Goal: Task Accomplishment & Management: Use online tool/utility

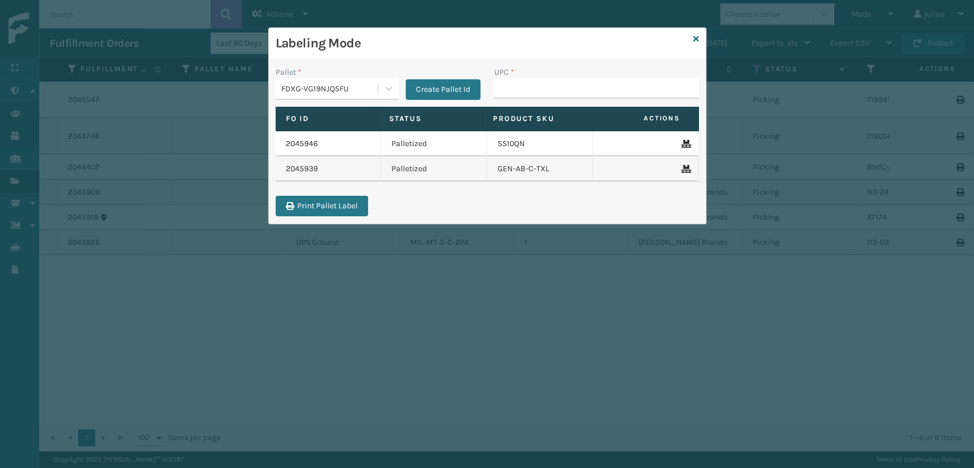
drag, startPoint x: 0, startPoint y: 0, endPoint x: 549, endPoint y: 88, distance: 556.0
click at [549, 88] on input "UPC *" at bounding box center [596, 88] width 205 height 21
click at [536, 84] on input "UPC *" at bounding box center [596, 88] width 205 height 21
type input "10080313074148"
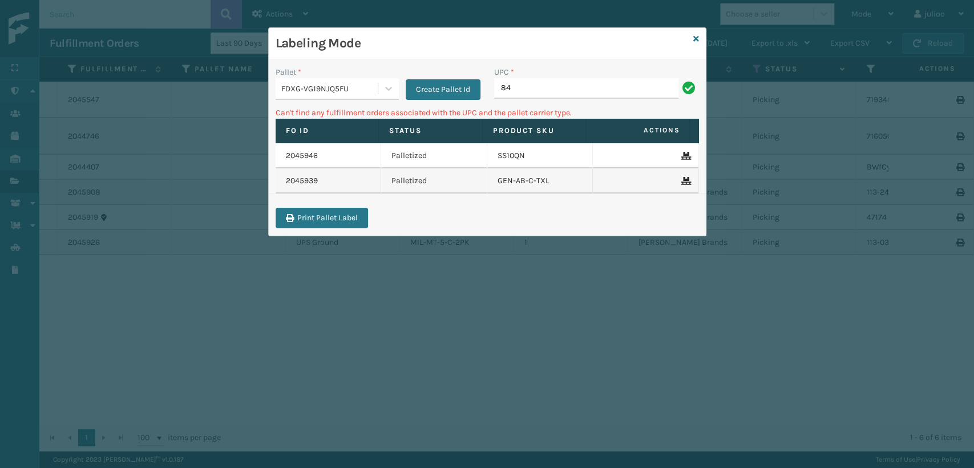
type input "8"
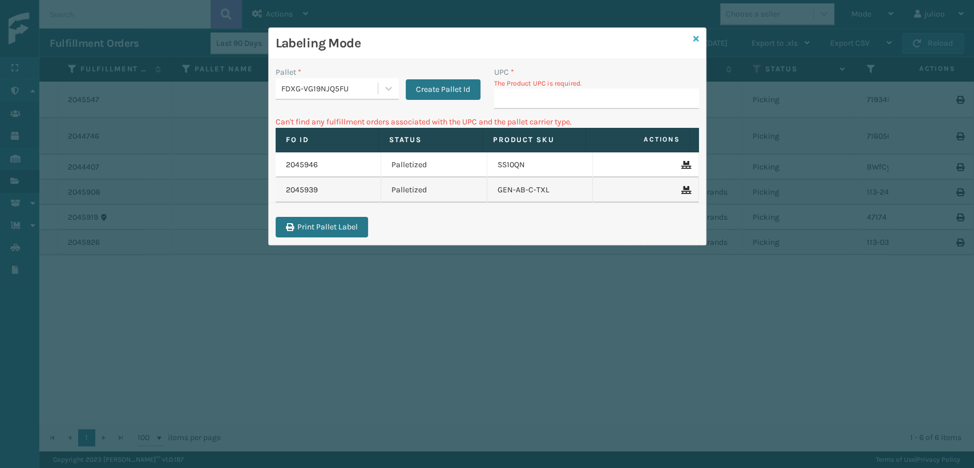
click at [692, 38] on div "Labeling Mode" at bounding box center [487, 43] width 437 height 31
click at [694, 37] on icon at bounding box center [696, 39] width 6 height 8
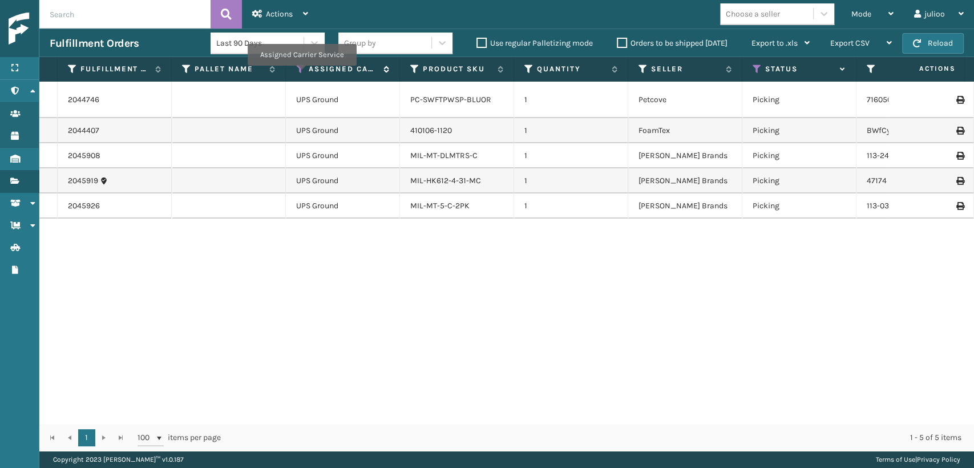
click at [301, 74] on icon at bounding box center [300, 69] width 9 height 10
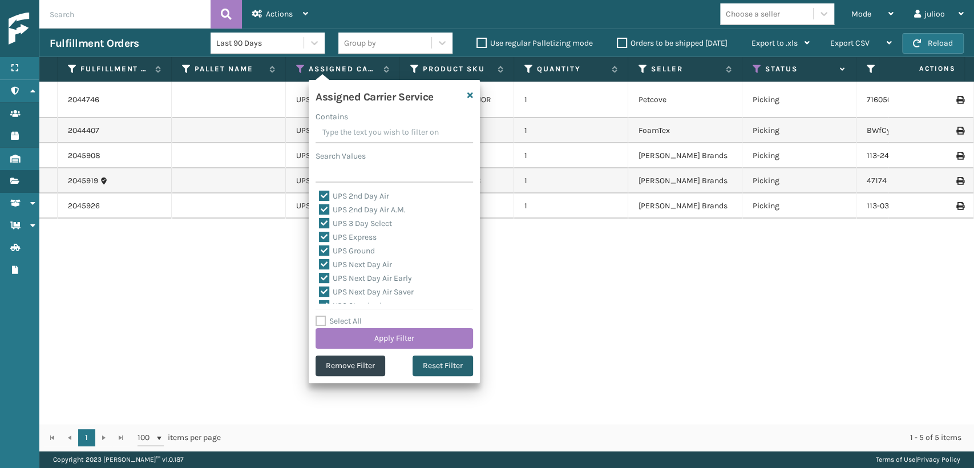
click at [432, 370] on button "Reset Filter" at bounding box center [443, 366] width 60 height 21
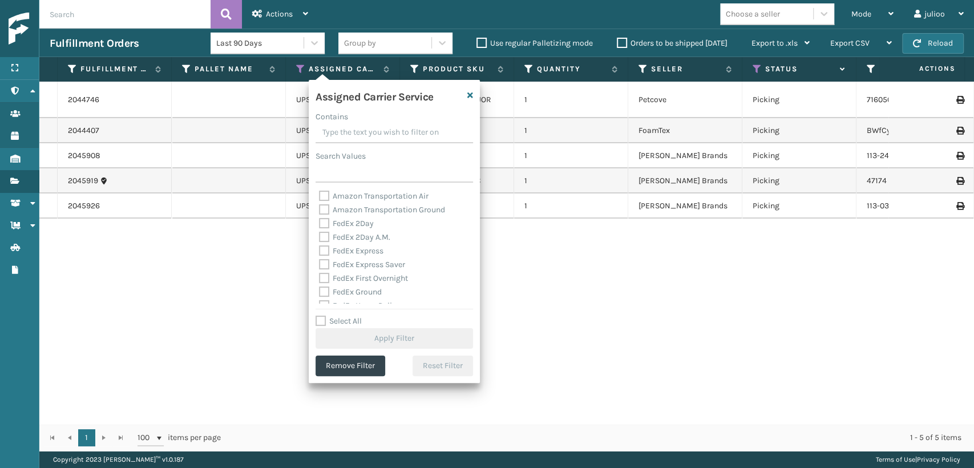
click at [323, 221] on label "FedEx 2Day" at bounding box center [346, 224] width 55 height 10
click at [320, 221] on input "FedEx 2Day" at bounding box center [319, 220] width 1 height 7
checkbox input "true"
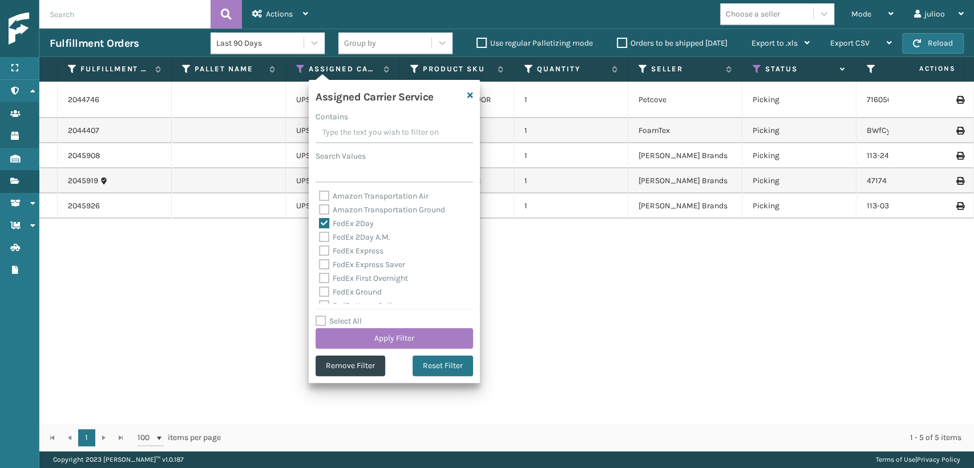
click at [324, 238] on label "FedEx 2Day A.M." at bounding box center [354, 237] width 71 height 10
click at [320, 238] on input "FedEx 2Day A.M." at bounding box center [319, 234] width 1 height 7
checkbox input "true"
click at [319, 254] on label "FedEx Express" at bounding box center [351, 251] width 64 height 10
click at [319, 252] on input "FedEx Express" at bounding box center [319, 247] width 1 height 7
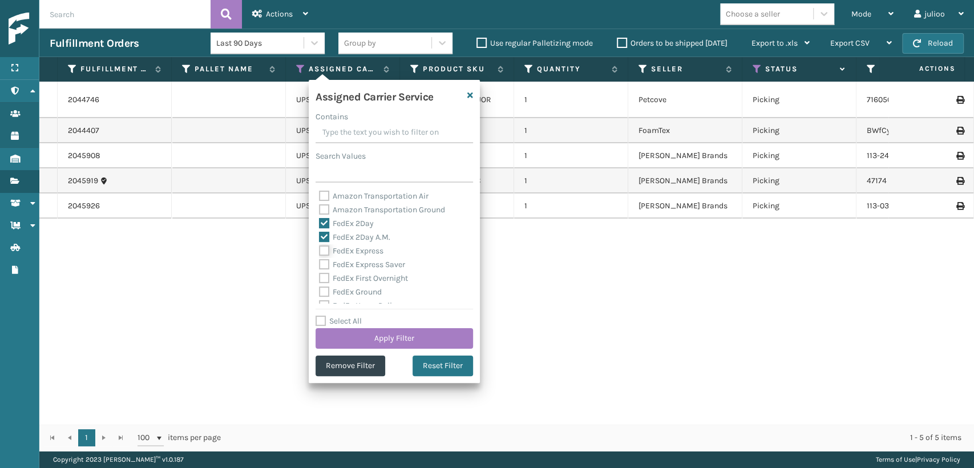
checkbox input "true"
click at [321, 261] on label "FedEx Express Saver" at bounding box center [362, 265] width 86 height 10
click at [328, 275] on label "FedEx First Overnight" at bounding box center [363, 278] width 89 height 10
click at [320, 275] on input "FedEx First Overnight" at bounding box center [319, 275] width 1 height 7
checkbox input "true"
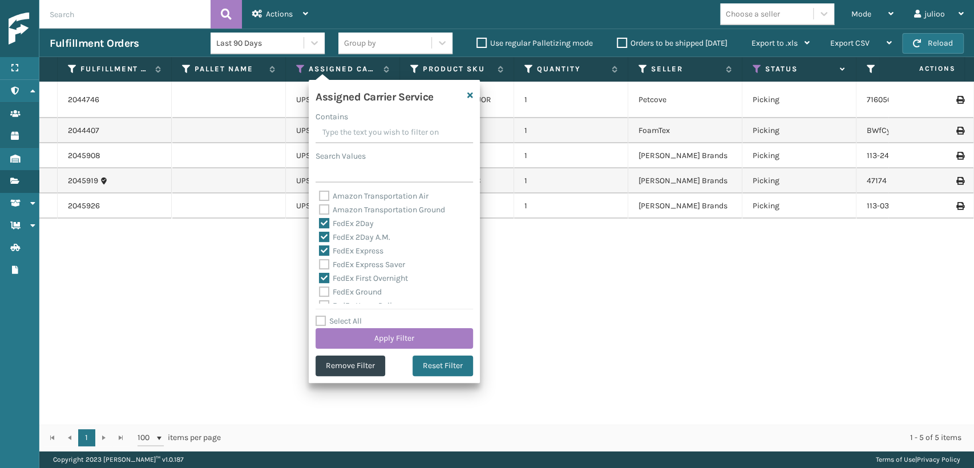
click at [325, 257] on div "FedEx Express" at bounding box center [394, 251] width 151 height 14
drag, startPoint x: 325, startPoint y: 259, endPoint x: 326, endPoint y: 280, distance: 20.6
click at [325, 263] on label "FedEx Express Saver" at bounding box center [362, 265] width 86 height 10
drag, startPoint x: 324, startPoint y: 306, endPoint x: 323, endPoint y: 284, distance: 22.3
click at [324, 301] on div "Assigned Carrier Service Contains Search Values Amazon Transportation Air Amazo…" at bounding box center [394, 231] width 171 height 303
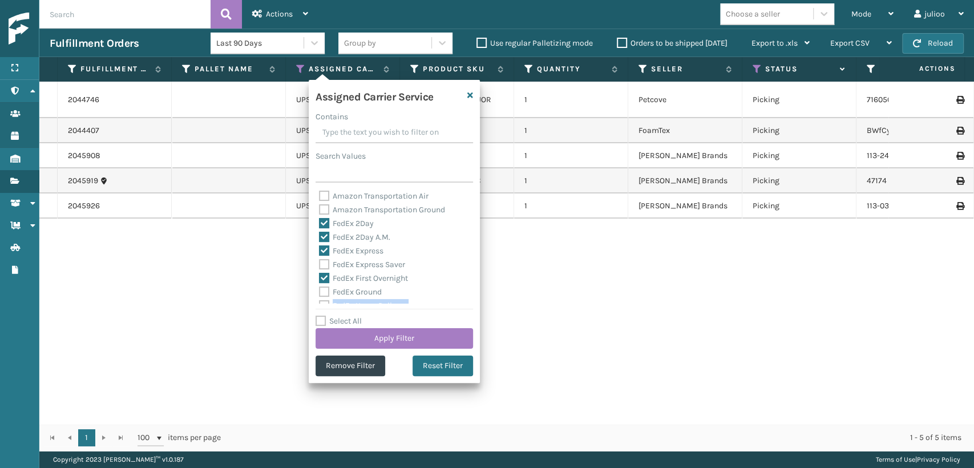
scroll to position [9, 0]
click at [324, 258] on label "FedEx Express Saver" at bounding box center [362, 256] width 86 height 10
click at [320, 256] on input "FedEx Express Saver" at bounding box center [319, 252] width 1 height 7
checkbox input "true"
click at [324, 278] on label "FedEx Ground" at bounding box center [350, 283] width 63 height 10
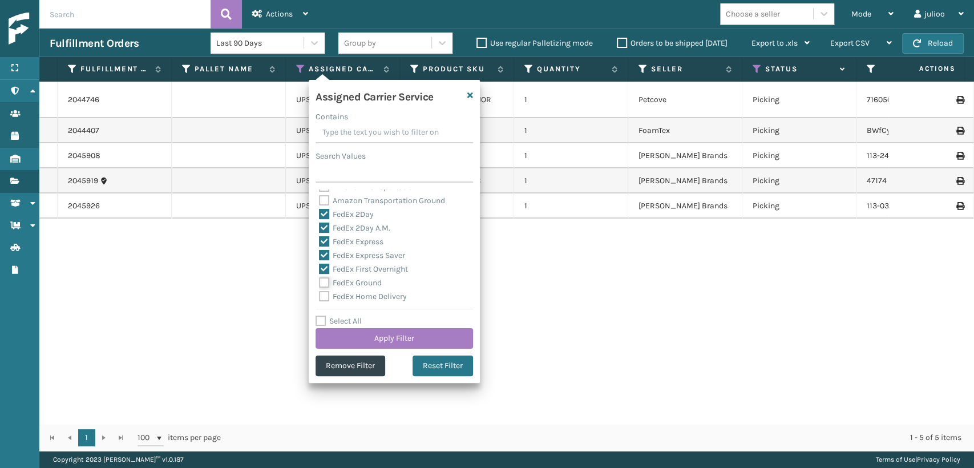
click at [320, 278] on input "FedEx Ground" at bounding box center [319, 279] width 1 height 7
checkbox input "true"
click at [324, 290] on div "Amazon Transportation Air Amazon Transportation Ground FedEx 2Day FedEx 2Day A.…" at bounding box center [395, 246] width 158 height 114
click at [322, 294] on label "FedEx Home Delivery" at bounding box center [363, 297] width 88 height 10
click at [320, 294] on input "FedEx Home Delivery" at bounding box center [319, 293] width 1 height 7
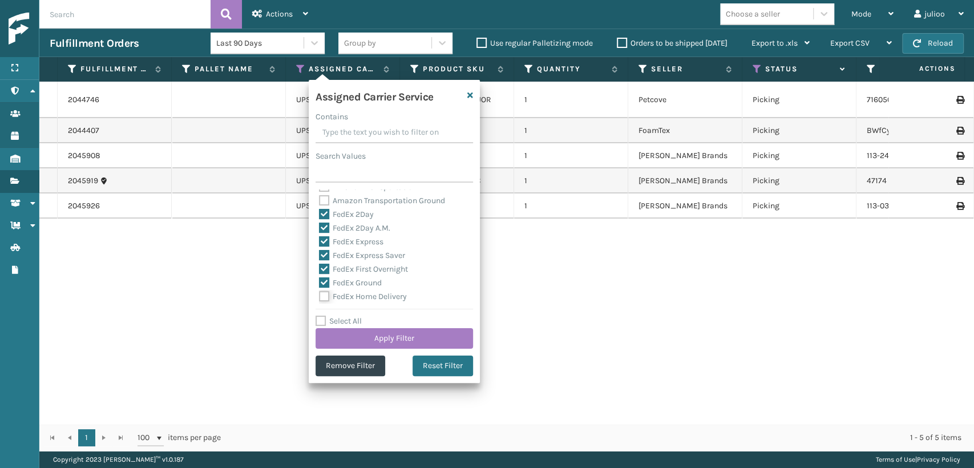
checkbox input "true"
click at [323, 257] on label "FedEx SmartPost" at bounding box center [356, 260] width 75 height 10
click at [320, 257] on input "FedEx SmartPost" at bounding box center [319, 256] width 1 height 7
checkbox input "true"
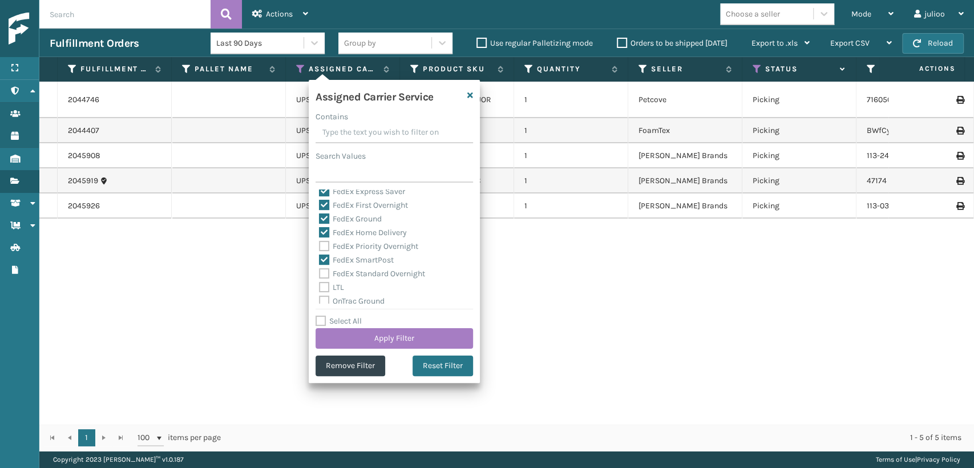
click at [322, 249] on label "FedEx Priority Overnight" at bounding box center [368, 246] width 99 height 10
click at [320, 247] on input "FedEx Priority Overnight" at bounding box center [319, 243] width 1 height 7
checkbox input "true"
click at [322, 275] on label "FedEx Standard Overnight" at bounding box center [372, 274] width 106 height 10
click at [320, 274] on input "FedEx Standard Overnight" at bounding box center [319, 270] width 1 height 7
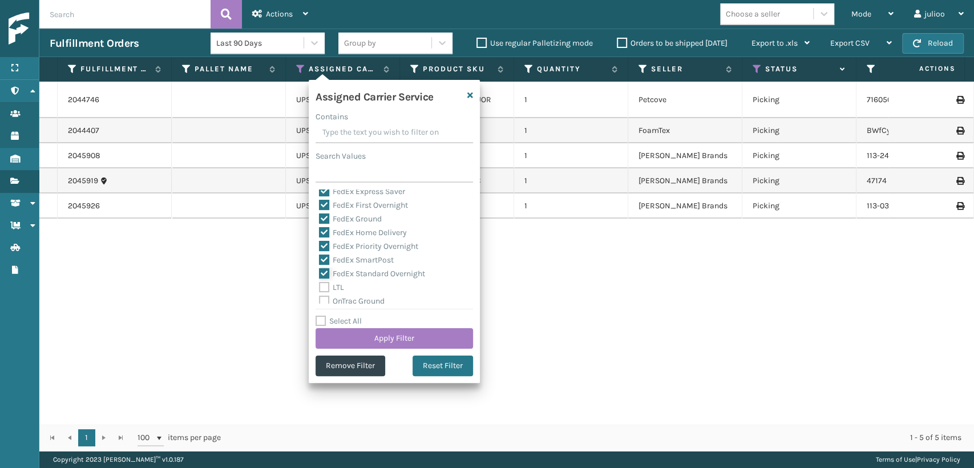
checkbox input "true"
click at [361, 339] on button "Apply Filter" at bounding box center [395, 338] width 158 height 21
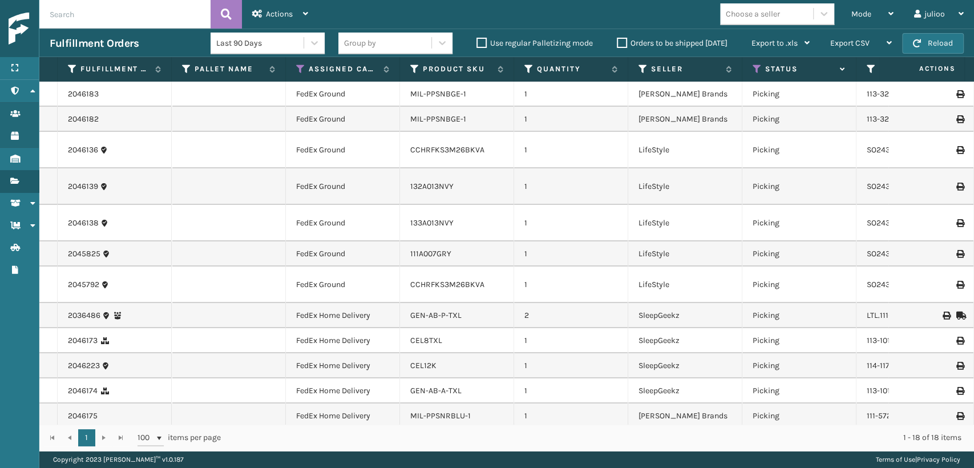
click at [748, 15] on div "Choose a seller" at bounding box center [753, 14] width 54 height 12
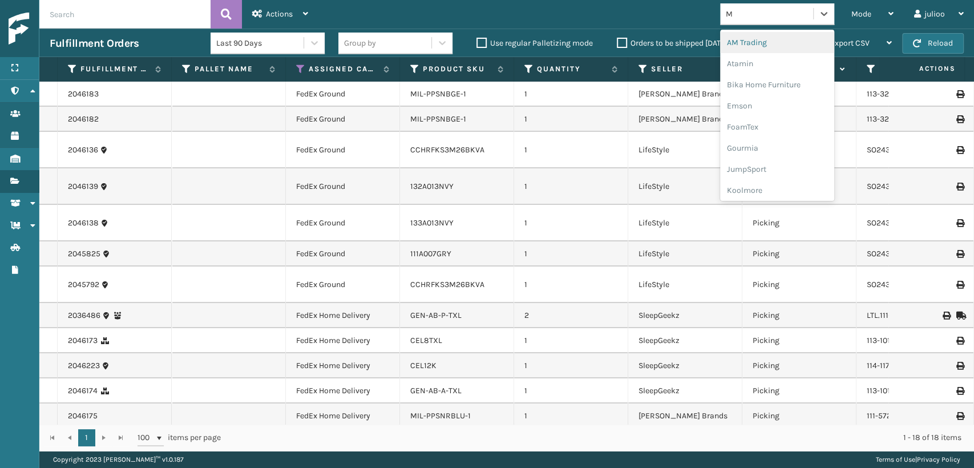
type input "MI"
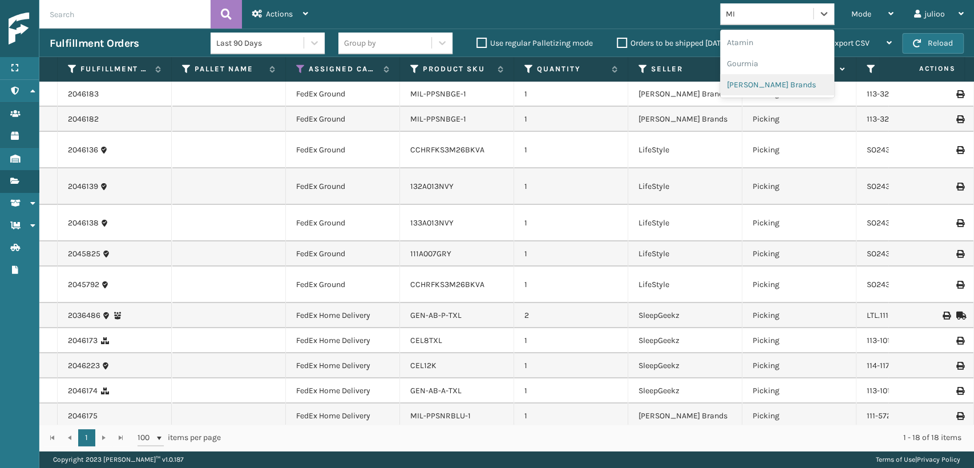
click at [781, 90] on div "[PERSON_NAME] Brands" at bounding box center [777, 84] width 114 height 21
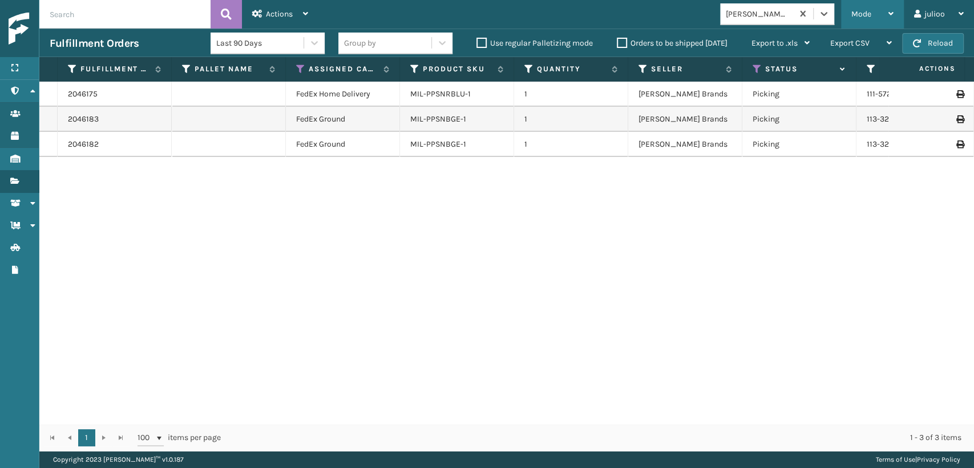
click at [873, 8] on div "Mode" at bounding box center [872, 14] width 42 height 29
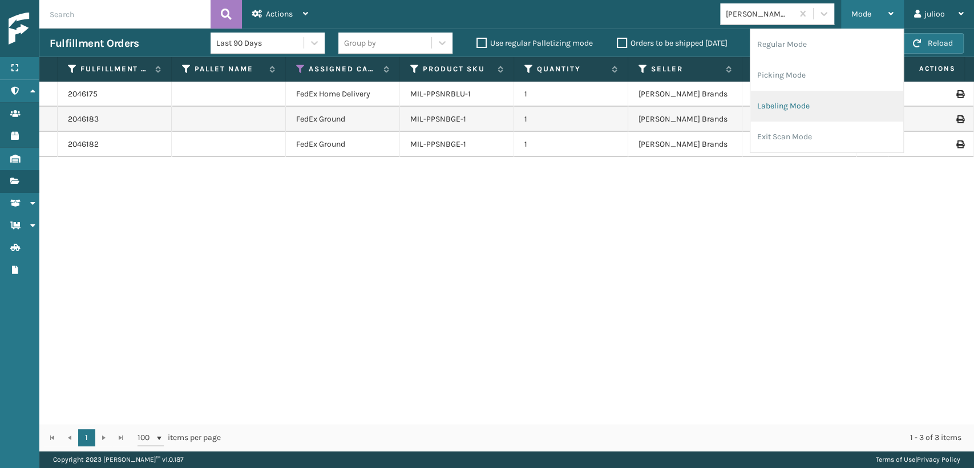
click at [808, 103] on li "Labeling Mode" at bounding box center [826, 106] width 153 height 31
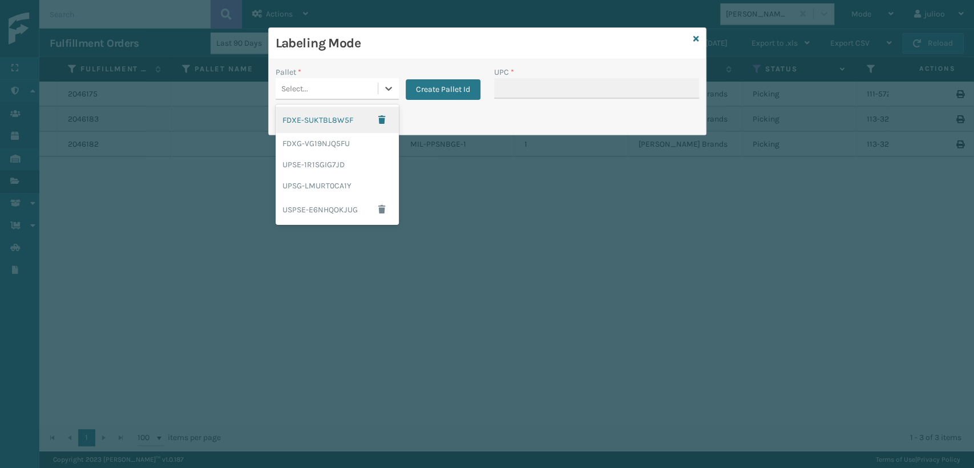
click at [314, 91] on div "Select..." at bounding box center [327, 88] width 102 height 19
click at [334, 152] on div "FDXG-VG19NJQ5FU" at bounding box center [337, 143] width 123 height 21
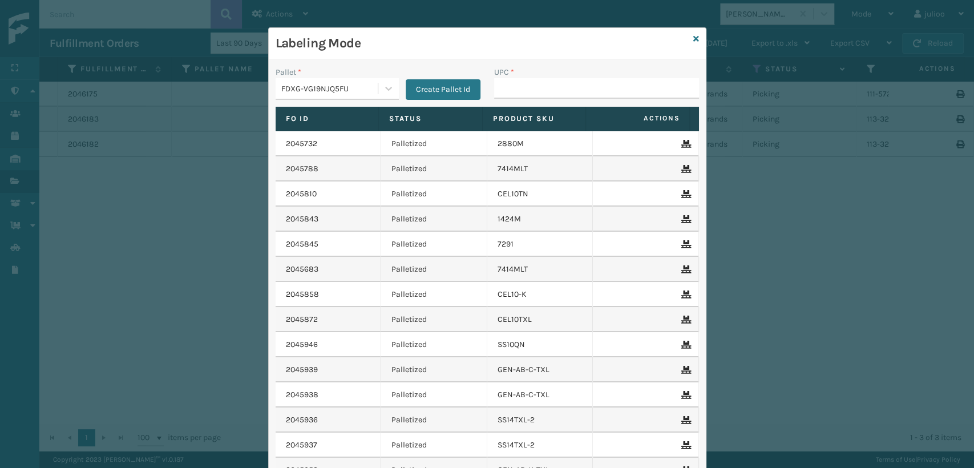
click at [532, 106] on div "UPC *" at bounding box center [596, 86] width 219 height 41
click at [530, 88] on input "UPC *" at bounding box center [596, 88] width 205 height 21
type input "ST3402"
click at [693, 35] on icon at bounding box center [696, 39] width 6 height 8
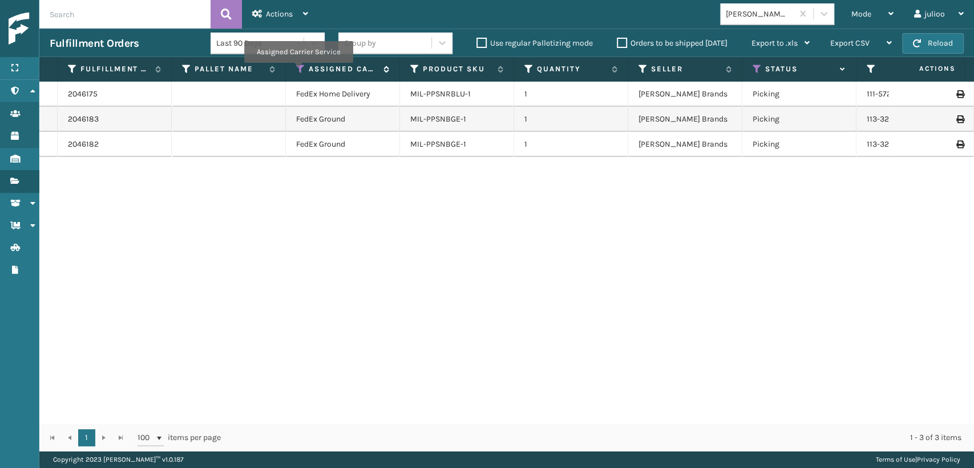
click at [298, 71] on icon at bounding box center [300, 69] width 9 height 10
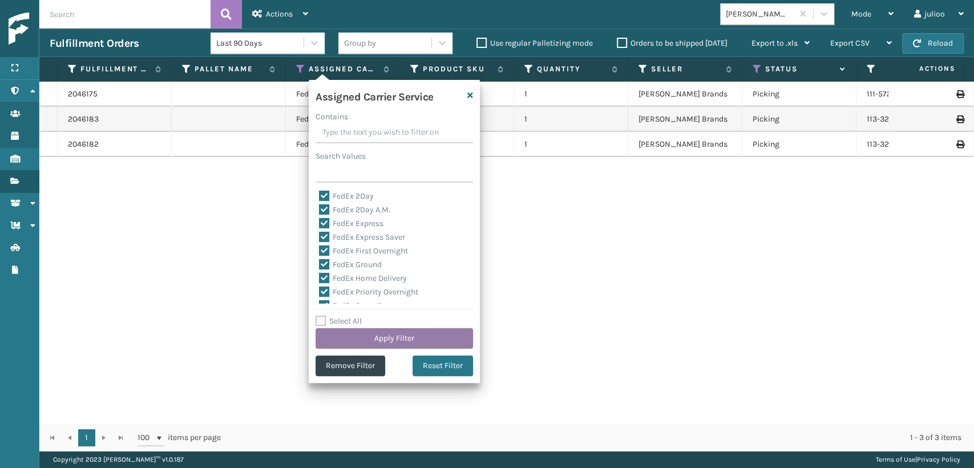
click at [379, 338] on button "Apply Filter" at bounding box center [395, 338] width 158 height 21
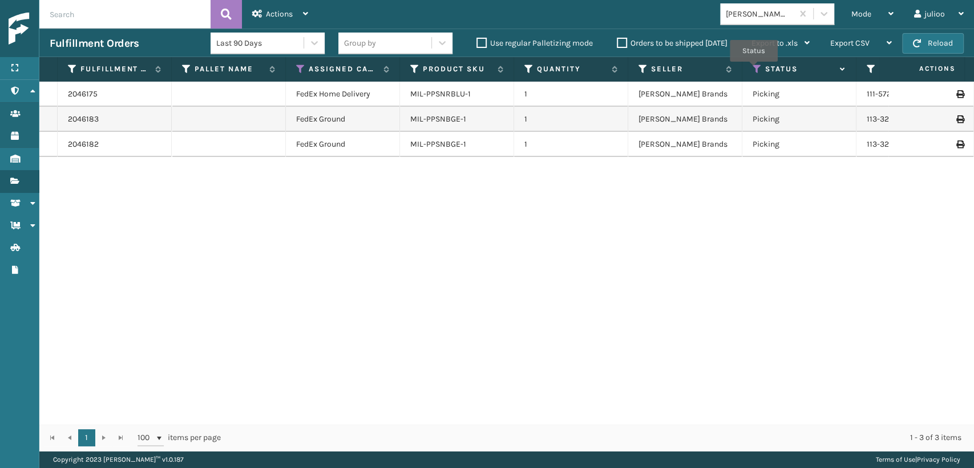
click at [754, 70] on icon at bounding box center [757, 69] width 9 height 10
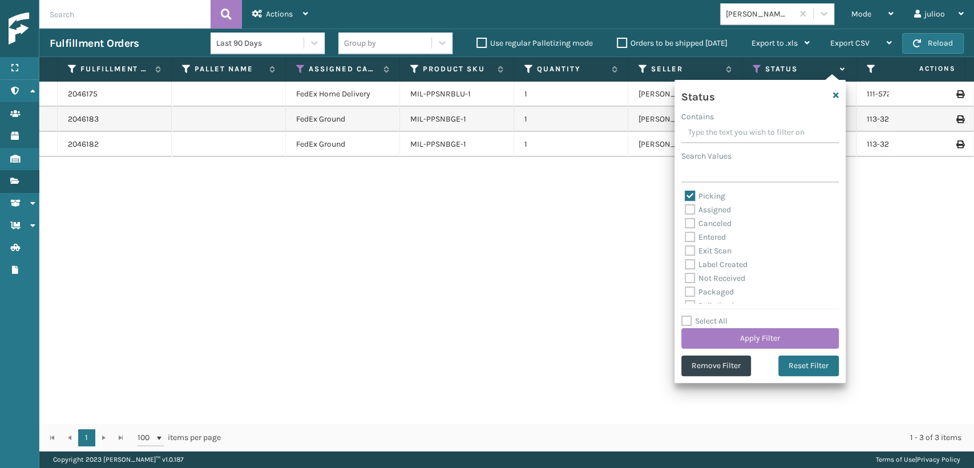
click at [685, 191] on label "Picking" at bounding box center [705, 196] width 41 height 10
click at [685, 191] on input "Picking" at bounding box center [685, 192] width 1 height 7
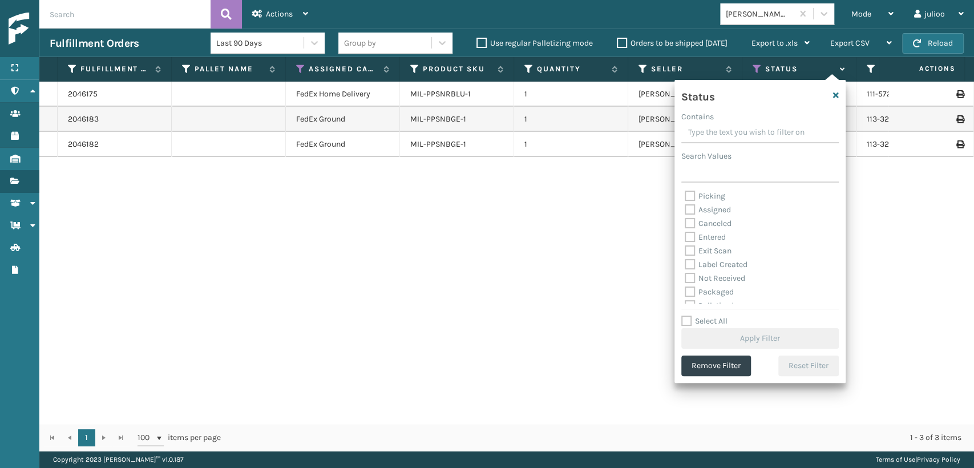
drag, startPoint x: 689, startPoint y: 199, endPoint x: 700, endPoint y: 280, distance: 81.7
click at [691, 207] on div "Picking Assigned Canceled Entered Exit Scan Label Created Not Received Packaged…" at bounding box center [760, 246] width 158 height 114
click at [689, 193] on label "Picking" at bounding box center [705, 196] width 41 height 10
click at [685, 193] on input "Picking" at bounding box center [685, 192] width 1 height 7
checkbox input "true"
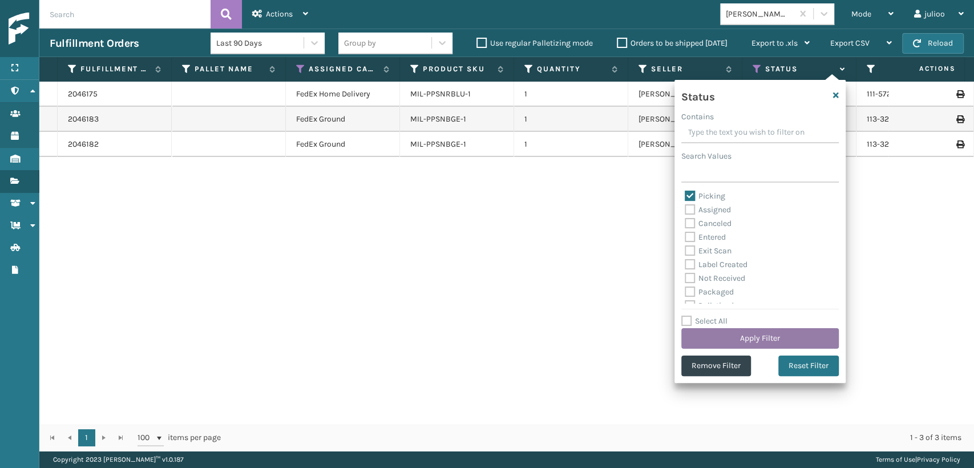
click at [742, 337] on button "Apply Filter" at bounding box center [760, 338] width 158 height 21
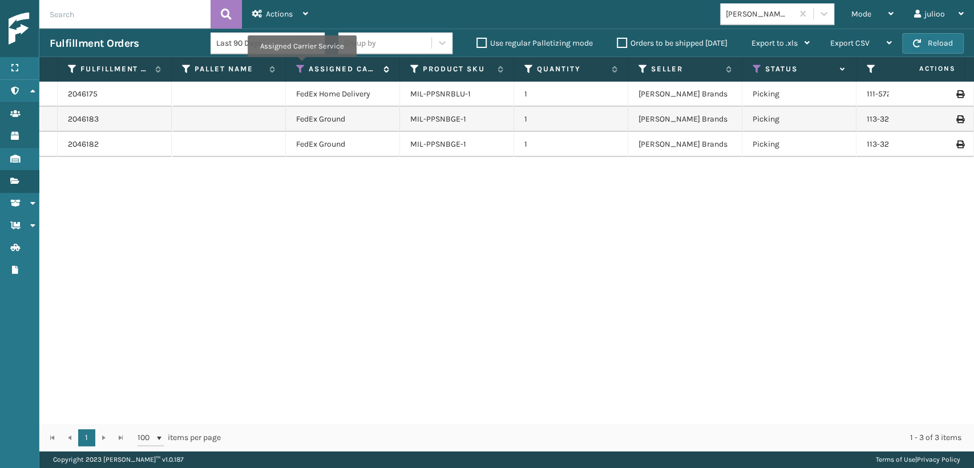
click at [301, 65] on icon at bounding box center [300, 69] width 9 height 10
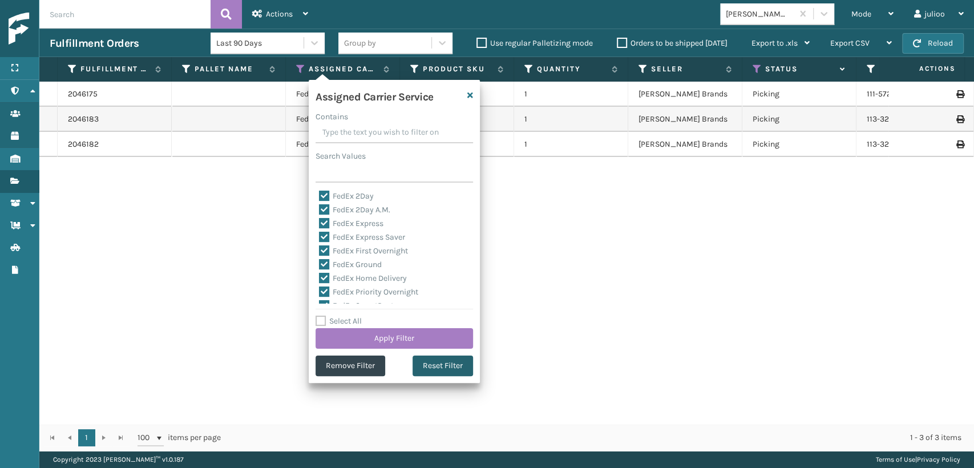
click at [465, 365] on button "Reset Filter" at bounding box center [443, 366] width 60 height 21
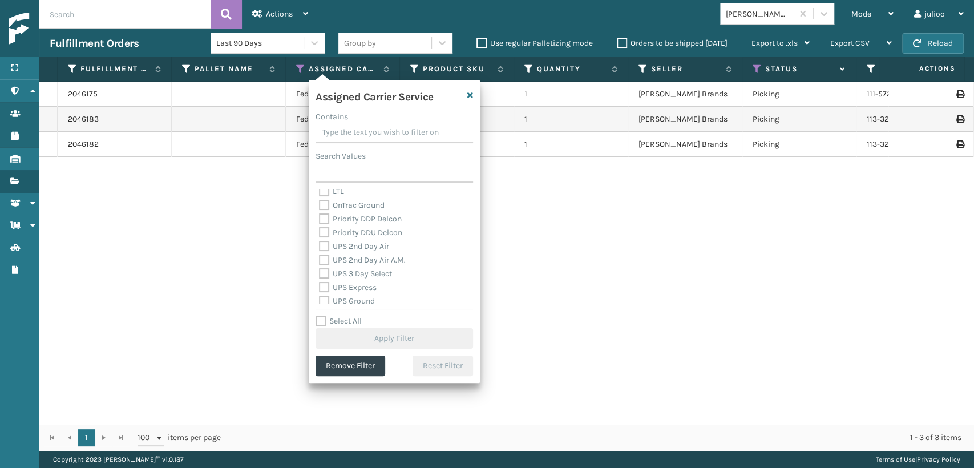
scroll to position [190, 0]
click at [324, 237] on label "UPS 2nd Day Air A.M." at bounding box center [362, 239] width 87 height 10
click at [320, 237] on input "UPS 2nd Day Air A.M." at bounding box center [319, 235] width 1 height 7
checkbox input "true"
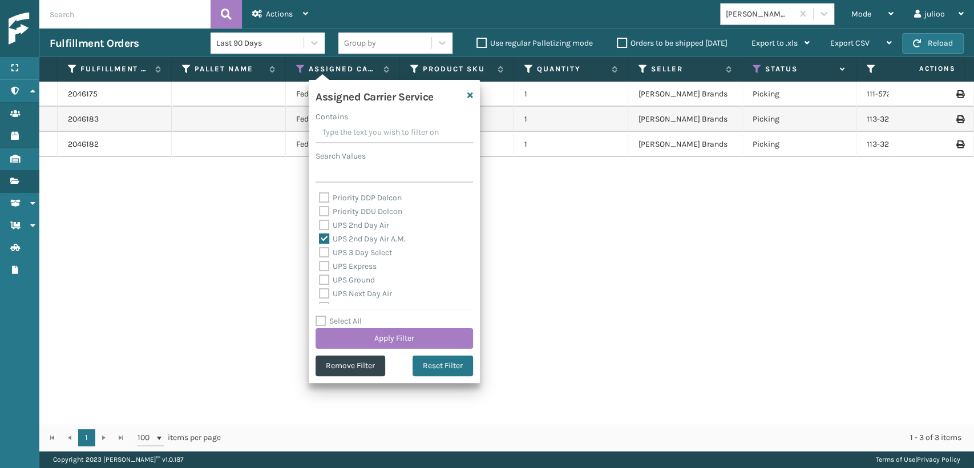
click at [324, 227] on label "UPS 2nd Day Air" at bounding box center [354, 225] width 70 height 10
click at [320, 226] on input "UPS 2nd Day Air" at bounding box center [319, 222] width 1 height 7
checkbox input "true"
click at [321, 256] on label "UPS 3 Day Select" at bounding box center [355, 253] width 73 height 10
click at [320, 253] on input "UPS 3 Day Select" at bounding box center [319, 249] width 1 height 7
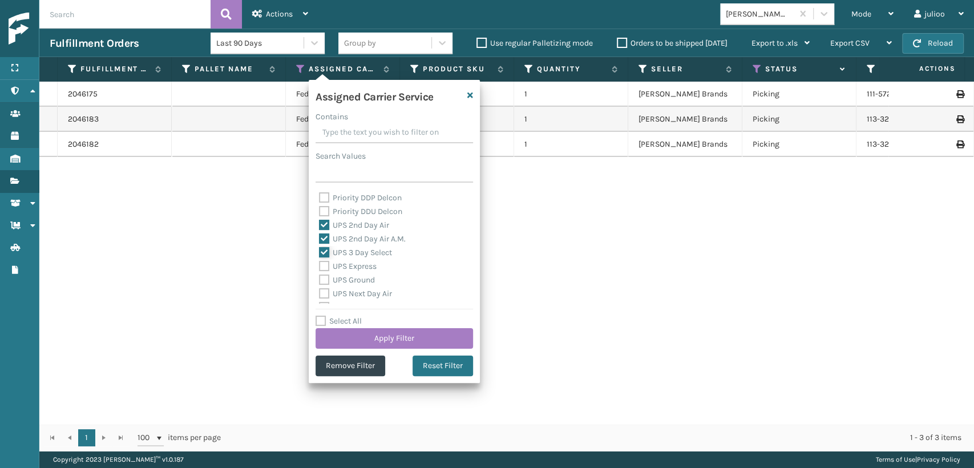
checkbox input "true"
click at [324, 264] on label "UPS Express" at bounding box center [348, 266] width 58 height 10
click at [320, 264] on input "UPS Express" at bounding box center [319, 263] width 1 height 7
checkbox input "true"
drag, startPoint x: 323, startPoint y: 279, endPoint x: 333, endPoint y: 298, distance: 21.7
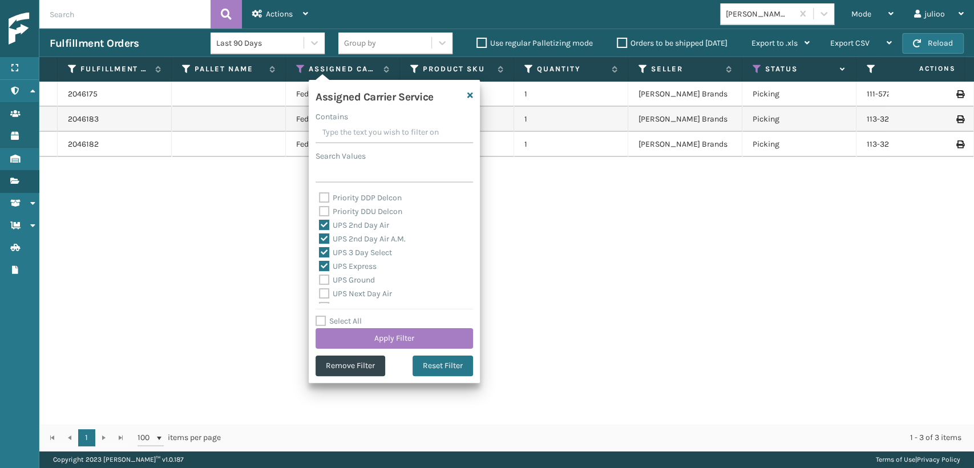
click at [323, 280] on label "UPS Ground" at bounding box center [347, 280] width 56 height 10
click at [320, 280] on input "UPS Ground" at bounding box center [319, 276] width 1 height 7
checkbox input "true"
click at [325, 293] on label "UPS Next Day Air" at bounding box center [355, 294] width 73 height 10
click at [320, 293] on input "UPS Next Day Air" at bounding box center [319, 290] width 1 height 7
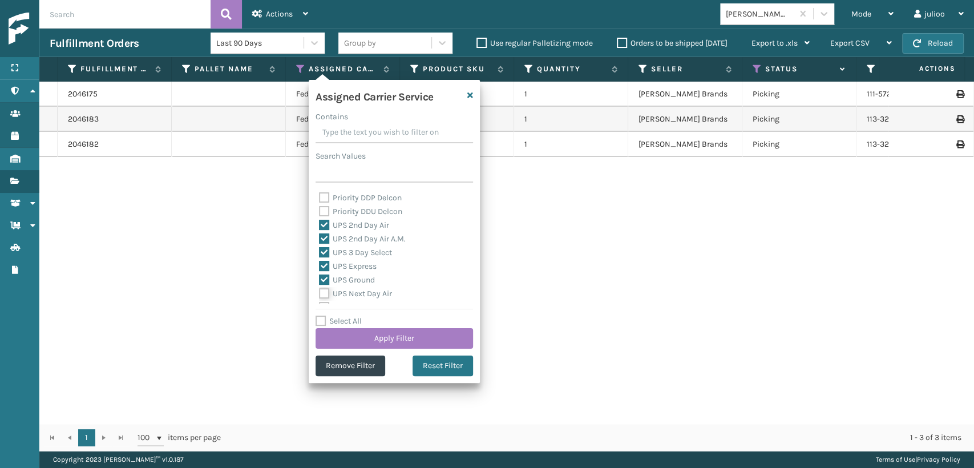
checkbox input "true"
click at [322, 260] on label "UPS Next Day Air Saver" at bounding box center [366, 258] width 95 height 10
click at [320, 259] on input "UPS Next Day Air Saver" at bounding box center [319, 254] width 1 height 7
checkbox input "true"
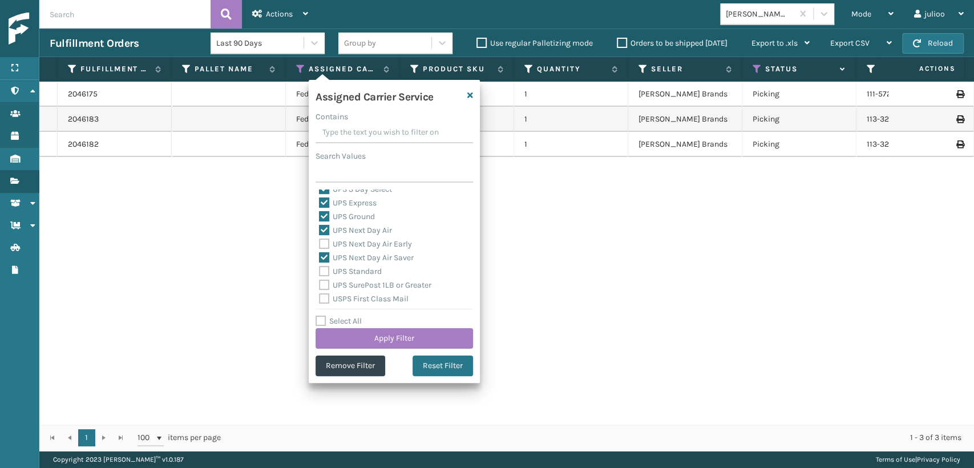
click at [323, 249] on div "UPS Next Day Air Early" at bounding box center [394, 244] width 151 height 14
click at [323, 248] on label "UPS Next Day Air Early" at bounding box center [365, 244] width 93 height 10
click at [320, 245] on input "UPS Next Day Air Early" at bounding box center [319, 240] width 1 height 7
checkbox input "true"
click at [323, 265] on div "UPS Standard" at bounding box center [394, 272] width 151 height 14
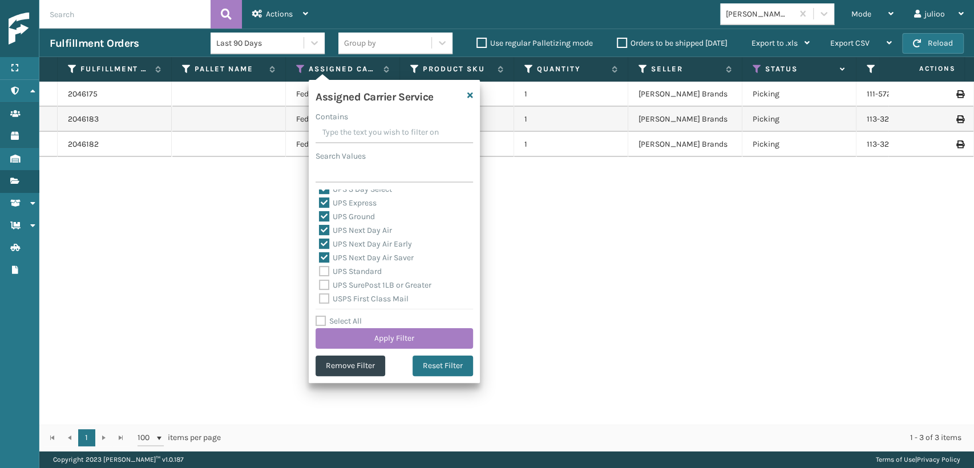
click at [316, 284] on div "Amazon Transportation Air Amazon Transportation Ground FedEx 2Day FedEx 2Day A.…" at bounding box center [395, 246] width 158 height 114
click at [322, 289] on label "UPS SurePost 1LB or Greater" at bounding box center [375, 285] width 112 height 10
click at [320, 286] on input "UPS SurePost 1LB or Greater" at bounding box center [319, 281] width 1 height 7
checkbox input "true"
click at [322, 271] on label "UPS Standard" at bounding box center [350, 272] width 63 height 10
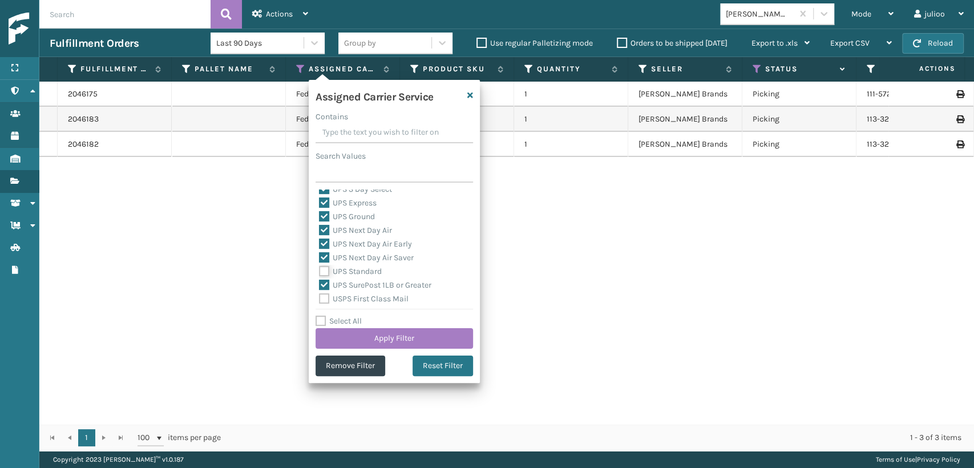
click at [320, 271] on input "UPS Standard" at bounding box center [319, 268] width 1 height 7
checkbox input "true"
click at [347, 332] on button "Apply Filter" at bounding box center [395, 338] width 158 height 21
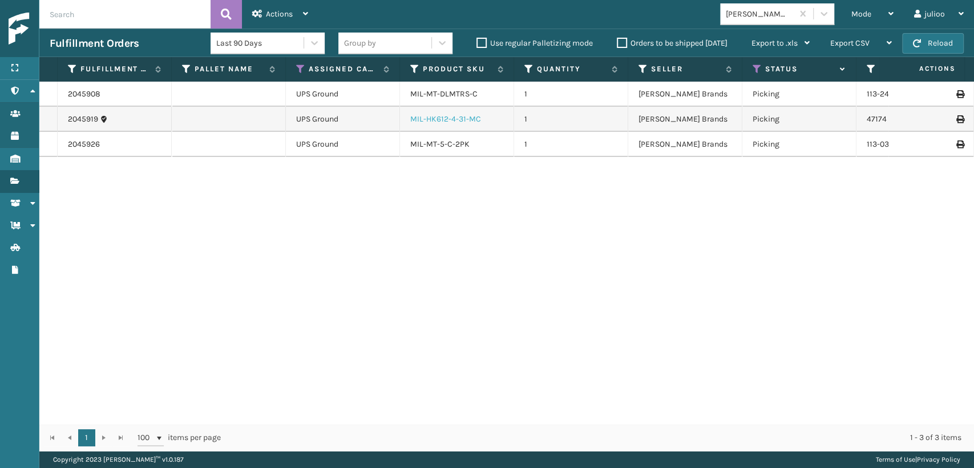
drag, startPoint x: 421, startPoint y: 128, endPoint x: 416, endPoint y: 120, distance: 9.5
click at [416, 120] on link "MIL-HK612-4-31-MC" at bounding box center [445, 119] width 71 height 10
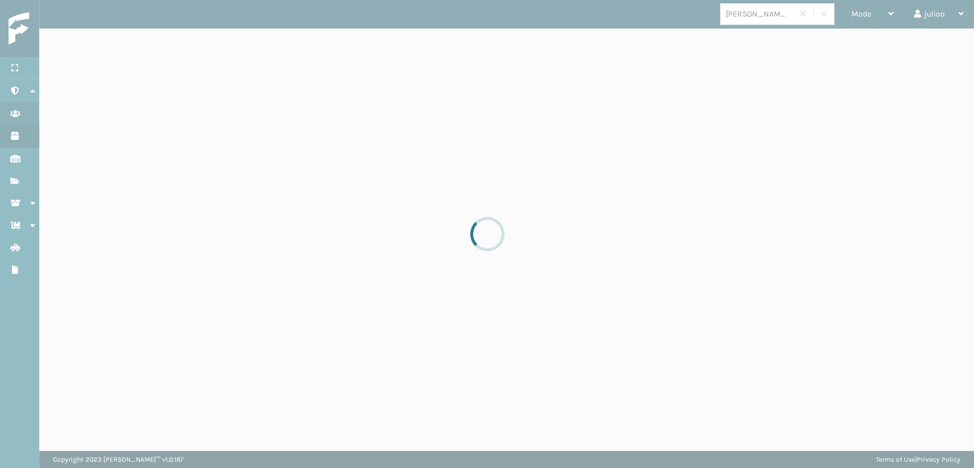
click at [416, 120] on div at bounding box center [487, 234] width 974 height 468
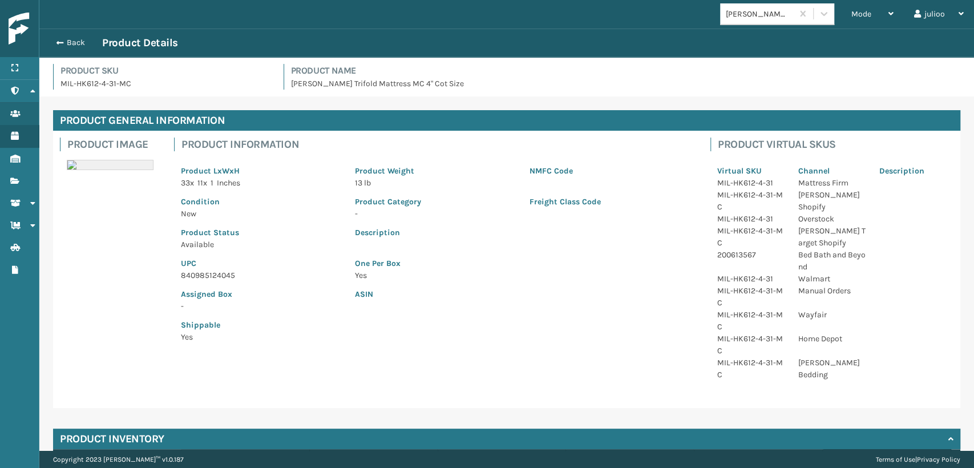
click at [285, 264] on p "UPC" at bounding box center [261, 263] width 160 height 12
drag, startPoint x: 240, startPoint y: 272, endPoint x: 182, endPoint y: 270, distance: 57.6
click at [182, 270] on p "840985124045" at bounding box center [261, 275] width 160 height 12
copy p "840985124045"
click at [63, 45] on button "Back" at bounding box center [76, 43] width 53 height 10
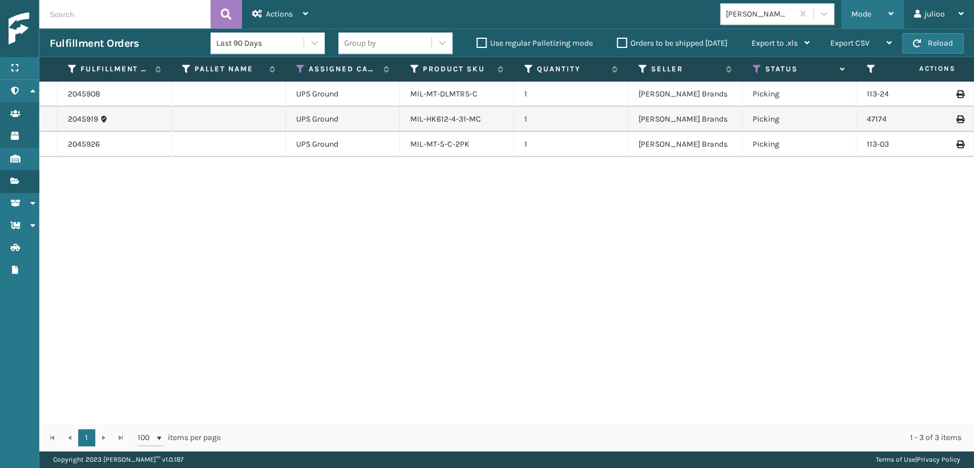
click at [856, 11] on span "Mode" at bounding box center [861, 14] width 20 height 10
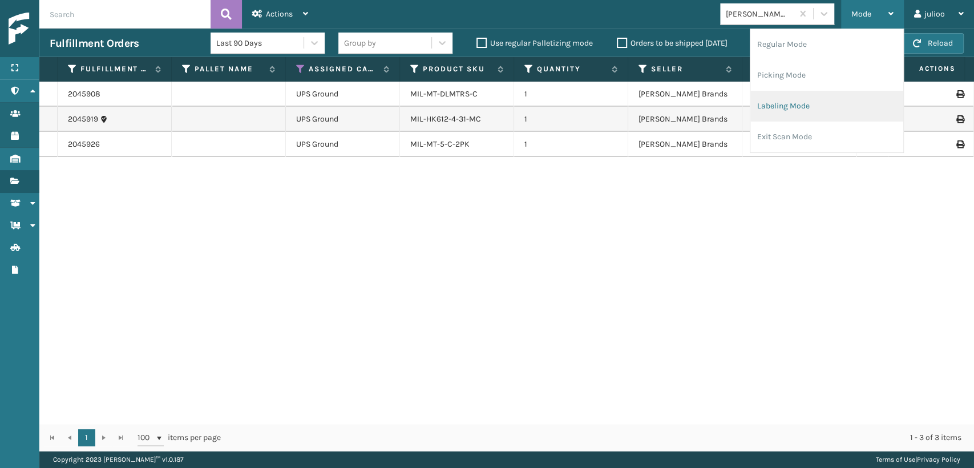
click at [778, 104] on li "Labeling Mode" at bounding box center [826, 106] width 153 height 31
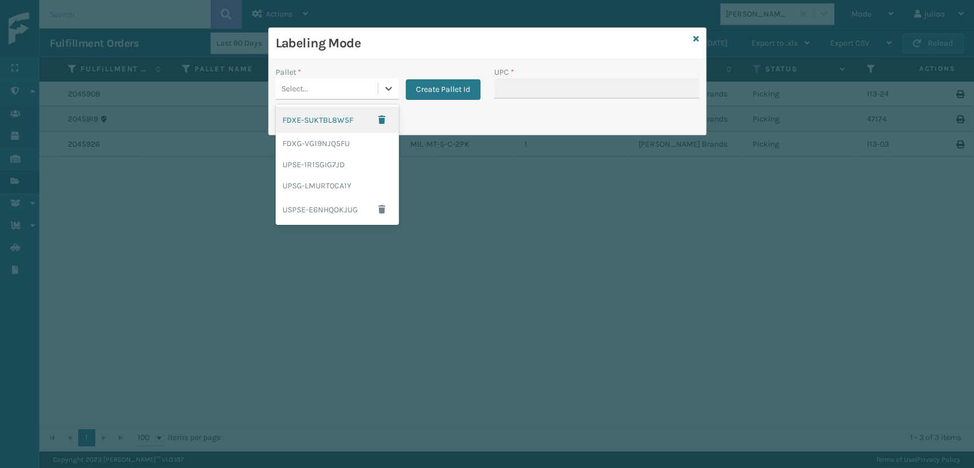
click at [341, 86] on div "Select..." at bounding box center [327, 88] width 102 height 19
click at [297, 144] on div "FDXG-VG19NJQ5FU" at bounding box center [337, 143] width 123 height 21
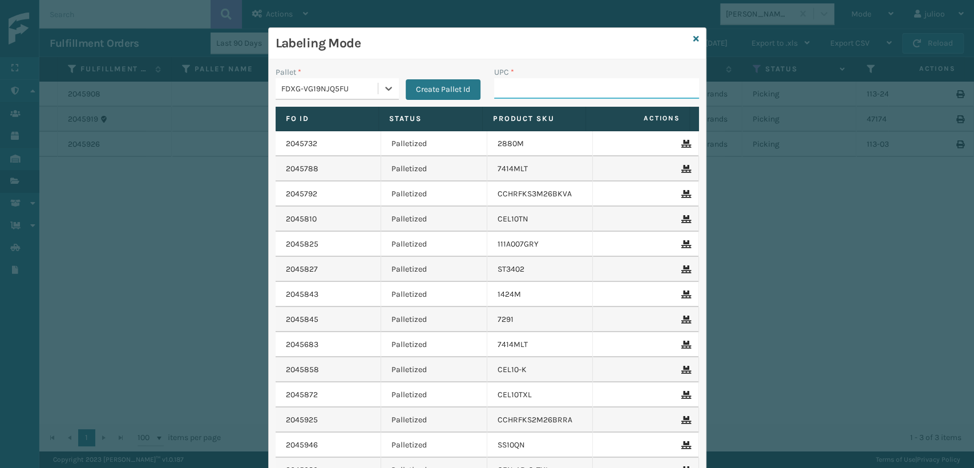
click at [514, 92] on input "UPC *" at bounding box center [596, 88] width 205 height 21
paste input "840985124045"
type input "840985124045"
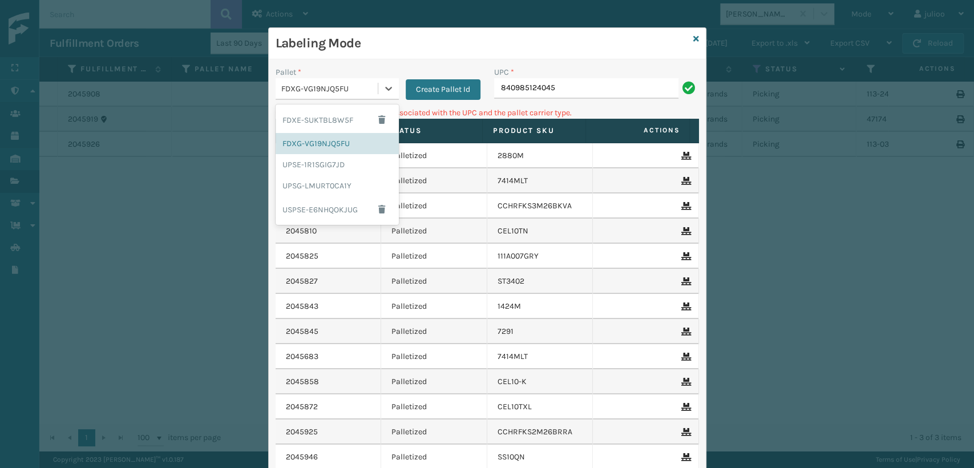
click at [326, 83] on div "FDXG-VG19NJQ5FU" at bounding box center [330, 89] width 98 height 12
click at [317, 188] on div "UPSG-LMURT0CA1Y" at bounding box center [337, 185] width 123 height 21
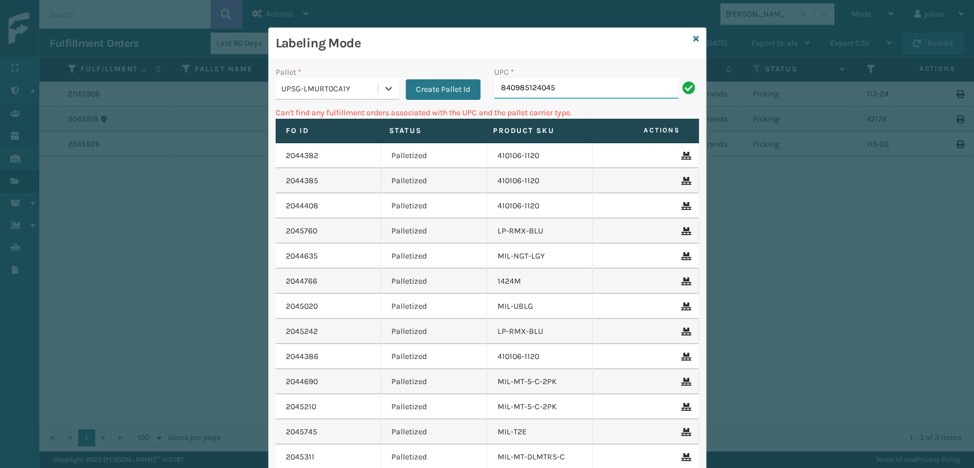
click at [632, 88] on input "840985124045" at bounding box center [586, 88] width 184 height 21
click at [337, 90] on div "UPSG-LMURT0CA1Y" at bounding box center [330, 89] width 98 height 12
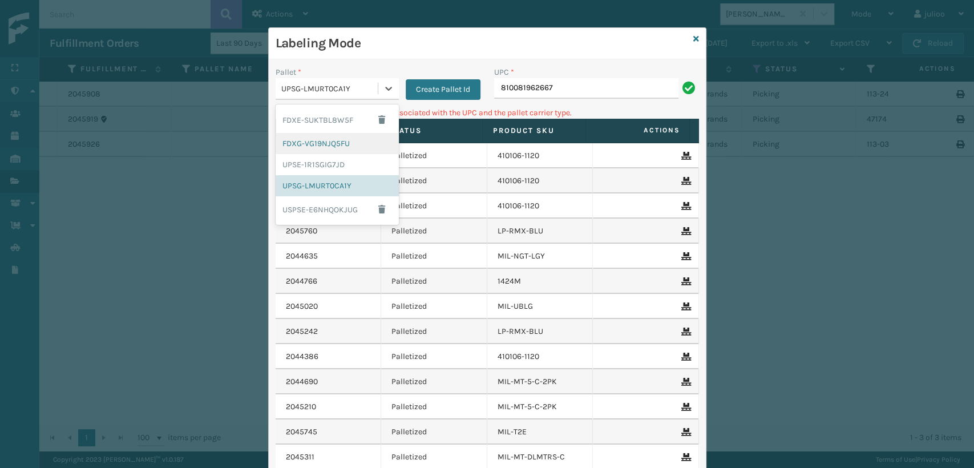
click at [323, 144] on div "FDXG-VG19NJQ5FU" at bounding box center [337, 143] width 123 height 21
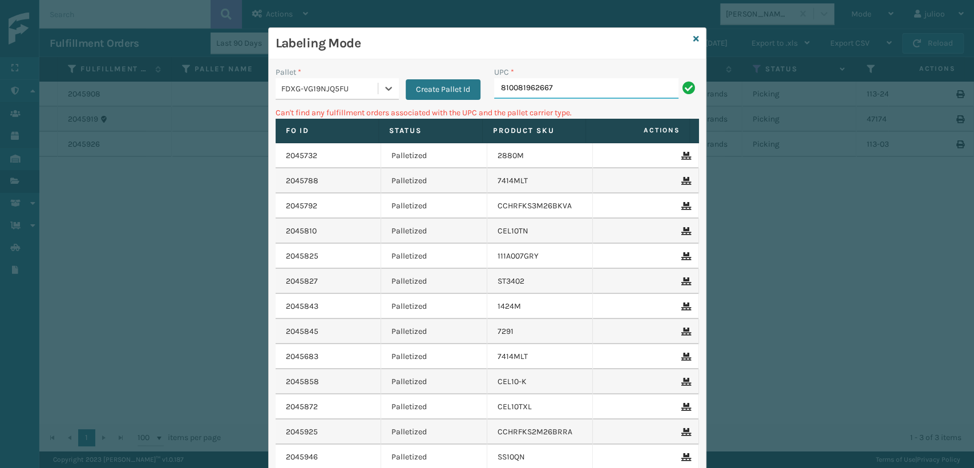
click at [571, 92] on input "810081962667" at bounding box center [586, 88] width 184 height 21
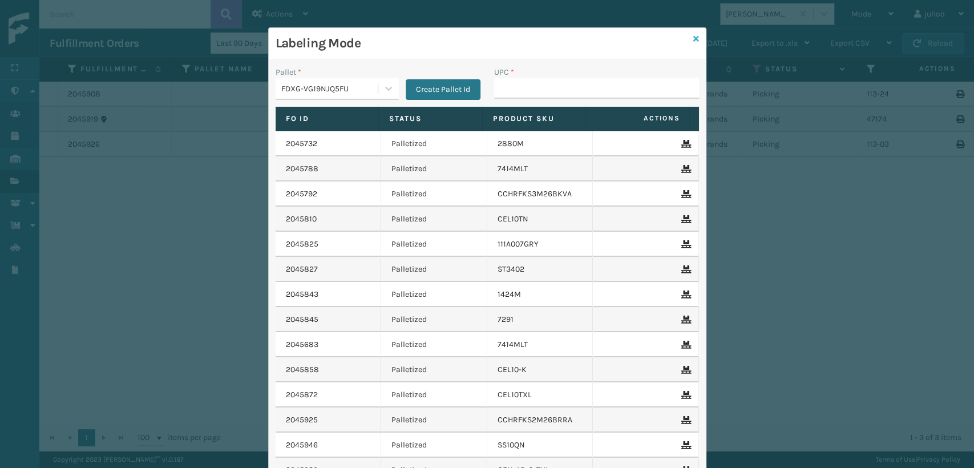
click at [693, 35] on icon at bounding box center [696, 39] width 6 height 8
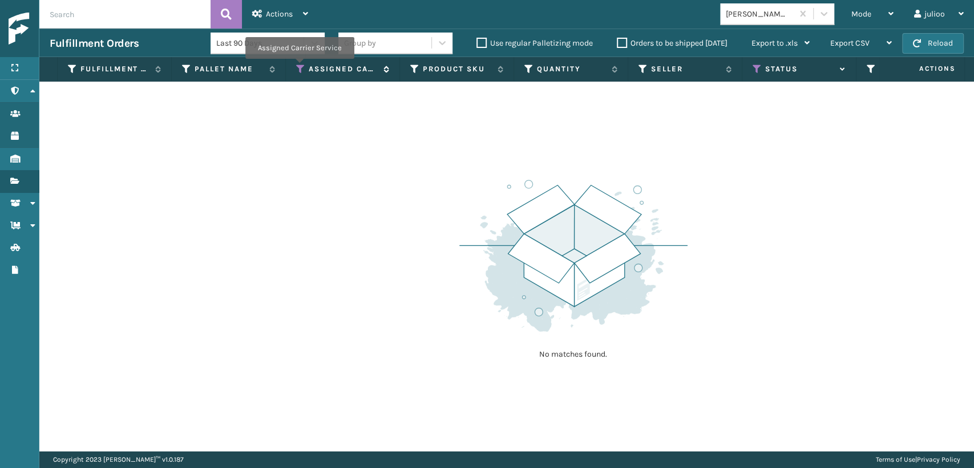
click at [299, 67] on icon at bounding box center [300, 69] width 9 height 10
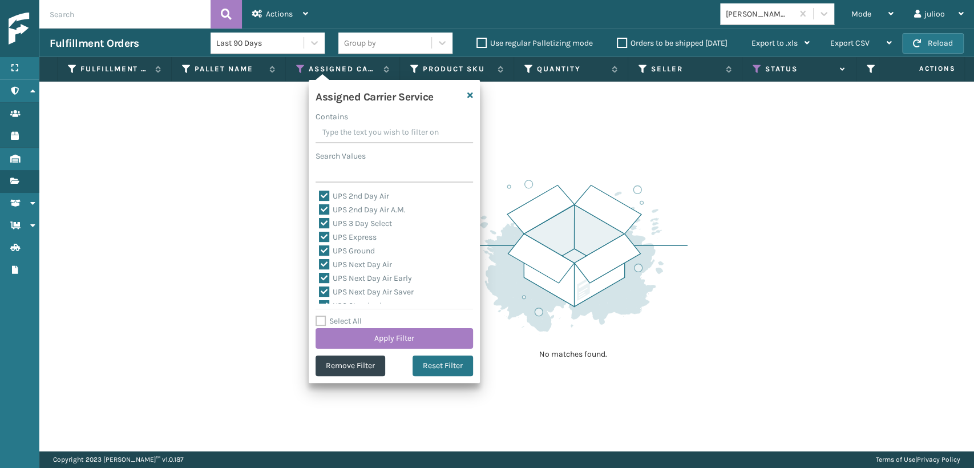
click at [429, 377] on div "Assigned Carrier Service Contains Search Values UPS 2nd Day Air UPS 2nd Day Air…" at bounding box center [394, 231] width 171 height 303
click at [432, 372] on button "Reset Filter" at bounding box center [443, 366] width 60 height 21
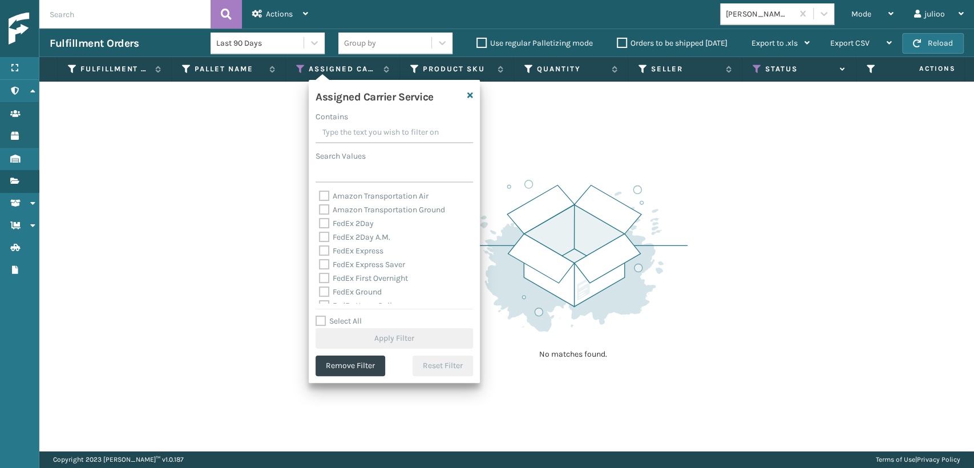
click at [329, 226] on label "FedEx 2Day" at bounding box center [346, 224] width 55 height 10
click at [320, 224] on input "FedEx 2Day" at bounding box center [319, 220] width 1 height 7
checkbox input "true"
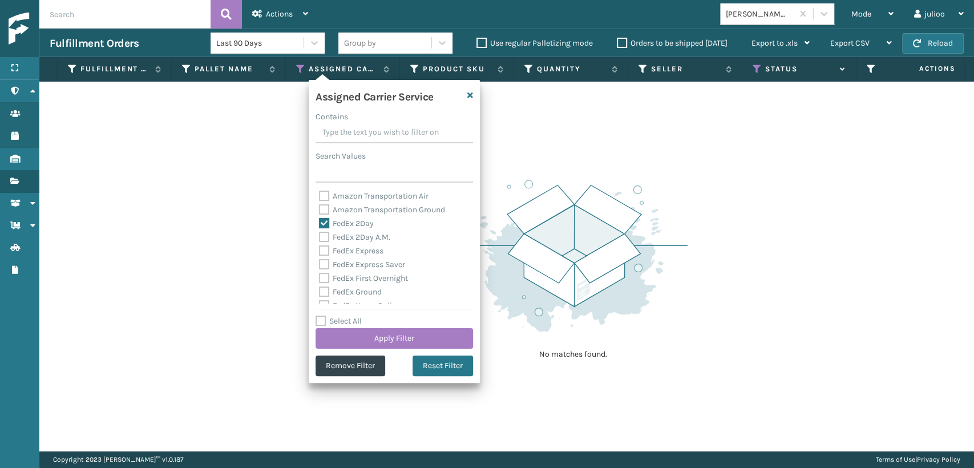
click at [323, 248] on label "FedEx Express" at bounding box center [351, 251] width 64 height 10
click at [320, 248] on input "FedEx Express" at bounding box center [319, 247] width 1 height 7
checkbox input "true"
click at [321, 233] on label "FedEx 2Day A.M." at bounding box center [354, 237] width 71 height 10
click at [320, 233] on input "FedEx 2Day A.M." at bounding box center [319, 234] width 1 height 7
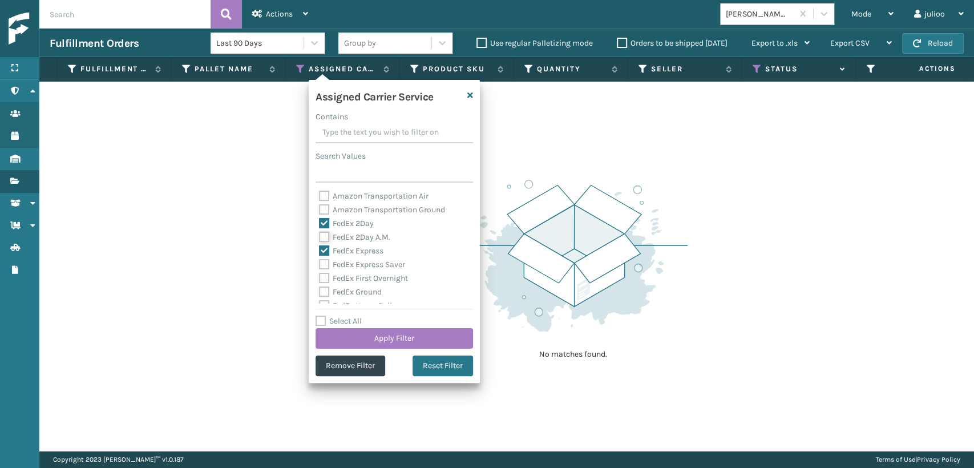
checkbox input "true"
click at [331, 267] on label "FedEx Express Saver" at bounding box center [362, 265] width 86 height 10
click at [320, 265] on input "FedEx Express Saver" at bounding box center [319, 261] width 1 height 7
checkbox input "true"
click at [321, 277] on label "FedEx First Overnight" at bounding box center [363, 278] width 89 height 10
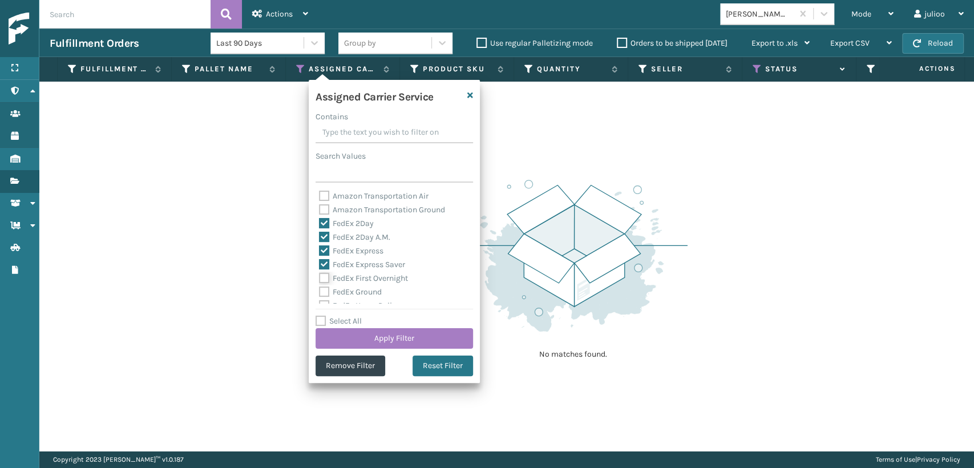
click at [320, 277] on input "FedEx First Overnight" at bounding box center [319, 275] width 1 height 7
checkbox input "true"
click at [324, 299] on div "FedEx Home Delivery" at bounding box center [394, 306] width 151 height 14
click at [324, 287] on label "FedEx Ground" at bounding box center [350, 292] width 63 height 10
click at [320, 287] on input "FedEx Ground" at bounding box center [319, 288] width 1 height 7
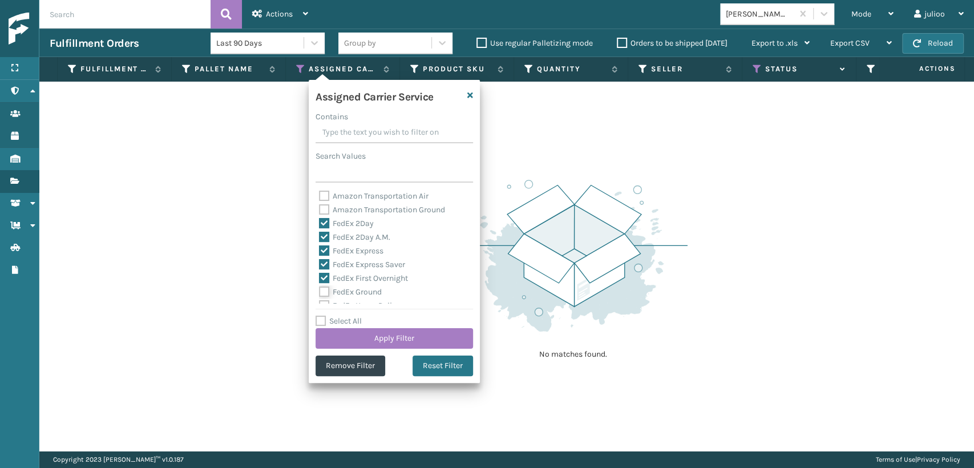
checkbox input "true"
click at [324, 297] on div "FedEx Ground" at bounding box center [394, 292] width 151 height 14
click at [325, 274] on label "FedEx SmartPost" at bounding box center [356, 270] width 75 height 10
click at [320, 270] on input "FedEx SmartPost" at bounding box center [319, 266] width 1 height 7
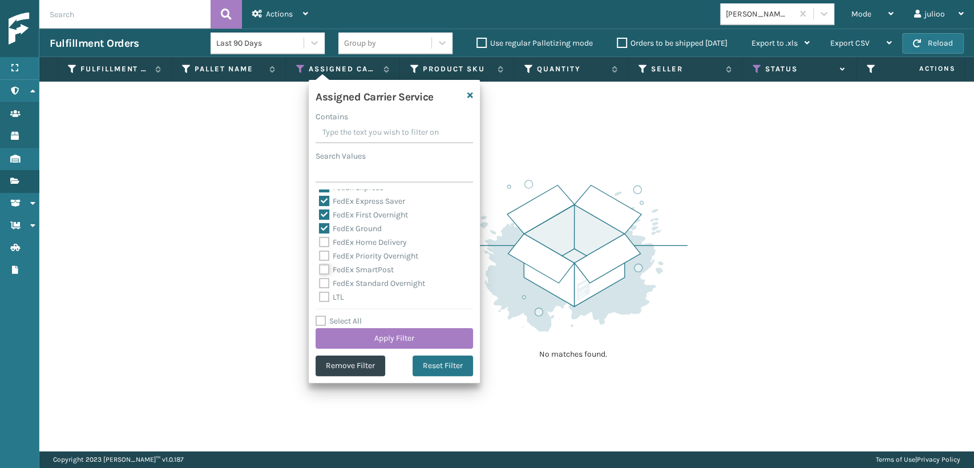
checkbox input "true"
click at [328, 256] on label "FedEx Priority Overnight" at bounding box center [368, 256] width 99 height 10
click at [320, 256] on input "FedEx Priority Overnight" at bounding box center [319, 252] width 1 height 7
checkbox input "true"
click at [328, 244] on label "FedEx Home Delivery" at bounding box center [363, 242] width 88 height 10
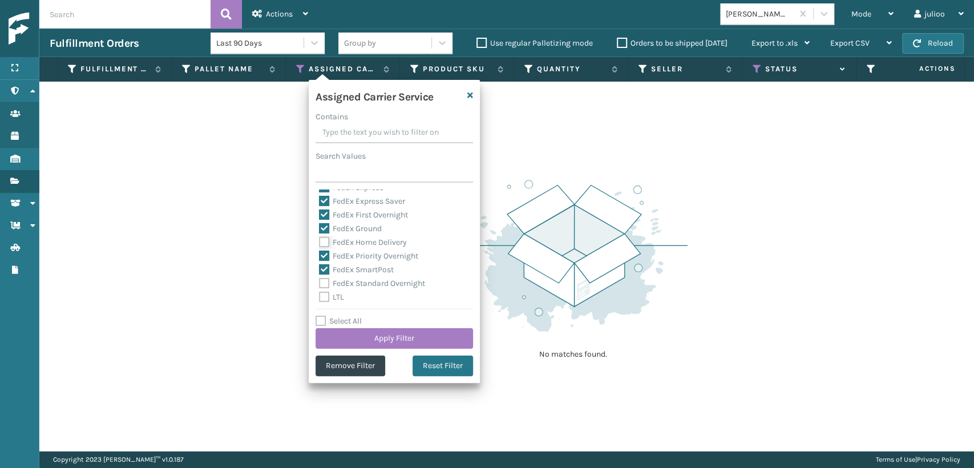
click at [320, 243] on input "FedEx Home Delivery" at bounding box center [319, 239] width 1 height 7
checkbox input "true"
click at [320, 282] on label "FedEx Standard Overnight" at bounding box center [372, 283] width 106 height 10
click at [324, 281] on label "FedEx Standard Overnight" at bounding box center [372, 283] width 106 height 10
click at [320, 281] on input "FedEx Standard Overnight" at bounding box center [319, 280] width 1 height 7
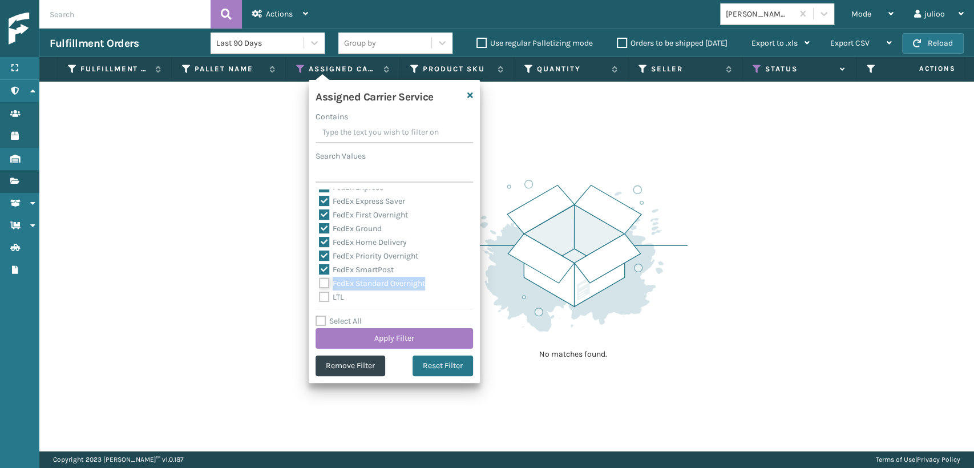
checkbox input "true"
click at [335, 338] on button "Apply Filter" at bounding box center [395, 338] width 158 height 21
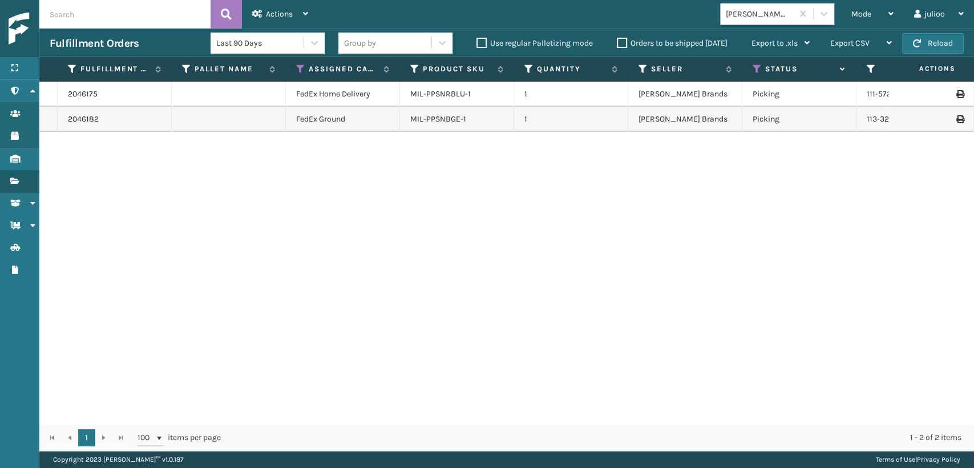
click at [484, 88] on div "MIL-PPSNRBLU-1" at bounding box center [456, 93] width 93 height 11
click at [464, 94] on link "MIL-PPSNRBLU-1" at bounding box center [440, 94] width 60 height 10
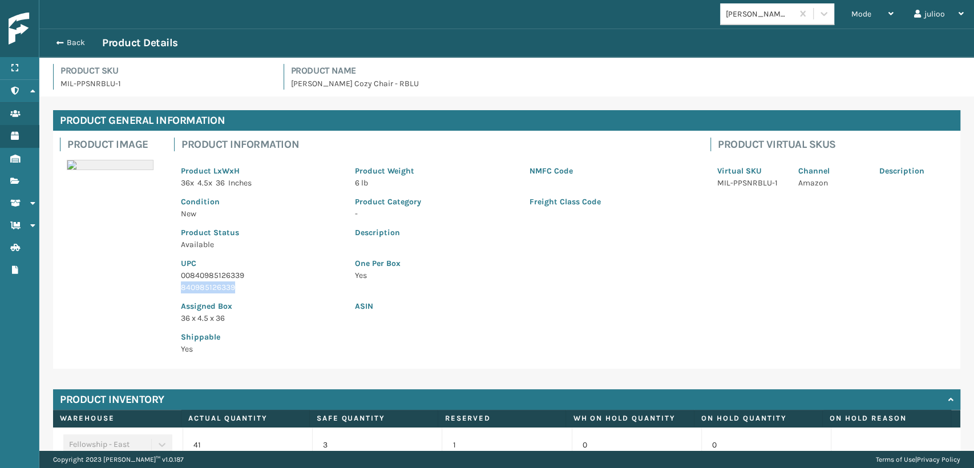
drag, startPoint x: 241, startPoint y: 287, endPoint x: 144, endPoint y: 284, distance: 97.1
click at [144, 284] on div "Product Image Product Information Product LxWxH 36 x 4.5 x 36 Inches Product We…" at bounding box center [506, 250] width 907 height 238
copy p "840985126339"
click at [59, 50] on div "Back Product Details" at bounding box center [506, 43] width 935 height 29
click at [59, 43] on span "button" at bounding box center [58, 43] width 7 height 8
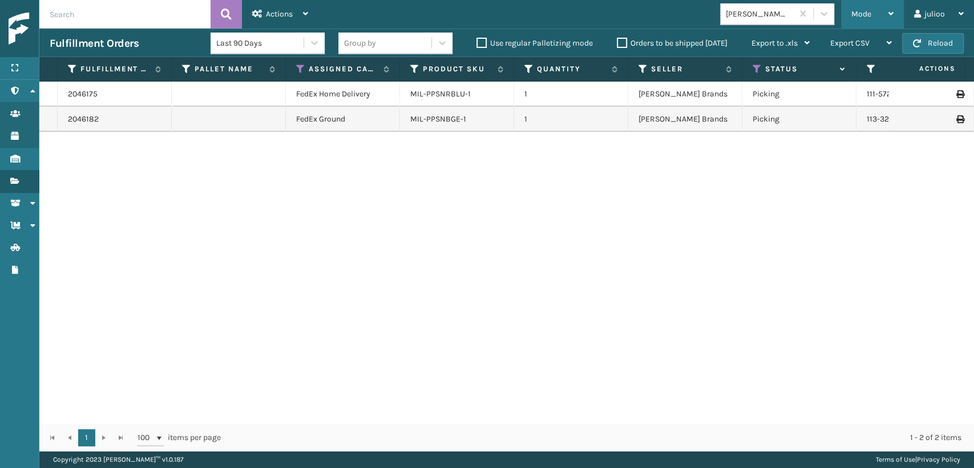
click at [869, 15] on span "Mode" at bounding box center [861, 14] width 20 height 10
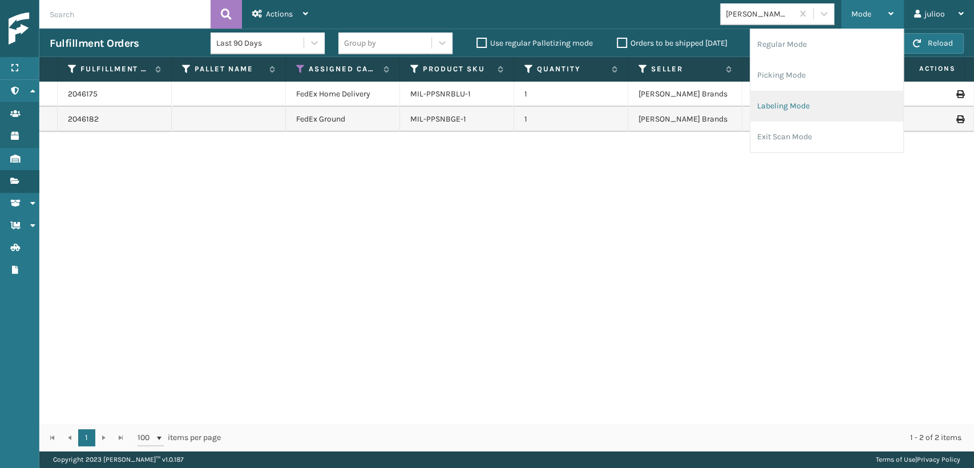
click at [786, 112] on li "Labeling Mode" at bounding box center [826, 106] width 153 height 31
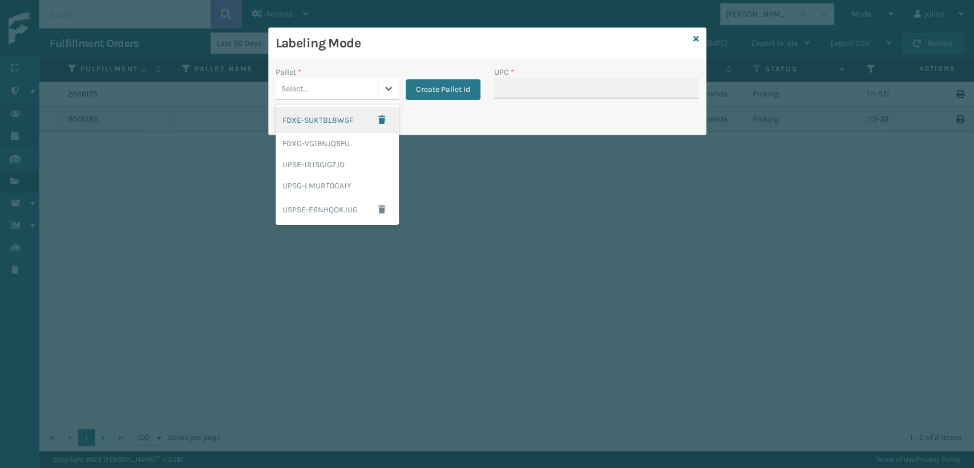
click at [311, 90] on div "Select..." at bounding box center [327, 88] width 102 height 19
click at [312, 141] on div "FDXG-VG19NJQ5FU" at bounding box center [337, 143] width 123 height 21
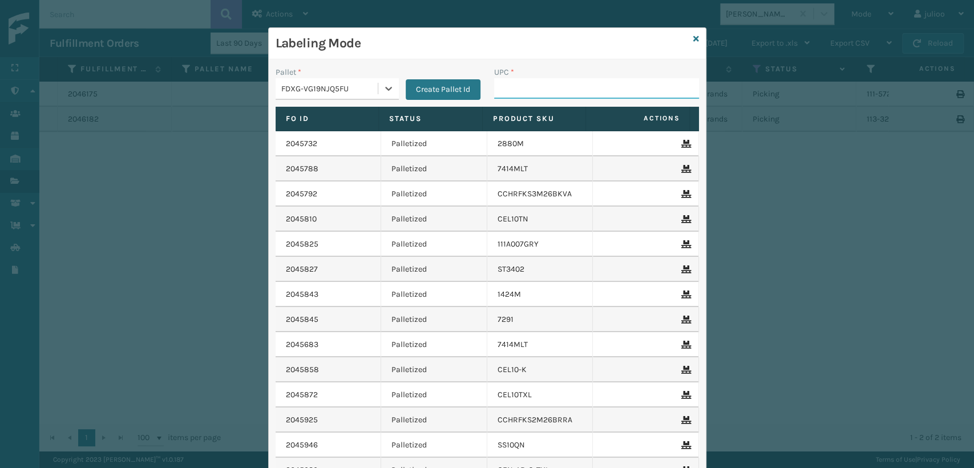
click at [539, 91] on input "UPC *" at bounding box center [596, 88] width 205 height 21
paste input "840985126339"
type input "840985126339"
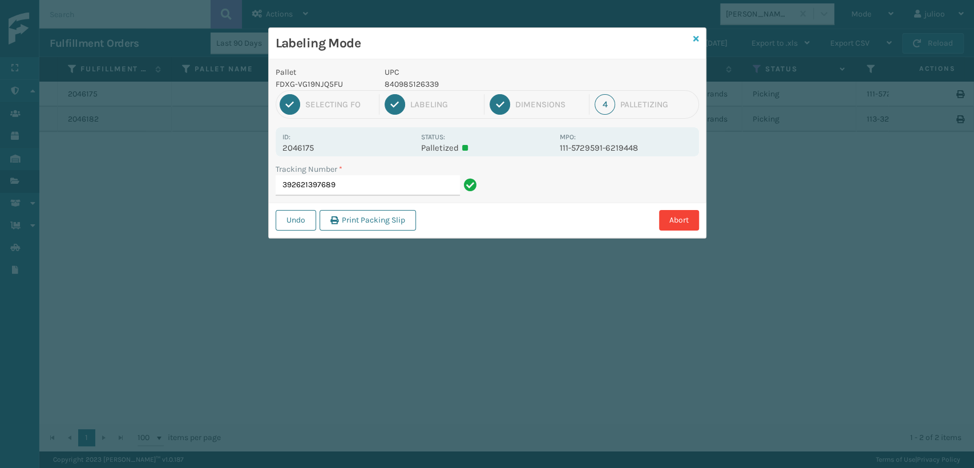
click at [696, 37] on icon at bounding box center [696, 39] width 6 height 8
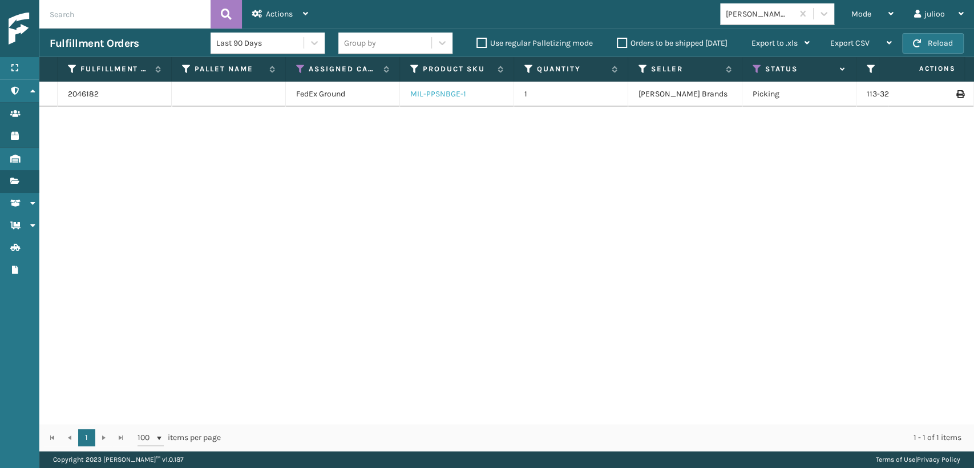
click at [441, 96] on link "MIL-PPSNBGE-1" at bounding box center [438, 94] width 56 height 10
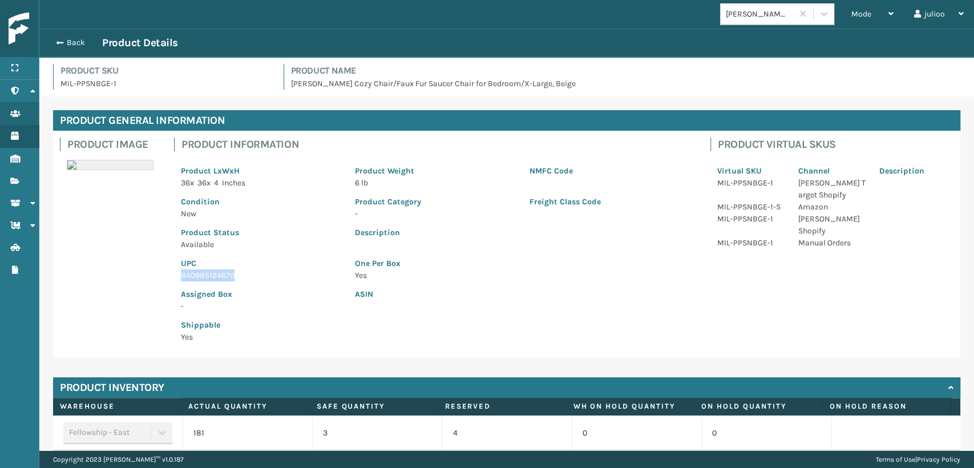
drag, startPoint x: 239, startPoint y: 277, endPoint x: 143, endPoint y: 276, distance: 96.5
click at [143, 276] on div "Product Image Product Information Product LxWxH 36 x 36 x 4 Inches Product Weig…" at bounding box center [506, 244] width 907 height 226
copy p "840985124670"
click at [55, 39] on span "button" at bounding box center [58, 43] width 7 height 8
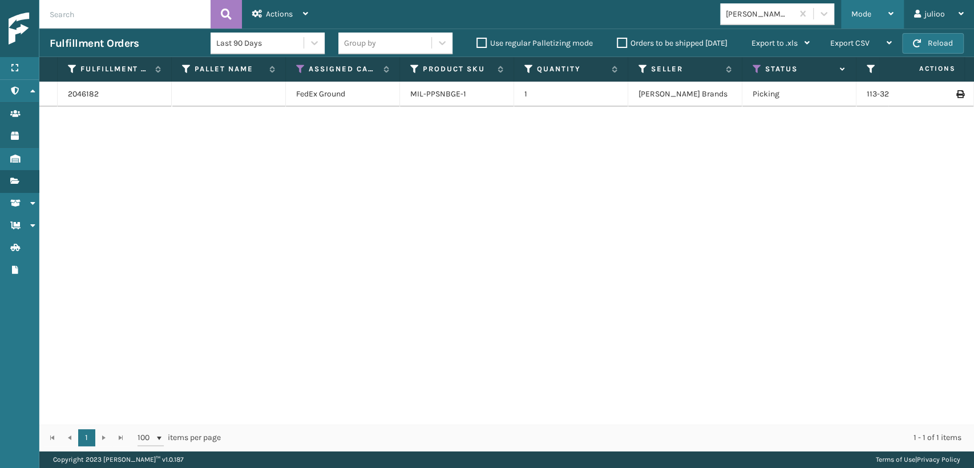
click at [867, 19] on div "Mode" at bounding box center [872, 14] width 42 height 29
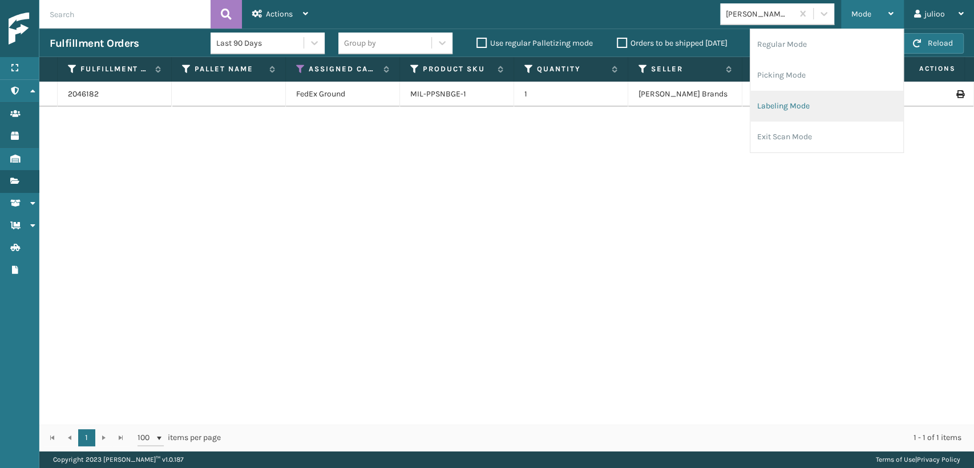
click at [805, 104] on li "Labeling Mode" at bounding box center [826, 106] width 153 height 31
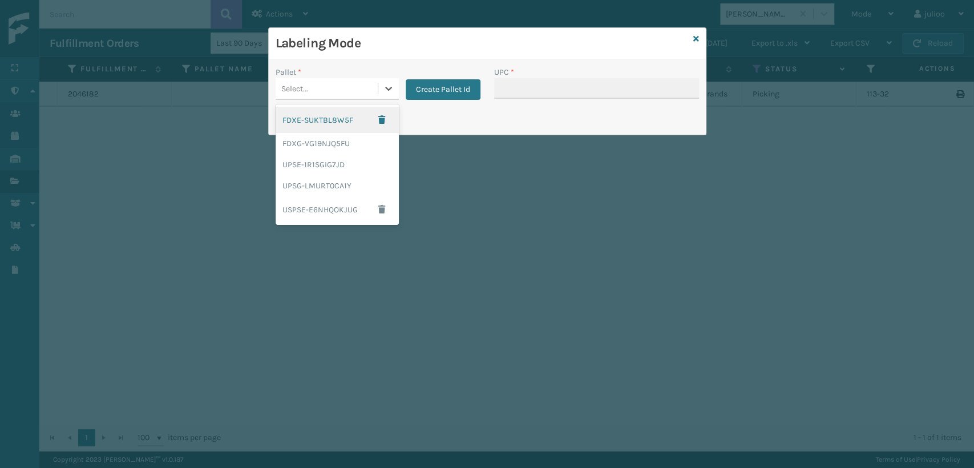
click at [344, 92] on div "Select..." at bounding box center [327, 88] width 102 height 19
click at [306, 147] on div "FDXG-VG19NJQ5FU" at bounding box center [337, 143] width 123 height 21
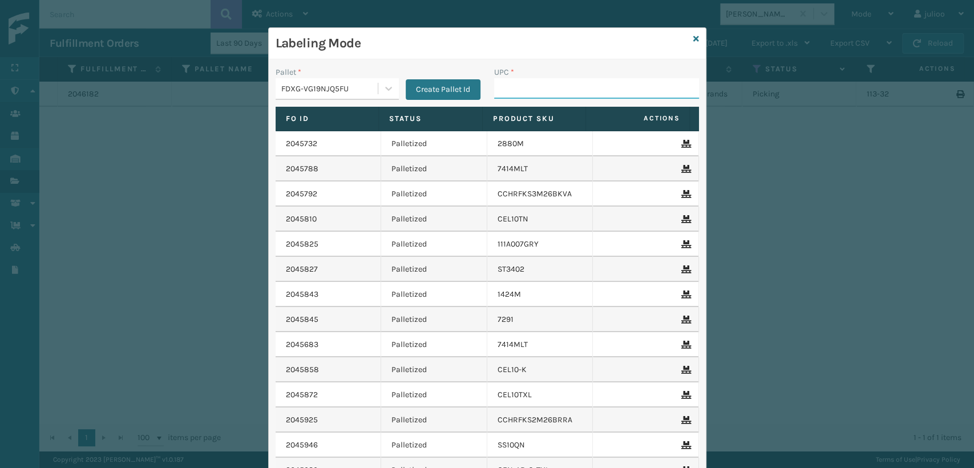
click at [512, 91] on input "UPC *" at bounding box center [596, 88] width 205 height 21
paste input "840985124670"
type input "840985124670"
drag, startPoint x: 450, startPoint y: 156, endPoint x: 694, endPoint y: 35, distance: 271.8
click at [694, 35] on div "Labeling Mode Pallet * FDXG-VG19NJQ5FU Create Pallet Id UPC * Fo Id Status Prod…" at bounding box center [487, 285] width 438 height 516
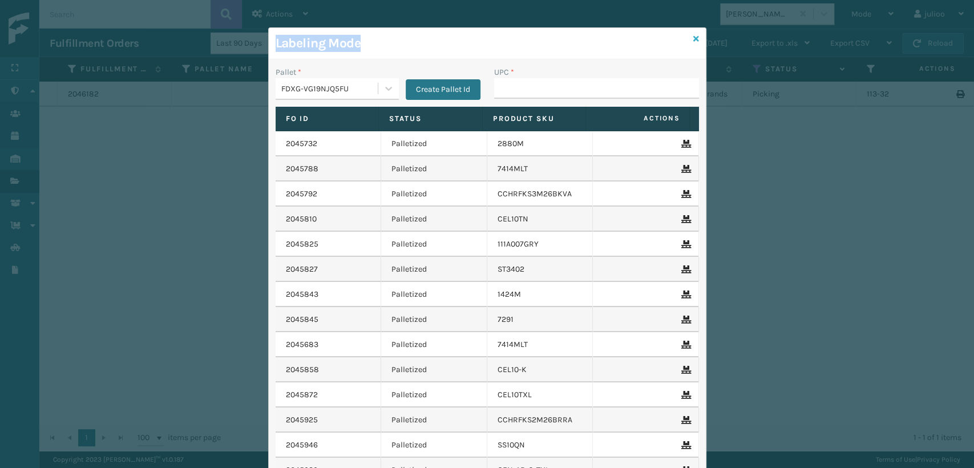
click at [693, 38] on icon at bounding box center [696, 39] width 6 height 8
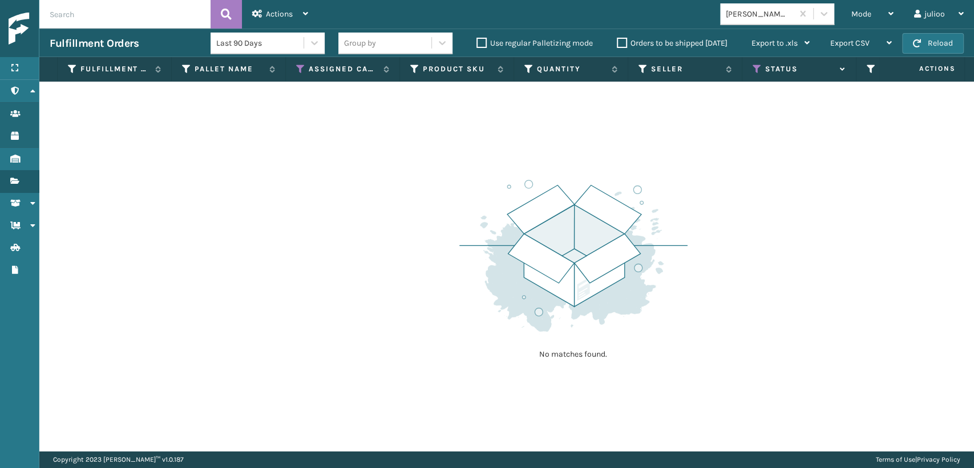
click at [161, 13] on input "text" at bounding box center [124, 14] width 171 height 29
drag, startPoint x: 135, startPoint y: 14, endPoint x: 0, endPoint y: 19, distance: 135.3
click at [0, 0] on div "Menu Administration Users Products Inventory Fulfillment Orders Shipment Status…" at bounding box center [487, 0] width 974 height 0
type input "392621422710"
click at [228, 11] on icon at bounding box center [226, 14] width 11 height 17
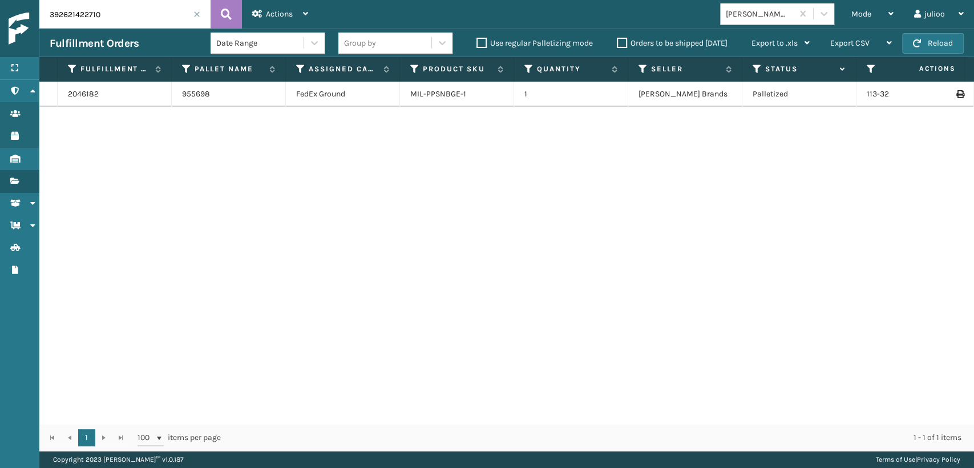
click at [201, 17] on input "392621422710" at bounding box center [124, 14] width 171 height 29
click at [197, 14] on span at bounding box center [196, 14] width 7 height 7
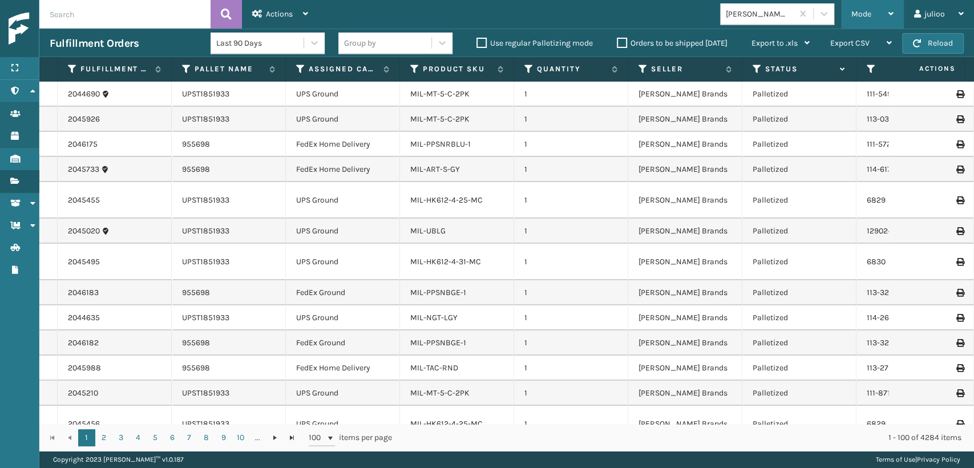
click at [850, 15] on div "Mode Regular Mode Picking Mode Labeling Mode Exit Scan Mode" at bounding box center [872, 14] width 63 height 29
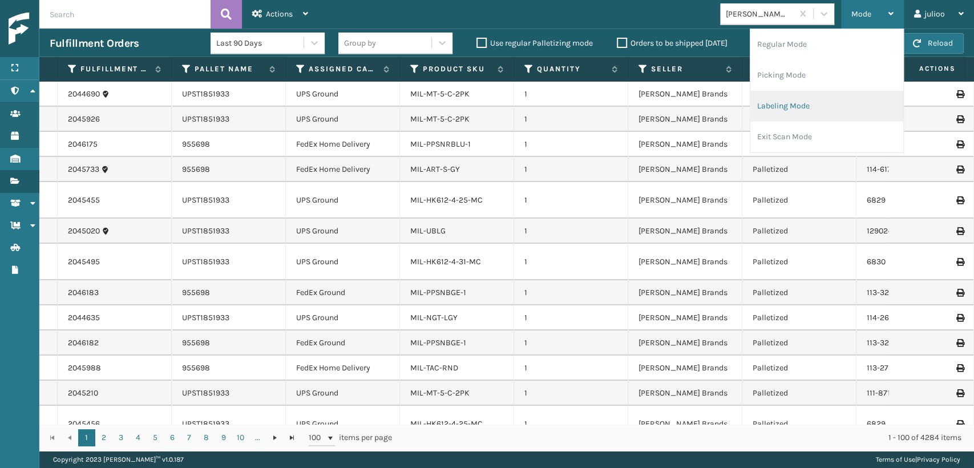
click at [822, 118] on li "Labeling Mode" at bounding box center [826, 106] width 153 height 31
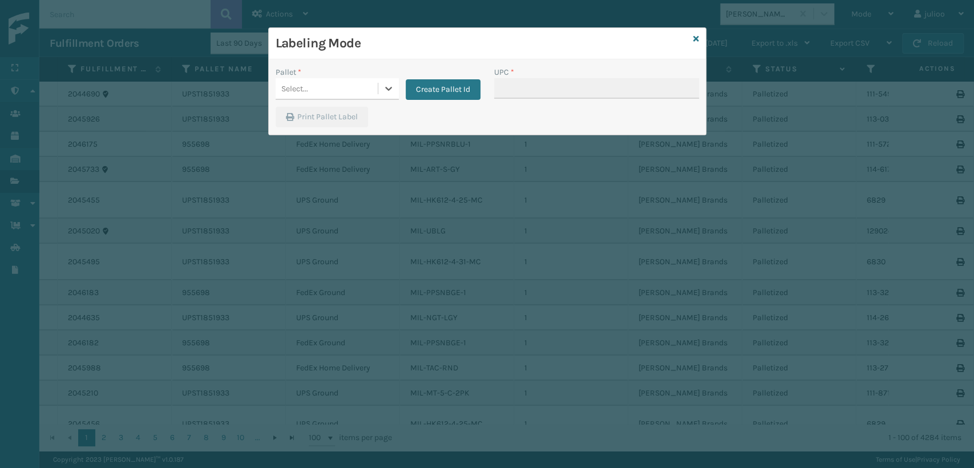
click at [304, 102] on div "Pallet * 0 results available. Select is focused ,type to refine list, press Dow…" at bounding box center [378, 86] width 219 height 41
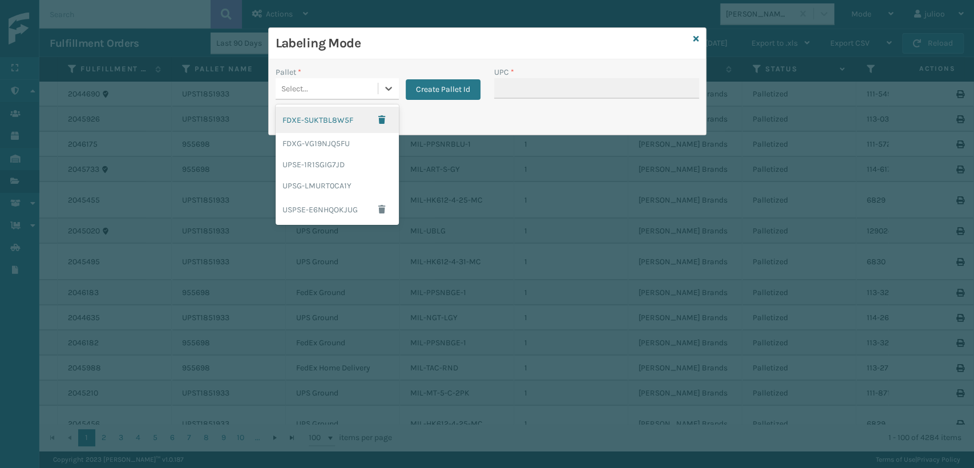
click at [308, 84] on div "Select..." at bounding box center [327, 88] width 102 height 19
click at [323, 148] on div "FDXG-VG19NJQ5FU" at bounding box center [337, 143] width 123 height 21
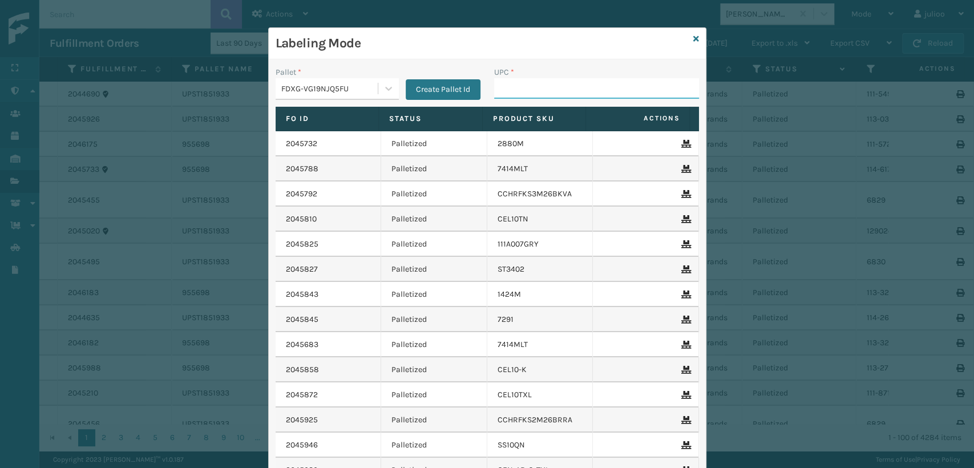
click at [554, 86] on input "UPC *" at bounding box center [596, 88] width 205 height 21
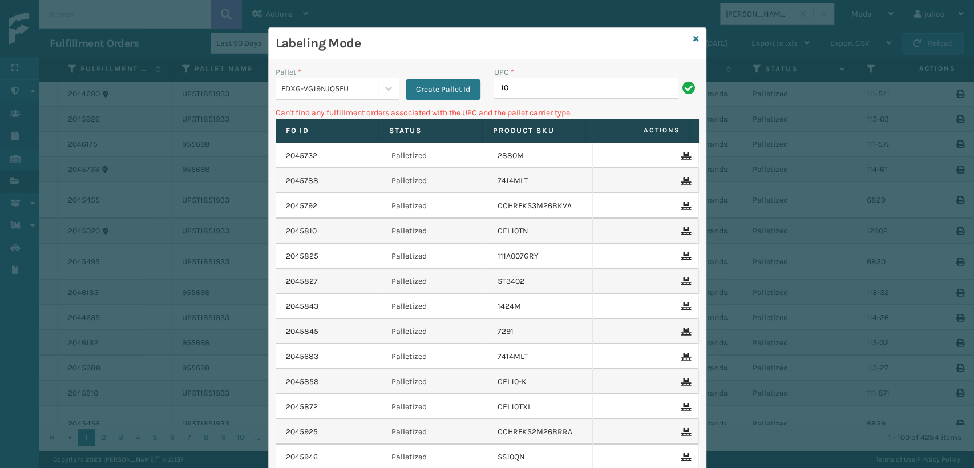
type input "1"
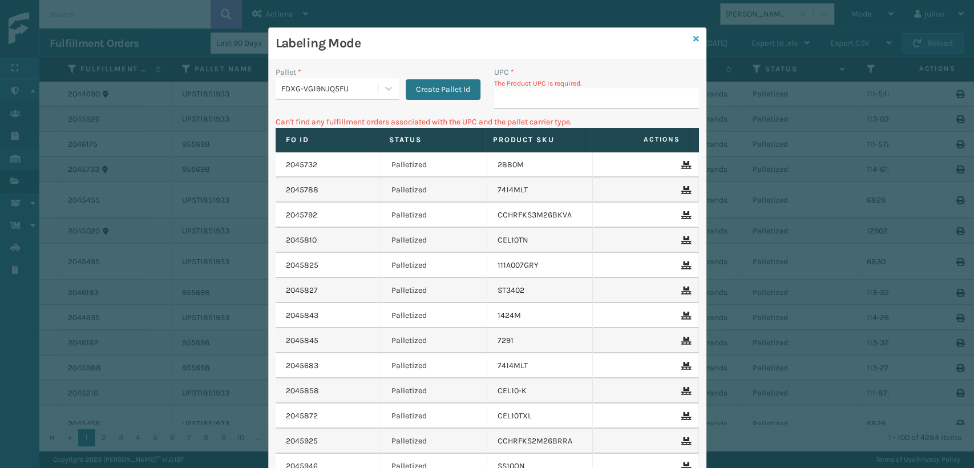
click at [693, 38] on icon at bounding box center [696, 39] width 6 height 8
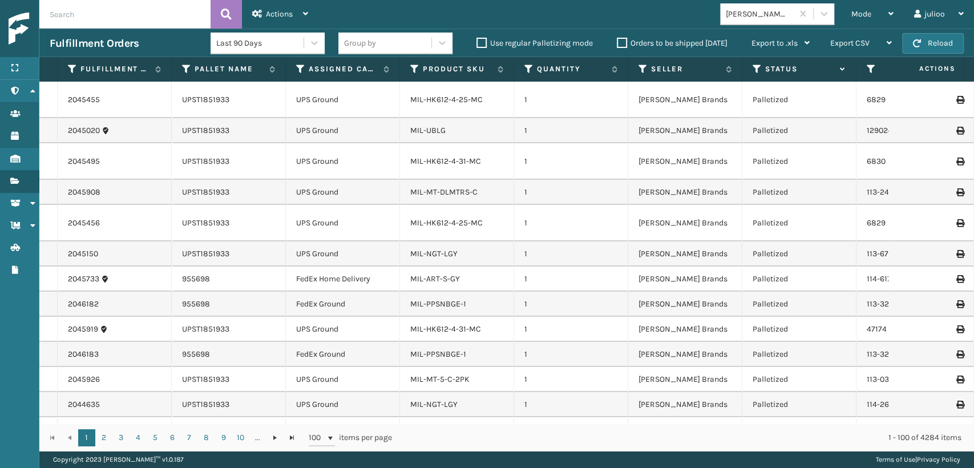
click at [167, 18] on input "text" at bounding box center [124, 14] width 171 height 29
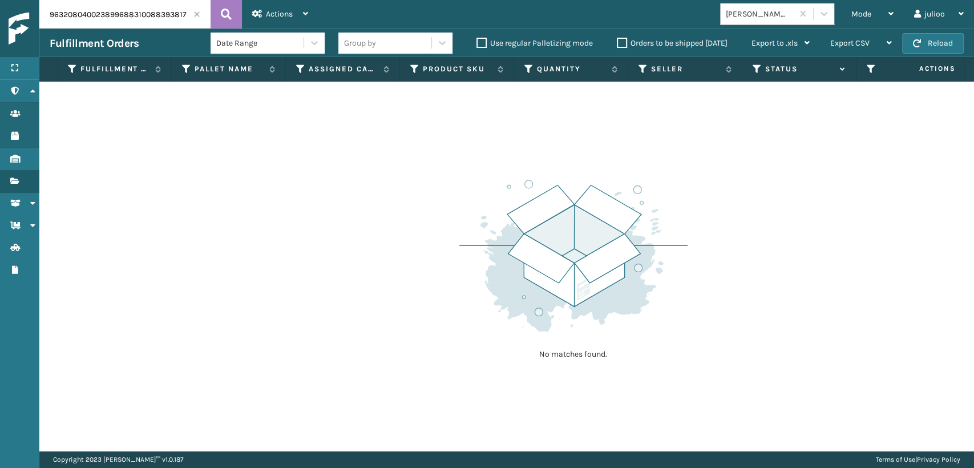
drag, startPoint x: 134, startPoint y: 11, endPoint x: 22, endPoint y: 14, distance: 111.9
click at [22, 0] on div "Menu Administration Users Products Inventory Fulfillment Orders Shipment Status…" at bounding box center [487, 0] width 974 height 0
type input "883938174115"
click at [223, 12] on button at bounding box center [226, 14] width 31 height 29
click at [228, 10] on icon at bounding box center [226, 14] width 11 height 17
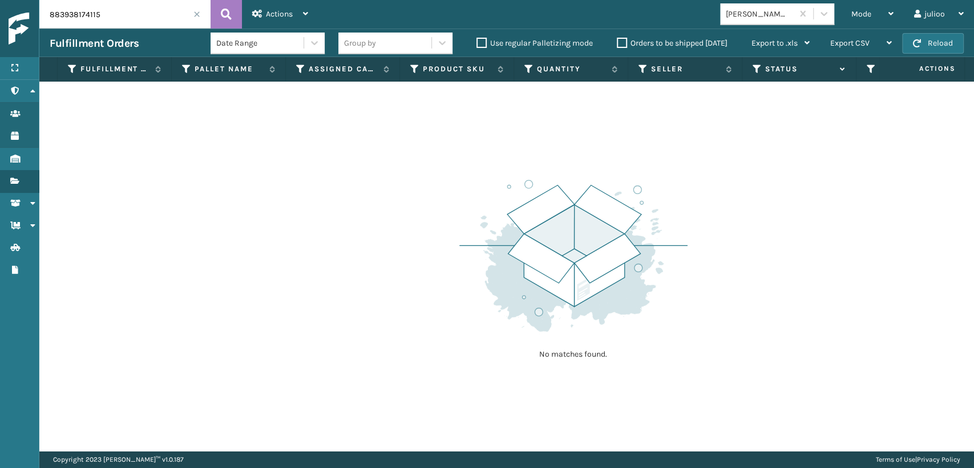
click at [176, 15] on input "883938174115" at bounding box center [124, 14] width 171 height 29
click at [196, 14] on span at bounding box center [196, 14] width 7 height 7
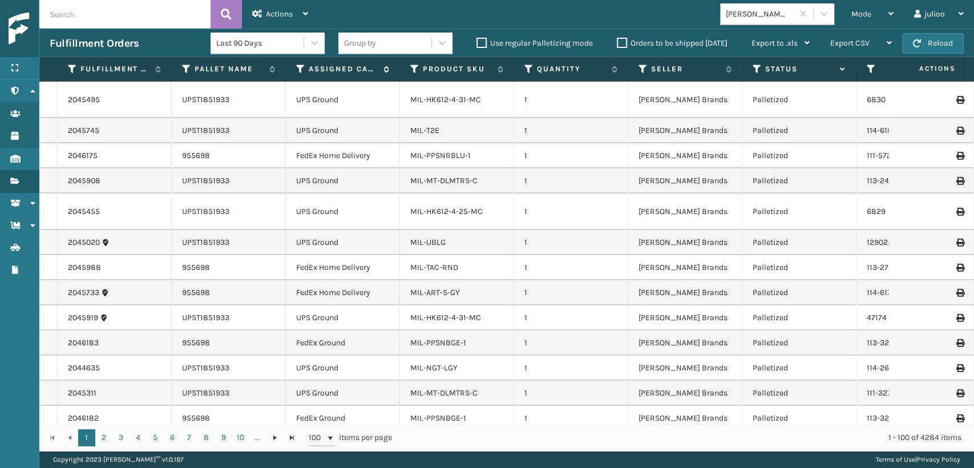
click at [298, 65] on icon at bounding box center [300, 69] width 9 height 10
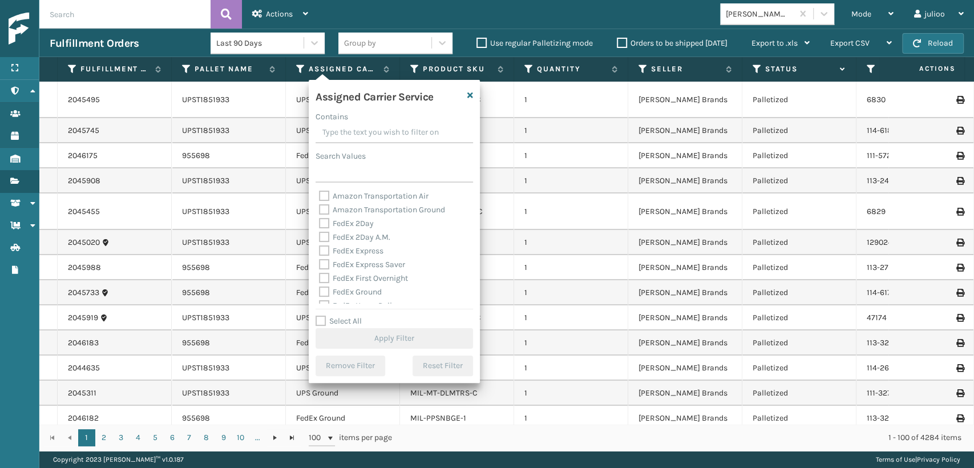
click at [322, 225] on label "FedEx 2Day" at bounding box center [346, 224] width 55 height 10
click at [320, 224] on input "FedEx 2Day" at bounding box center [319, 220] width 1 height 7
checkbox input "true"
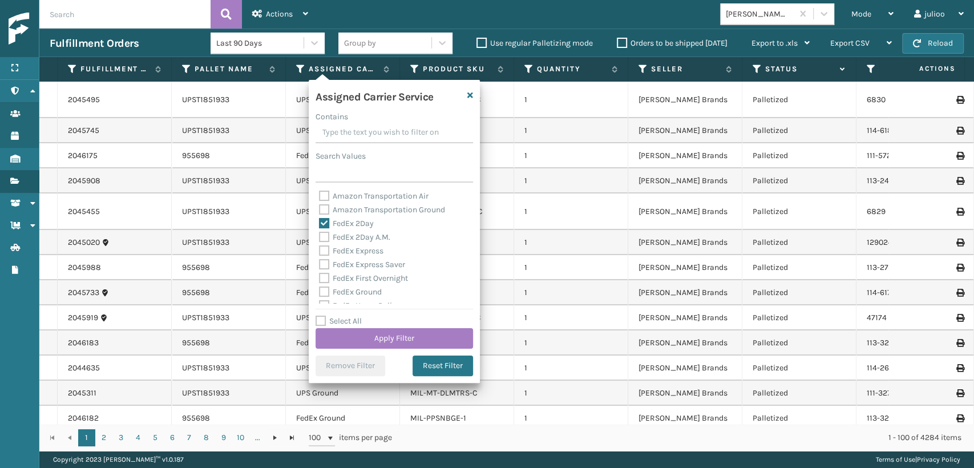
click at [322, 250] on label "FedEx Express" at bounding box center [351, 251] width 64 height 10
click at [320, 250] on input "FedEx Express" at bounding box center [319, 247] width 1 height 7
checkbox input "true"
click at [319, 236] on label "FedEx 2Day A.M." at bounding box center [354, 237] width 71 height 10
click at [319, 236] on input "FedEx 2Day A.M." at bounding box center [319, 234] width 1 height 7
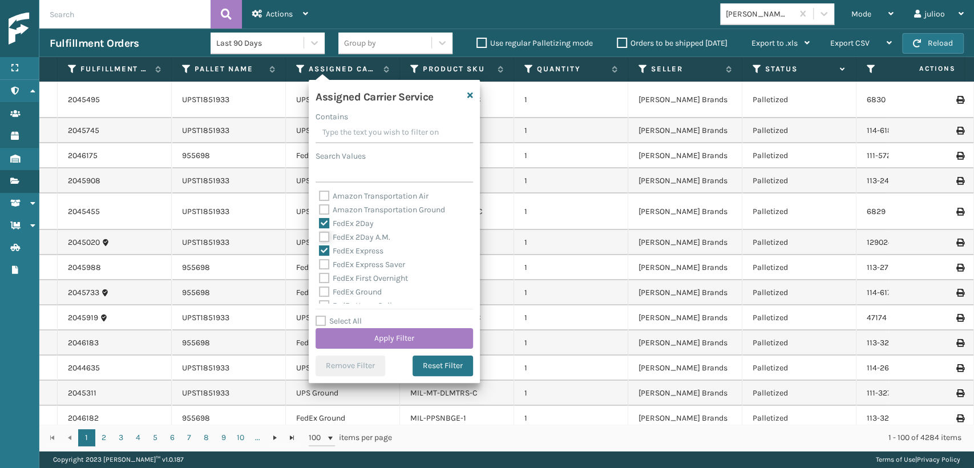
checkbox input "true"
click at [324, 276] on label "FedEx First Overnight" at bounding box center [363, 278] width 89 height 10
click at [320, 276] on input "FedEx First Overnight" at bounding box center [319, 275] width 1 height 7
checkbox input "true"
click at [322, 263] on label "FedEx Express Saver" at bounding box center [362, 265] width 86 height 10
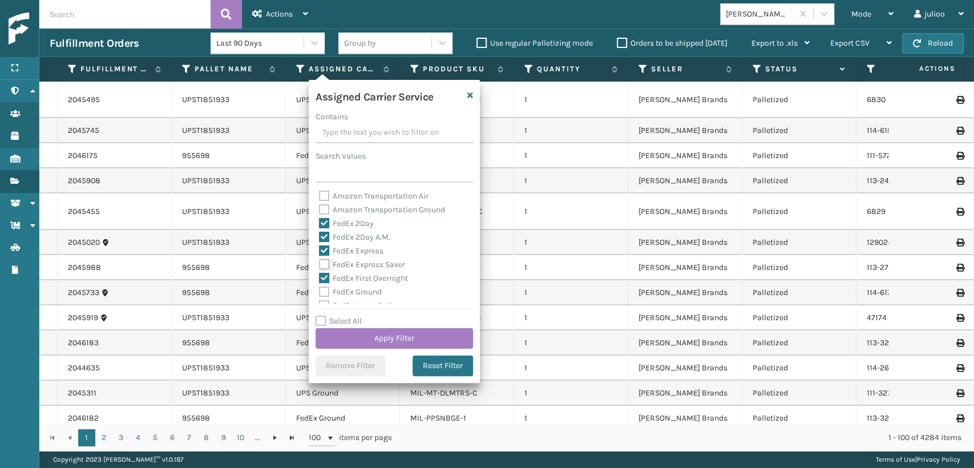
click at [320, 263] on input "FedEx Express Saver" at bounding box center [319, 261] width 1 height 7
checkbox input "true"
click at [324, 294] on label "FedEx Ground" at bounding box center [350, 292] width 63 height 10
click at [320, 293] on input "FedEx Ground" at bounding box center [319, 288] width 1 height 7
checkbox input "true"
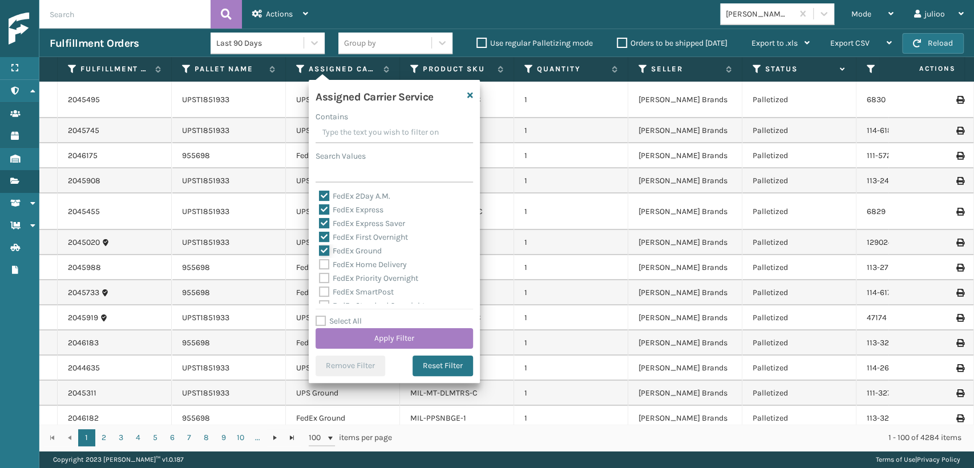
scroll to position [63, 0]
click at [320, 244] on label "FedEx Home Delivery" at bounding box center [363, 242] width 88 height 10
click at [320, 243] on input "FedEx Home Delivery" at bounding box center [319, 239] width 1 height 7
checkbox input "true"
click at [322, 260] on label "FedEx Priority Overnight" at bounding box center [368, 256] width 99 height 10
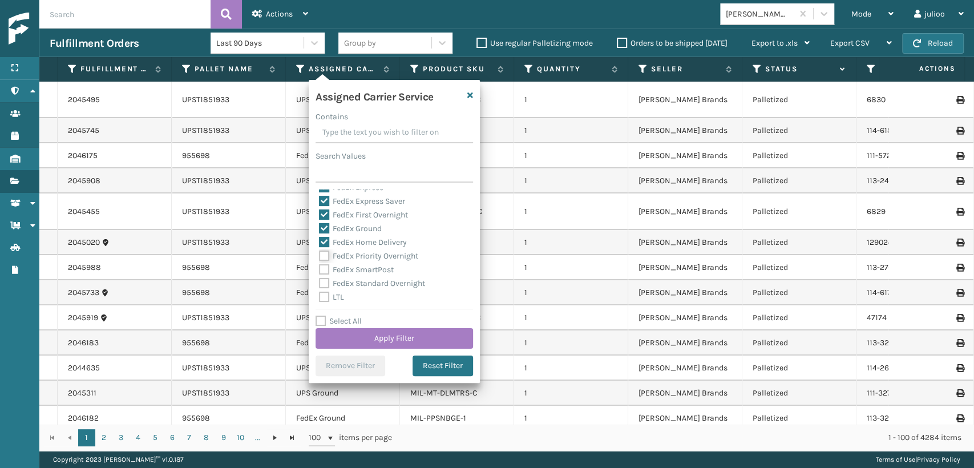
click at [320, 257] on input "FedEx Priority Overnight" at bounding box center [319, 252] width 1 height 7
checkbox input "true"
click at [322, 277] on div "FedEx Standard Overnight" at bounding box center [394, 284] width 151 height 14
click at [322, 285] on label "FedEx Standard Overnight" at bounding box center [372, 283] width 106 height 10
click at [320, 284] on input "FedEx Standard Overnight" at bounding box center [319, 280] width 1 height 7
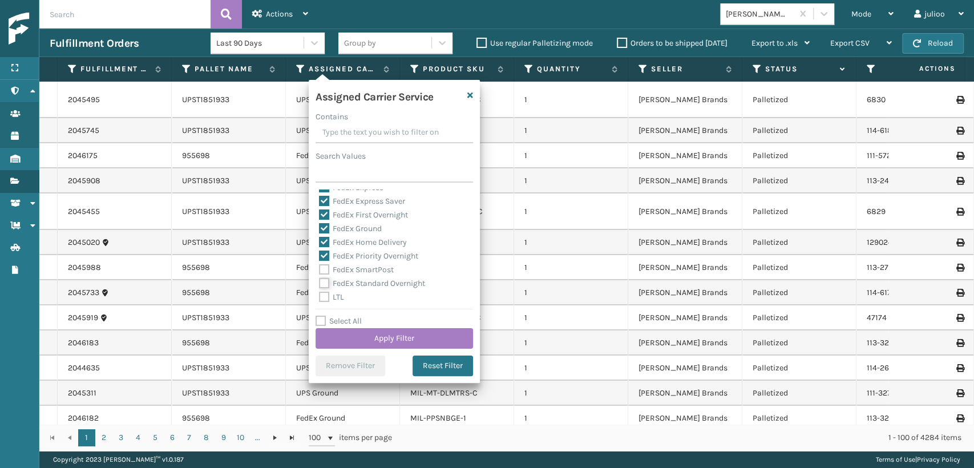
checkbox input "true"
click at [322, 270] on label "FedEx SmartPost" at bounding box center [356, 270] width 75 height 10
click at [320, 270] on input "FedEx SmartPost" at bounding box center [319, 266] width 1 height 7
checkbox input "true"
click at [352, 334] on button "Apply Filter" at bounding box center [395, 338] width 158 height 21
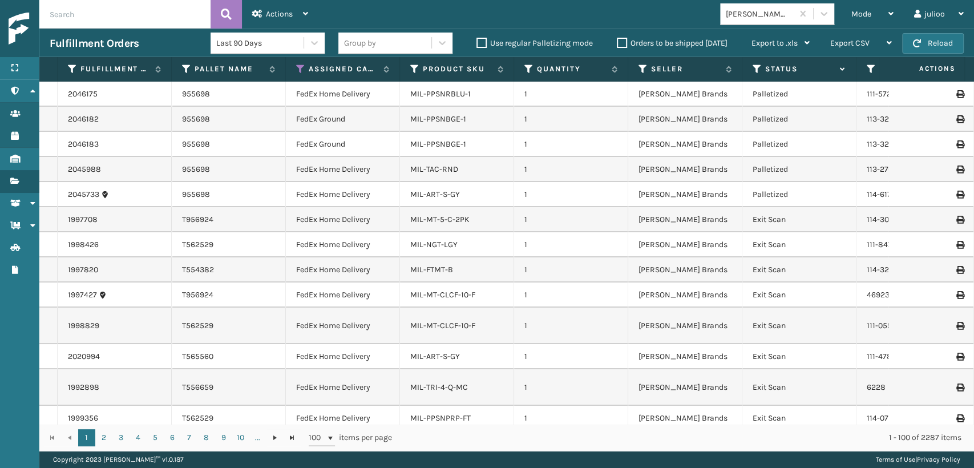
click at [145, 17] on input "text" at bounding box center [124, 14] width 171 height 29
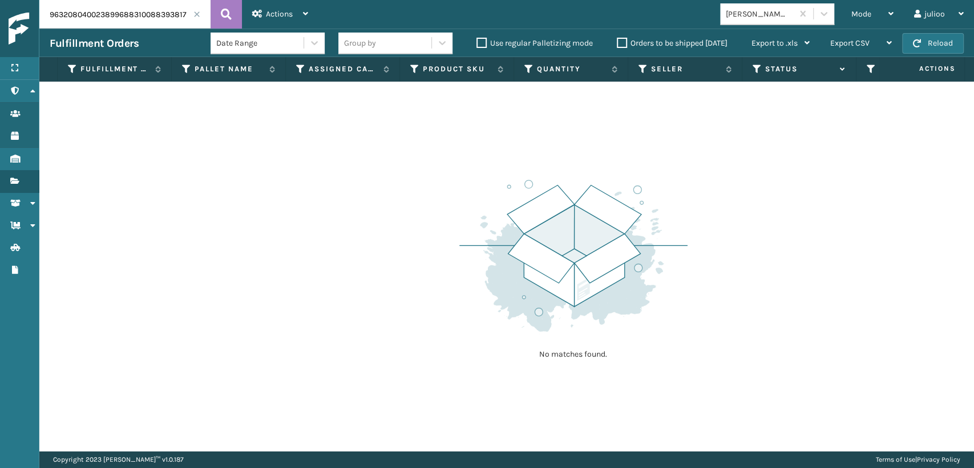
drag, startPoint x: 138, startPoint y: 15, endPoint x: 44, endPoint y: 34, distance: 95.5
click at [44, 34] on div "9632080400238996883100883938174115 Actions Settings Remove All Filters Export L…" at bounding box center [506, 225] width 935 height 451
type input "883938174115"
click at [224, 14] on icon at bounding box center [226, 14] width 11 height 17
click at [756, 67] on icon at bounding box center [757, 69] width 9 height 10
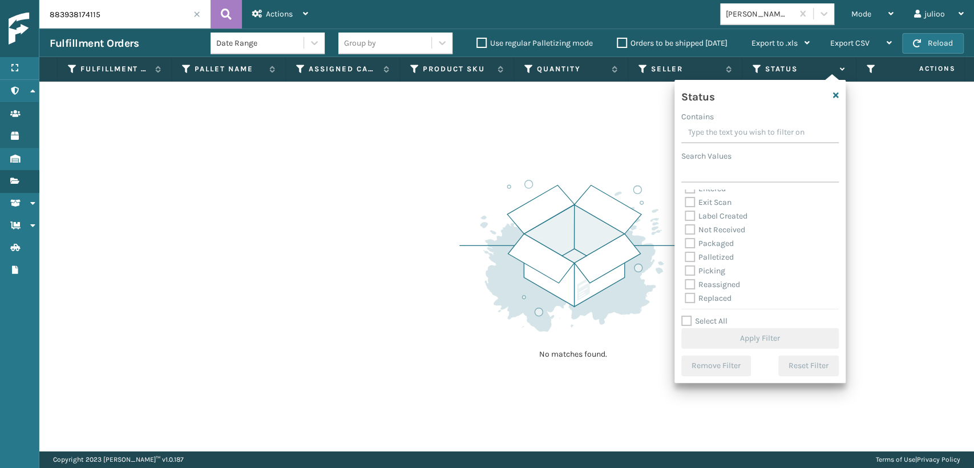
scroll to position [63, 0]
click at [689, 228] on label "Palletized" at bounding box center [709, 229] width 49 height 10
click at [685, 228] on input "Palletized" at bounding box center [685, 225] width 1 height 7
checkbox input "true"
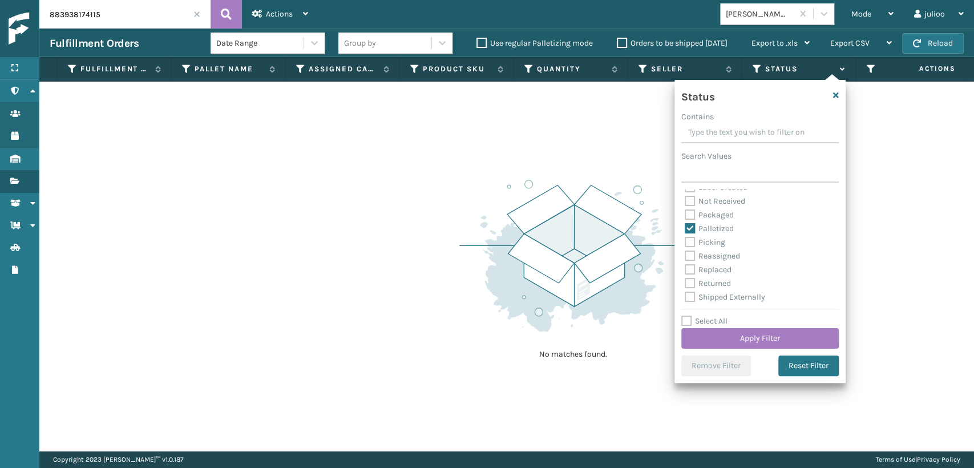
drag, startPoint x: 688, startPoint y: 240, endPoint x: 694, endPoint y: 249, distance: 11.6
click at [689, 242] on label "Picking" at bounding box center [705, 242] width 41 height 10
click at [685, 242] on input "Picking" at bounding box center [685, 239] width 1 height 7
checkbox input "true"
click at [760, 340] on button "Apply Filter" at bounding box center [760, 338] width 158 height 21
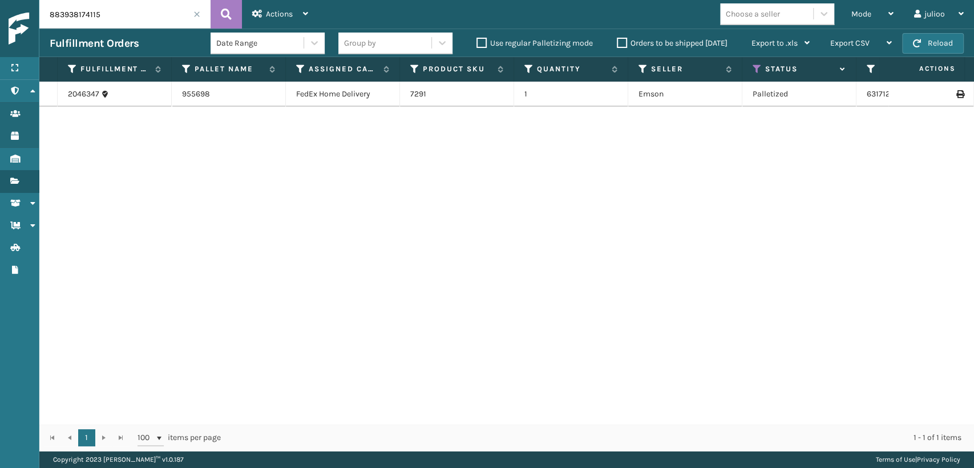
click at [193, 17] on span at bounding box center [196, 14] width 7 height 7
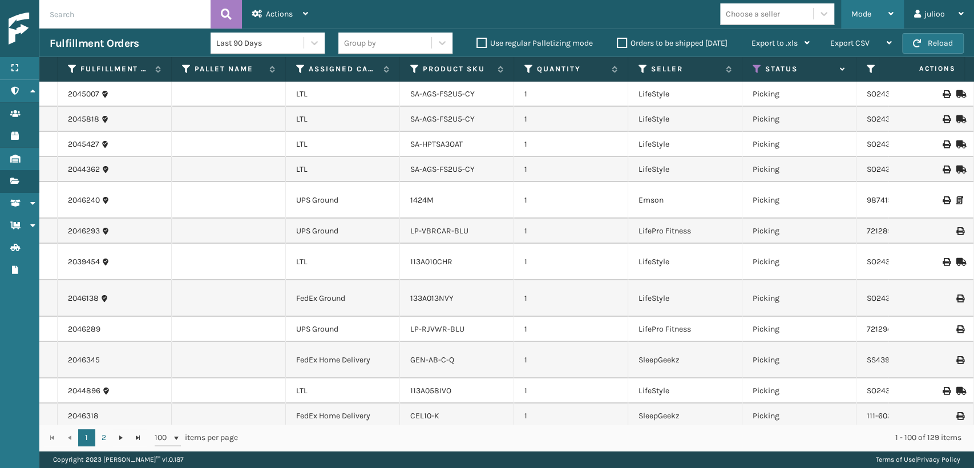
click at [861, 9] on span "Mode" at bounding box center [861, 14] width 20 height 10
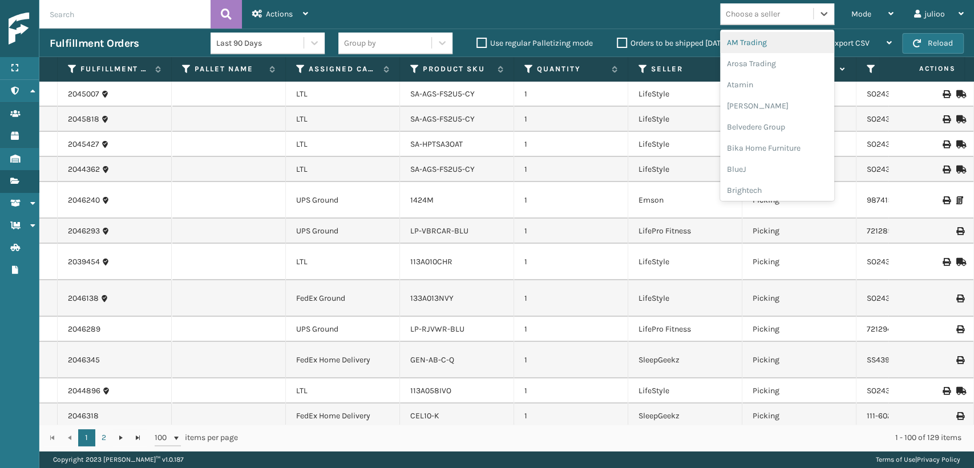
click at [746, 10] on div "Choose a seller" at bounding box center [753, 14] width 54 height 12
type input "EM"
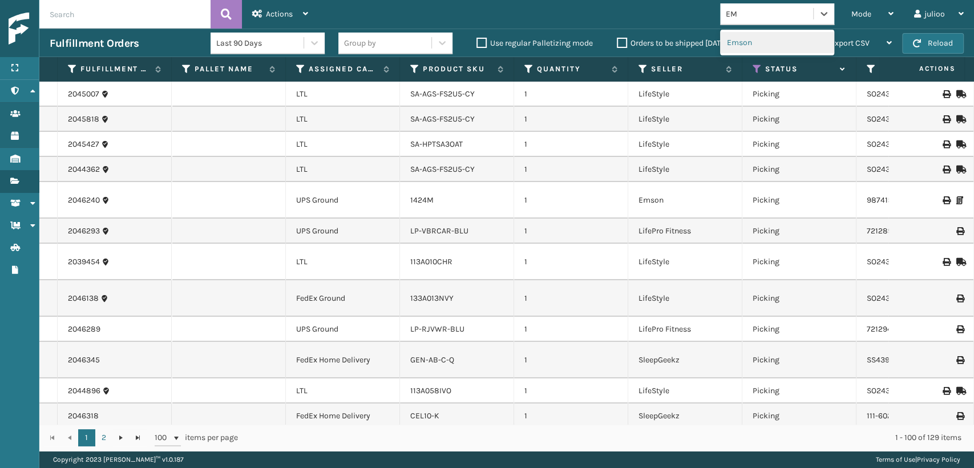
click at [748, 47] on div "Emson" at bounding box center [777, 42] width 114 height 21
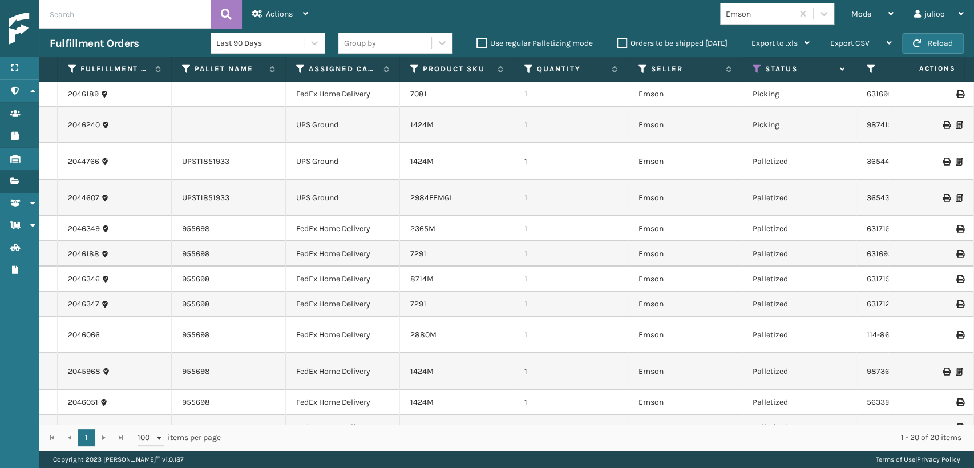
click at [446, 93] on div "7081" at bounding box center [456, 93] width 93 height 11
click at [410, 93] on link "7081" at bounding box center [418, 94] width 17 height 10
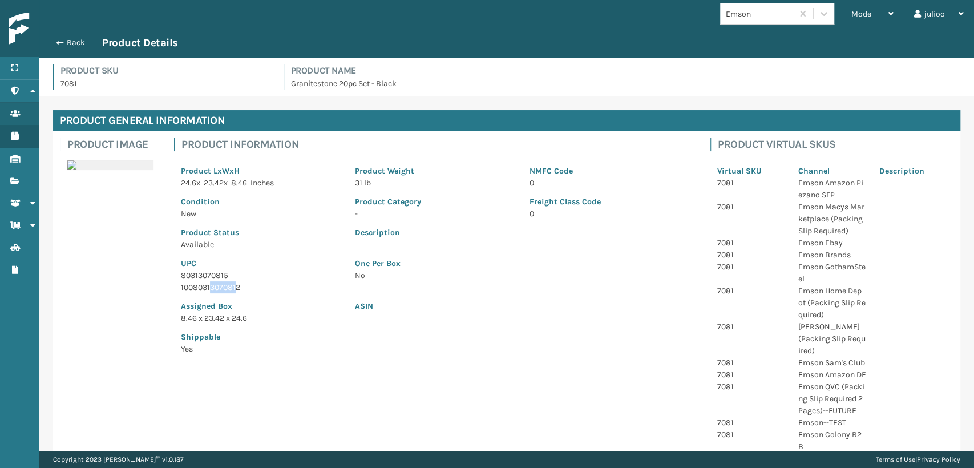
drag, startPoint x: 236, startPoint y: 288, endPoint x: 210, endPoint y: 288, distance: 26.3
click at [209, 288] on p "10080313070812" at bounding box center [261, 287] width 160 height 12
click at [247, 284] on p "10080313070812" at bounding box center [261, 287] width 160 height 12
drag, startPoint x: 247, startPoint y: 284, endPoint x: 183, endPoint y: 286, distance: 64.5
click at [183, 286] on p "10080313070812" at bounding box center [261, 287] width 160 height 12
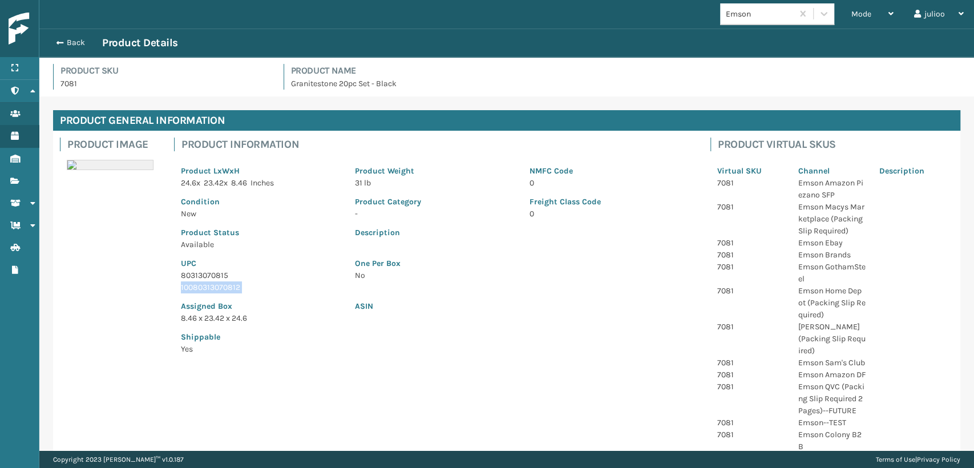
copy p "10080313070812"
click at [58, 39] on span "button" at bounding box center [58, 43] width 7 height 8
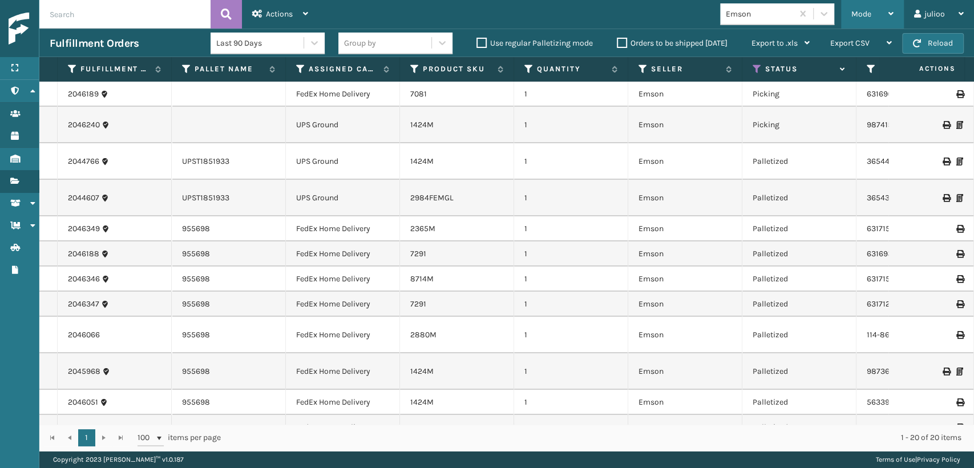
click at [846, 7] on div "Mode Regular Mode Picking Mode Labeling Mode Exit Scan Mode" at bounding box center [872, 14] width 63 height 29
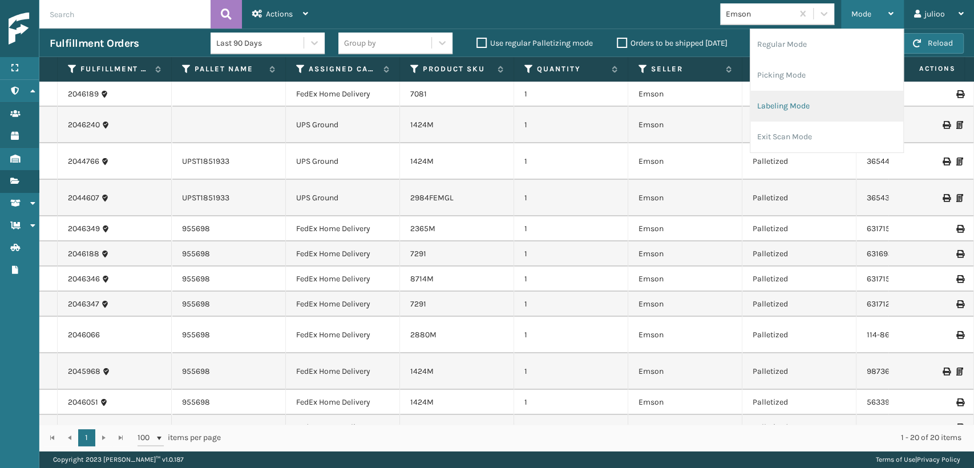
click at [765, 102] on li "Labeling Mode" at bounding box center [826, 106] width 153 height 31
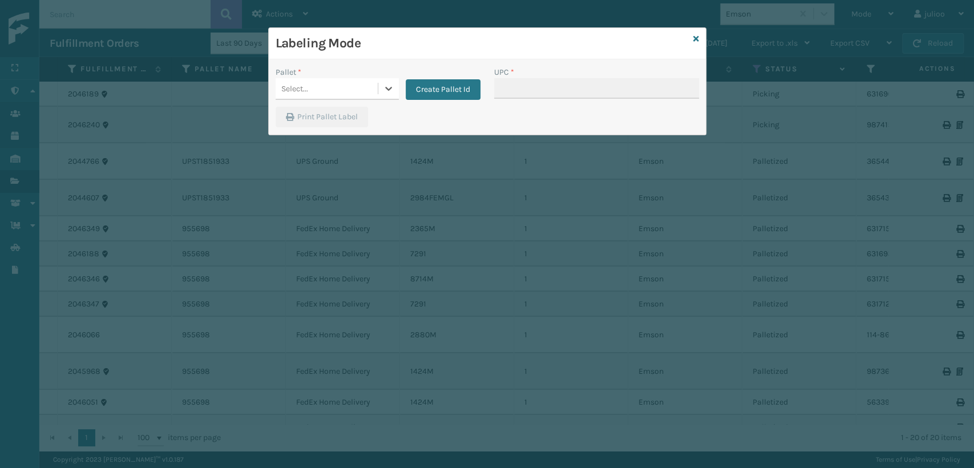
click at [311, 90] on div "Select..." at bounding box center [327, 88] width 102 height 19
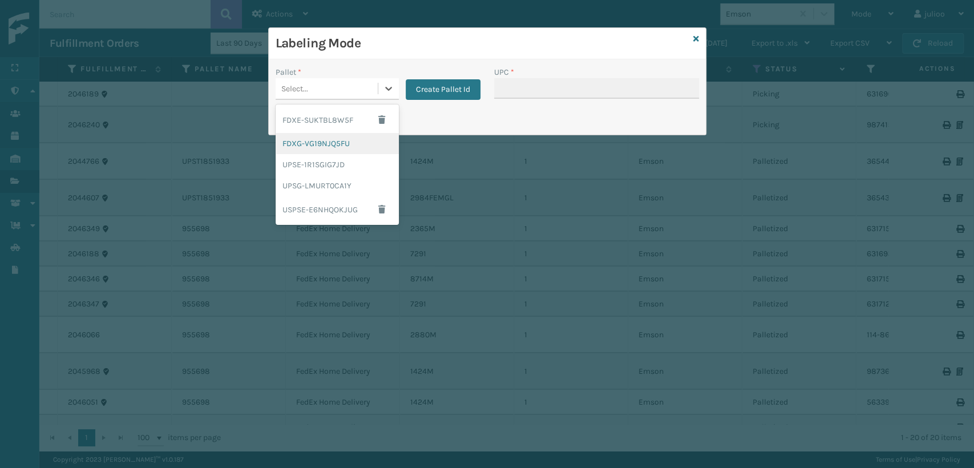
click at [309, 142] on div "FDXG-VG19NJQ5FU" at bounding box center [337, 143] width 123 height 21
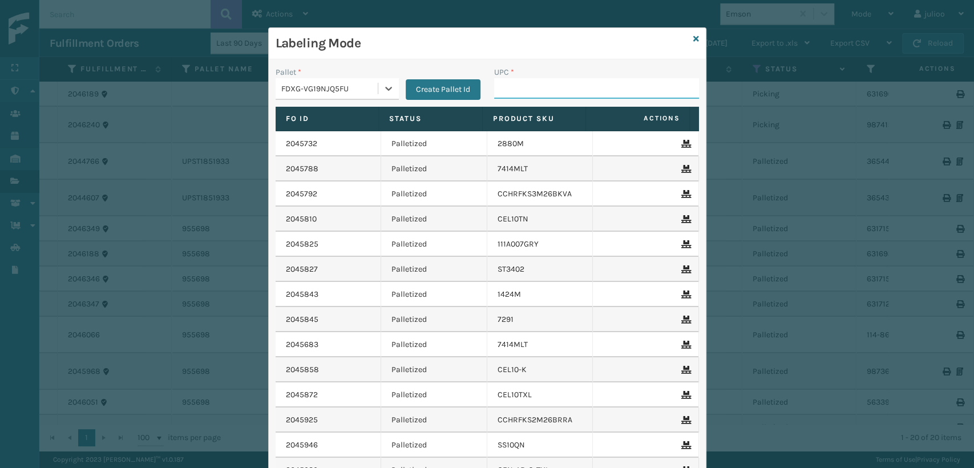
click at [512, 87] on input "UPC *" at bounding box center [596, 88] width 205 height 21
paste input "10080313070812"
type input "10080313070812"
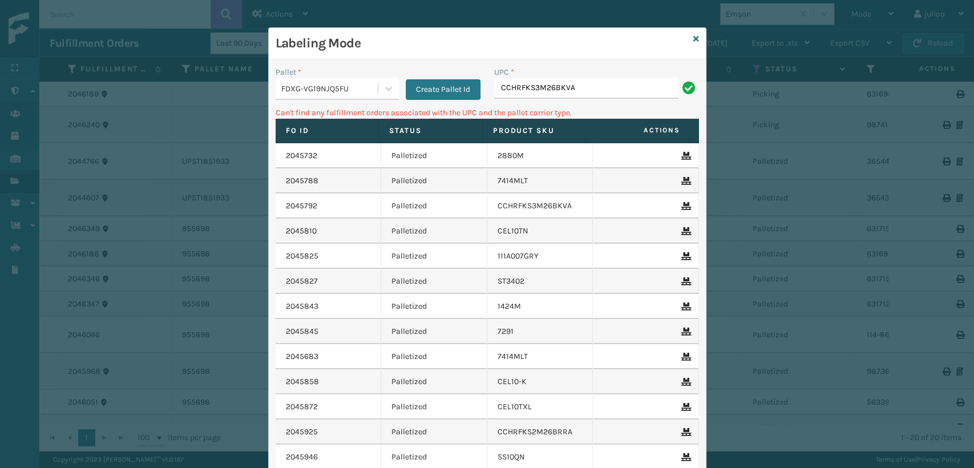
click at [694, 37] on div "Labeling Mode" at bounding box center [487, 43] width 437 height 31
click at [693, 41] on icon at bounding box center [696, 39] width 6 height 8
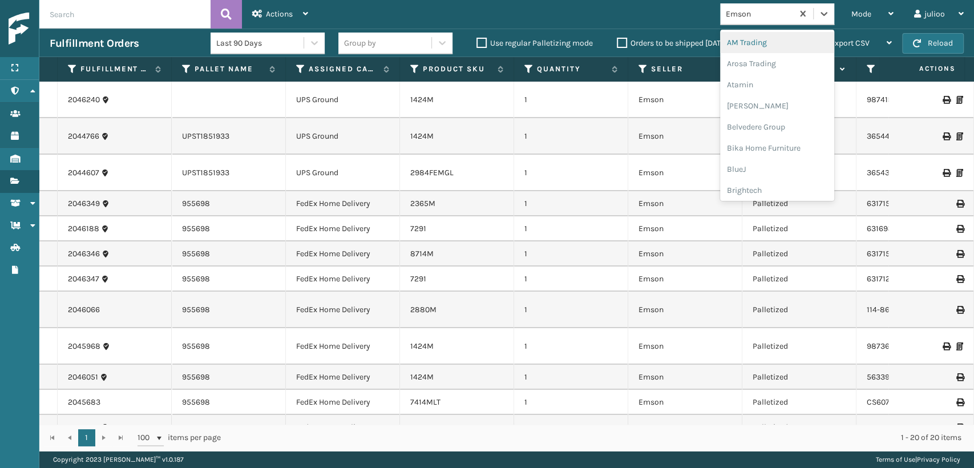
drag, startPoint x: 775, startPoint y: 17, endPoint x: 749, endPoint y: 14, distance: 26.4
click at [749, 14] on div "Emson" at bounding box center [760, 14] width 68 height 12
type input "LI"
click at [735, 88] on div "LifeStyle" at bounding box center [777, 84] width 114 height 21
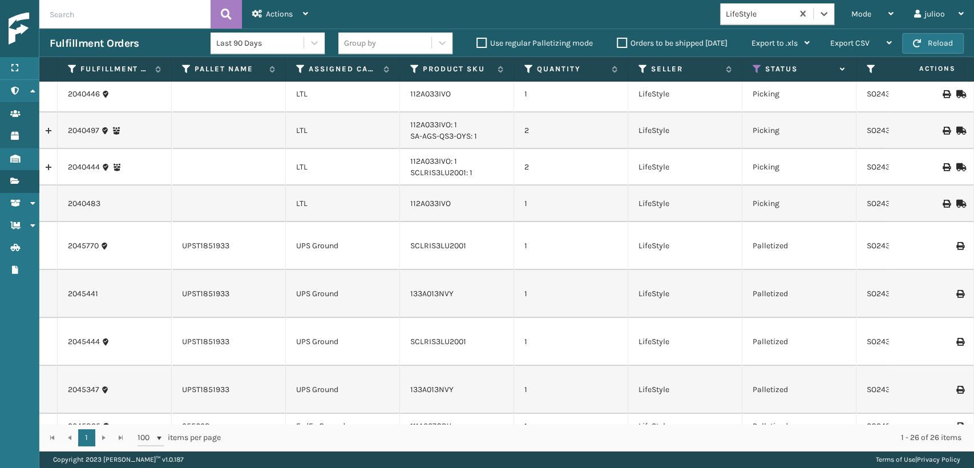
scroll to position [507, 0]
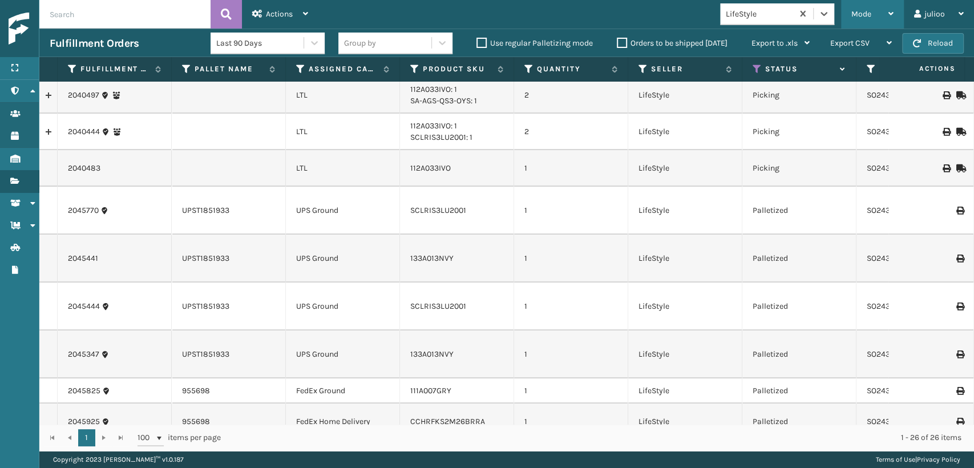
click at [858, 14] on span "Mode" at bounding box center [861, 14] width 20 height 10
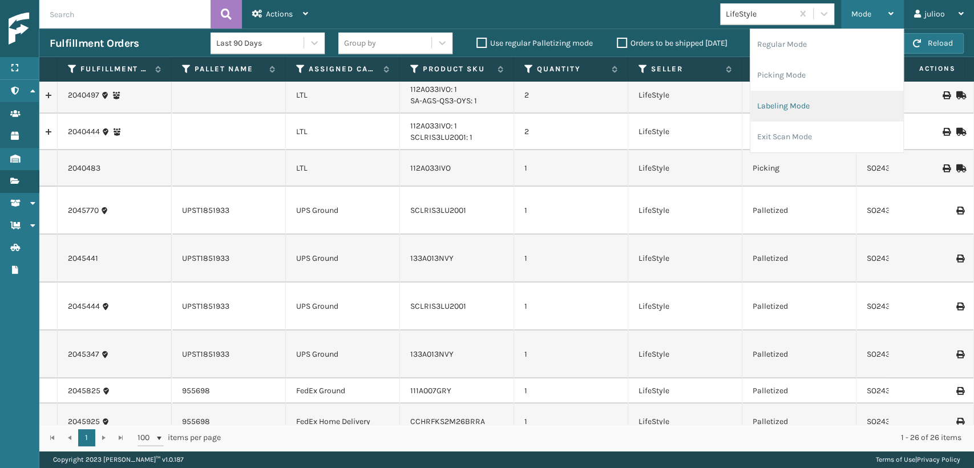
click at [766, 111] on li "Labeling Mode" at bounding box center [826, 106] width 153 height 31
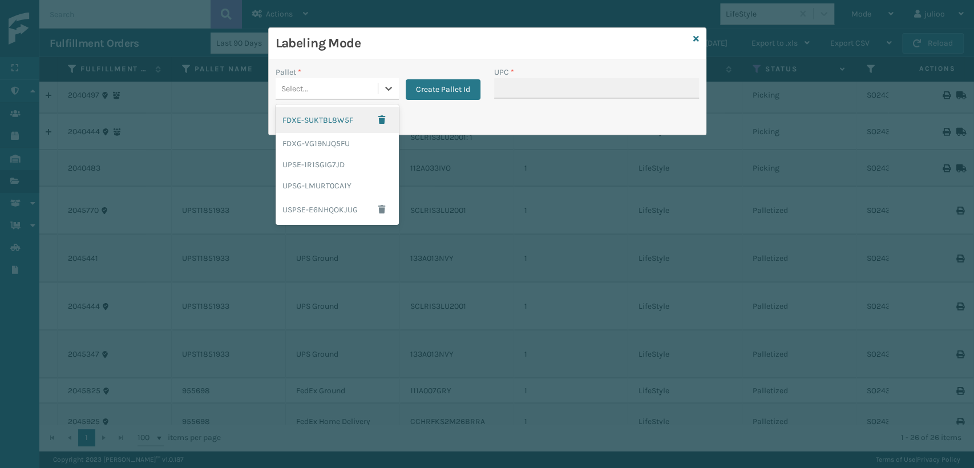
click at [333, 95] on div "Select..." at bounding box center [327, 88] width 102 height 19
click at [301, 147] on div "FDXG-VG19NJQ5FU" at bounding box center [337, 143] width 123 height 21
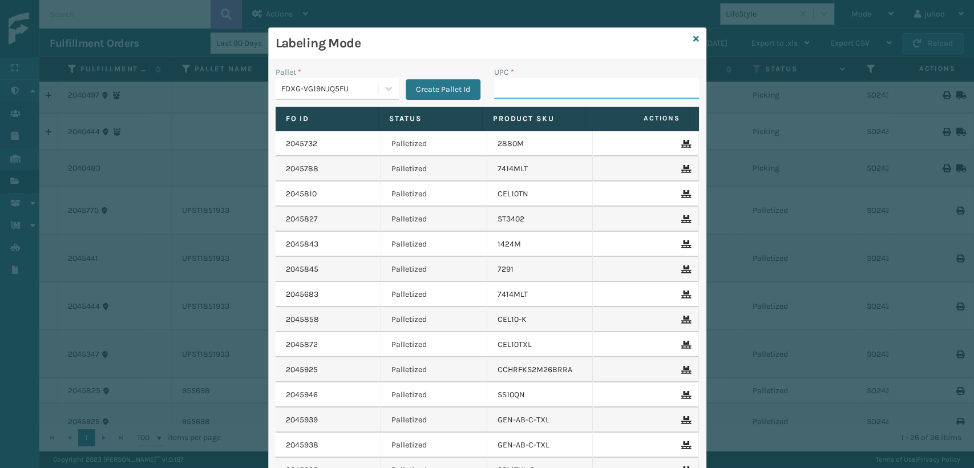
click at [520, 88] on input "UPC *" at bounding box center [596, 88] width 205 height 21
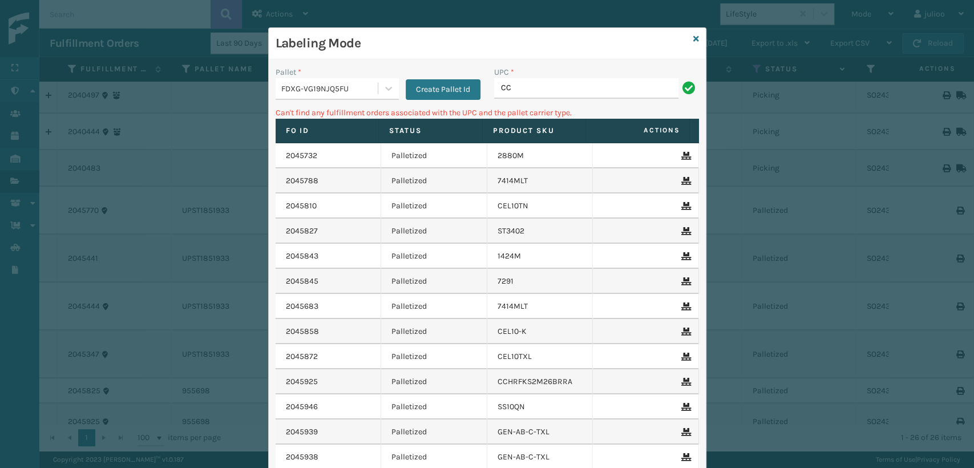
type input "C"
click at [508, 87] on input "SC-LRIS3LU2001" at bounding box center [586, 88] width 184 height 21
type input "SCLRIS3LU2001"
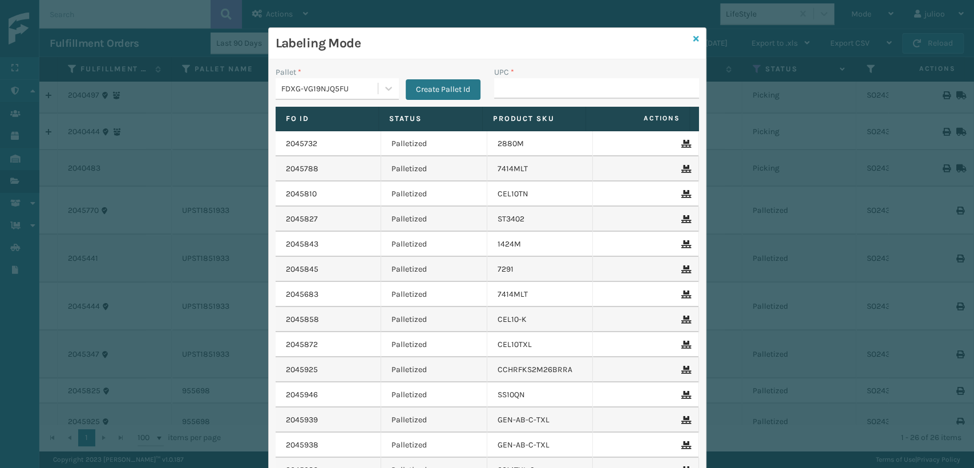
click at [693, 35] on icon at bounding box center [696, 39] width 6 height 8
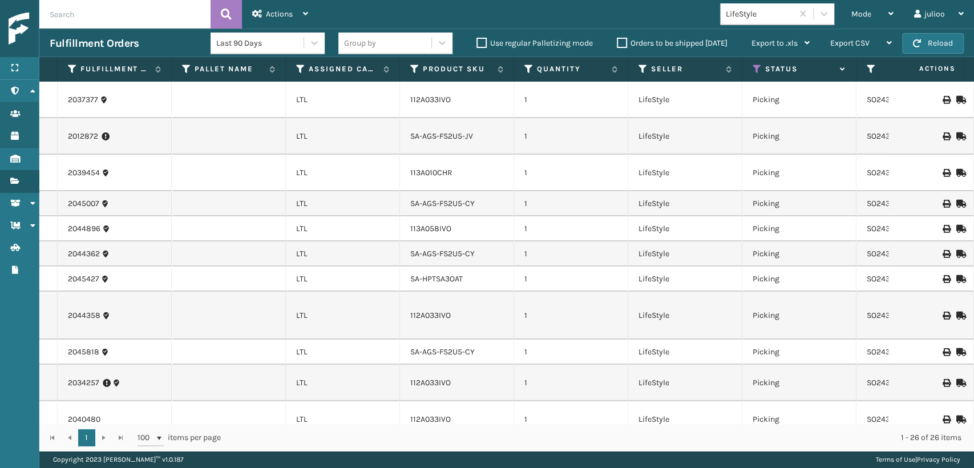
click at [167, 19] on input "text" at bounding box center [124, 14] width 171 height 29
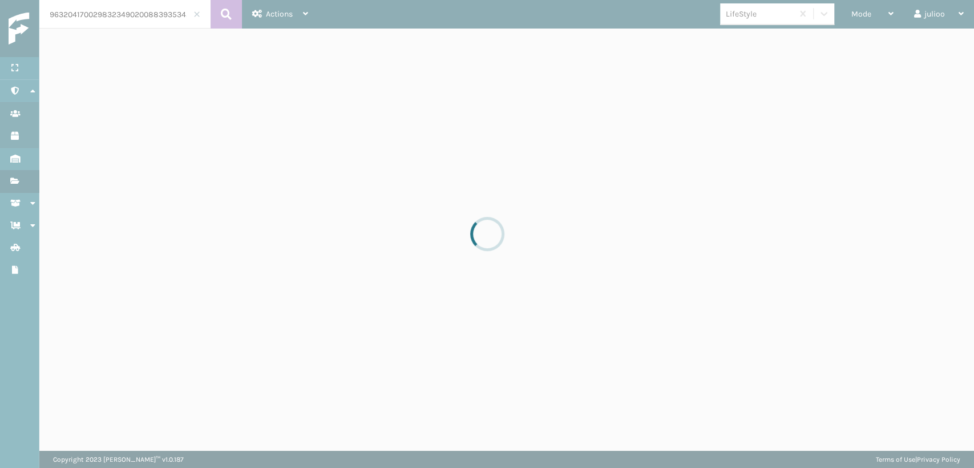
scroll to position [0, 18]
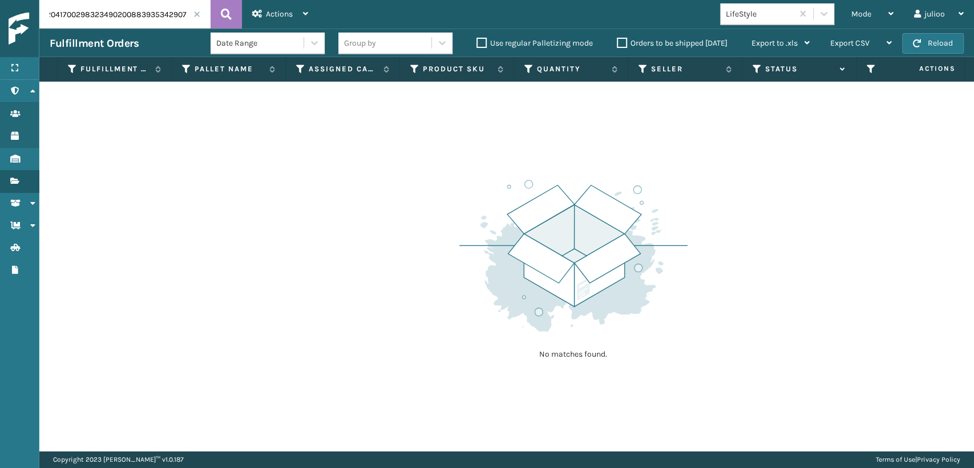
click at [134, 14] on input "9632041700298323490200883935342907" at bounding box center [124, 14] width 171 height 29
drag, startPoint x: 132, startPoint y: 14, endPoint x: 0, endPoint y: 7, distance: 132.5
click at [0, 0] on div "Menu Administration Users Products Inventory Fulfillment Orders Shipment Status…" at bounding box center [487, 0] width 974 height 0
type input "883935342907"
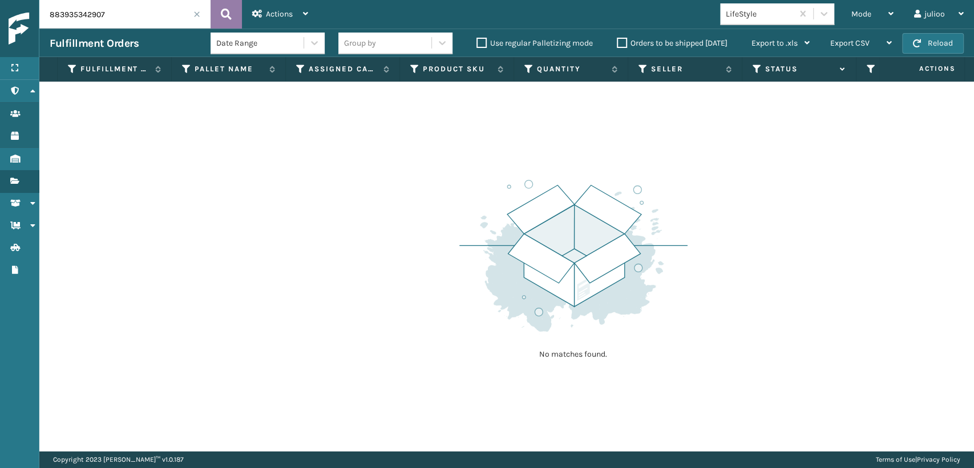
click at [229, 16] on icon at bounding box center [226, 14] width 11 height 17
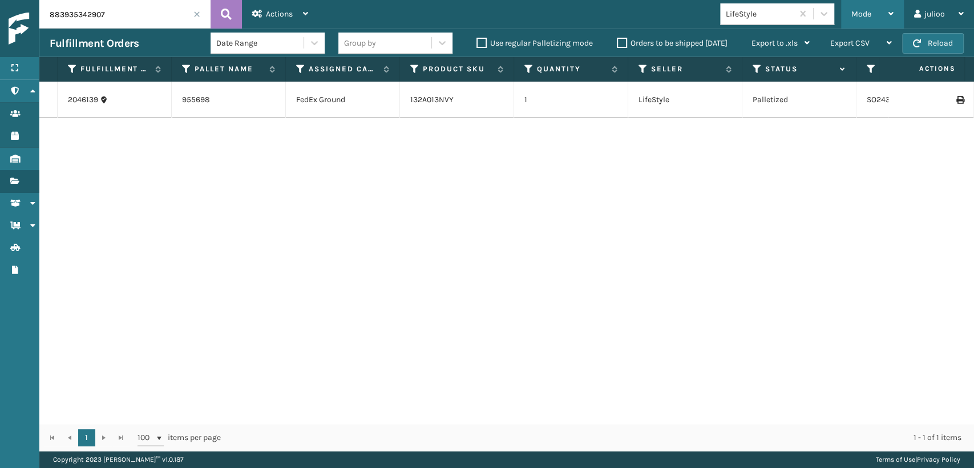
click at [868, 12] on span "Mode" at bounding box center [861, 14] width 20 height 10
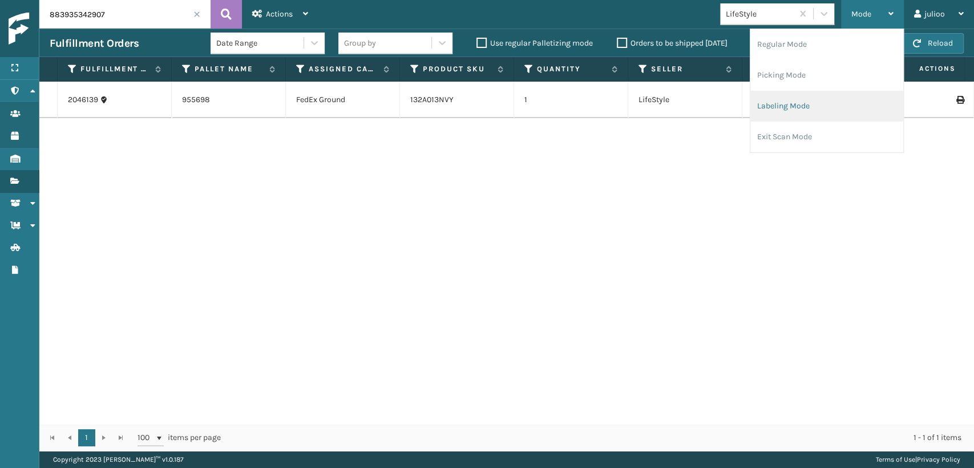
click at [791, 111] on li "Labeling Mode" at bounding box center [826, 106] width 153 height 31
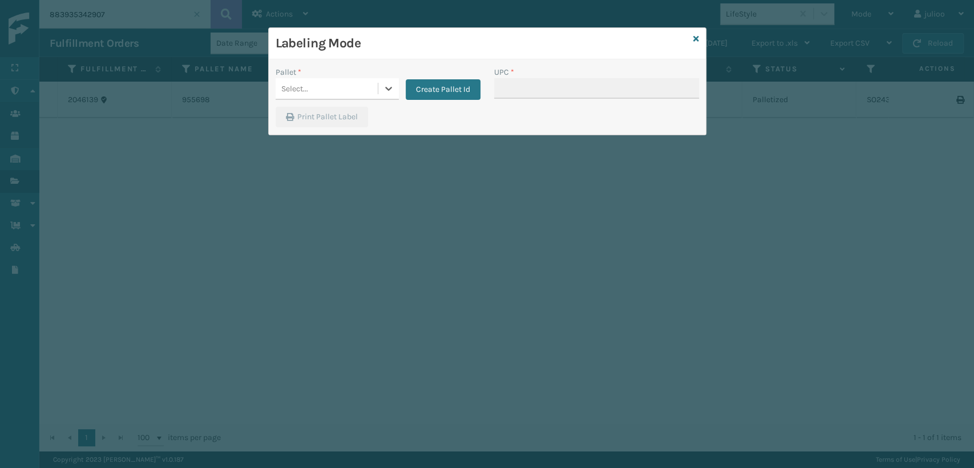
click at [352, 82] on div "Select..." at bounding box center [327, 88] width 102 height 19
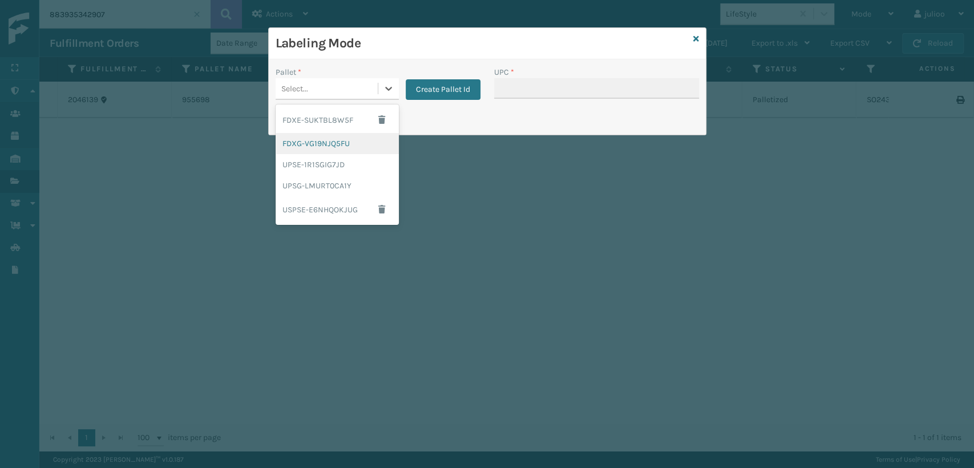
click at [312, 142] on div "FDXG-VG19NJQ5FU" at bounding box center [337, 143] width 123 height 21
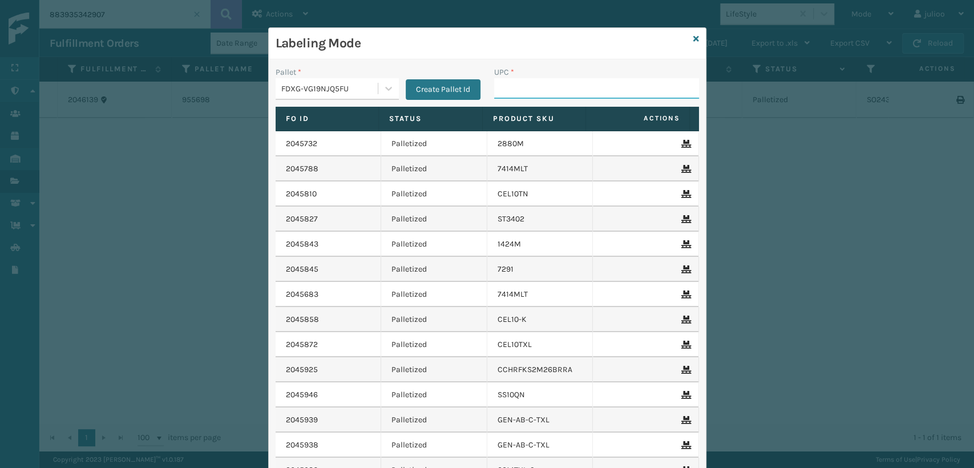
click at [535, 90] on input "UPC *" at bounding box center [596, 88] width 205 height 21
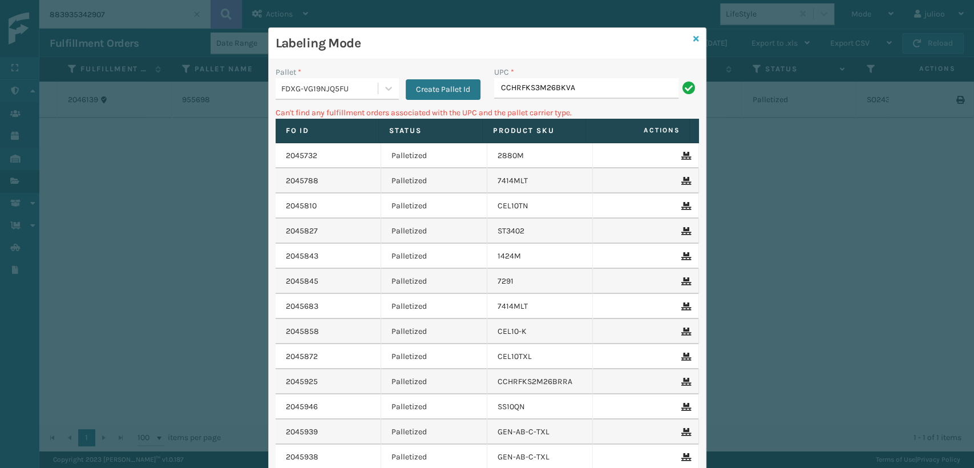
click at [693, 39] on icon at bounding box center [696, 39] width 6 height 8
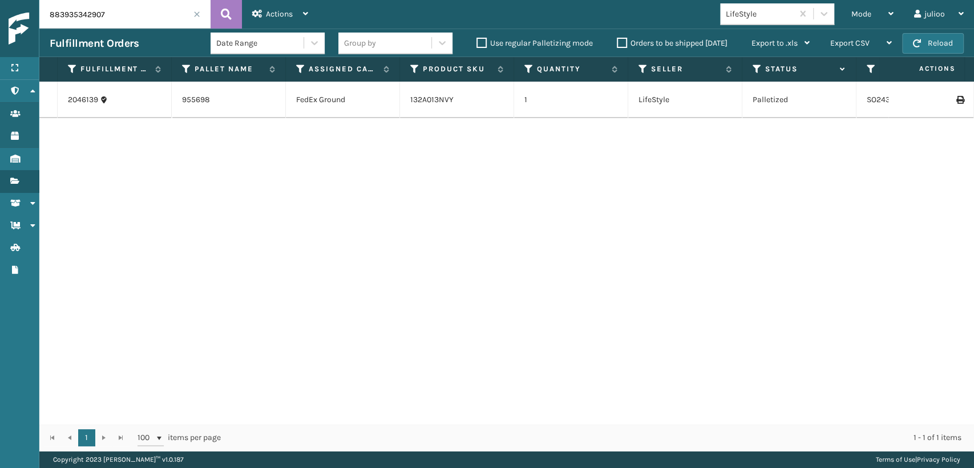
click at [198, 17] on span at bounding box center [196, 14] width 7 height 7
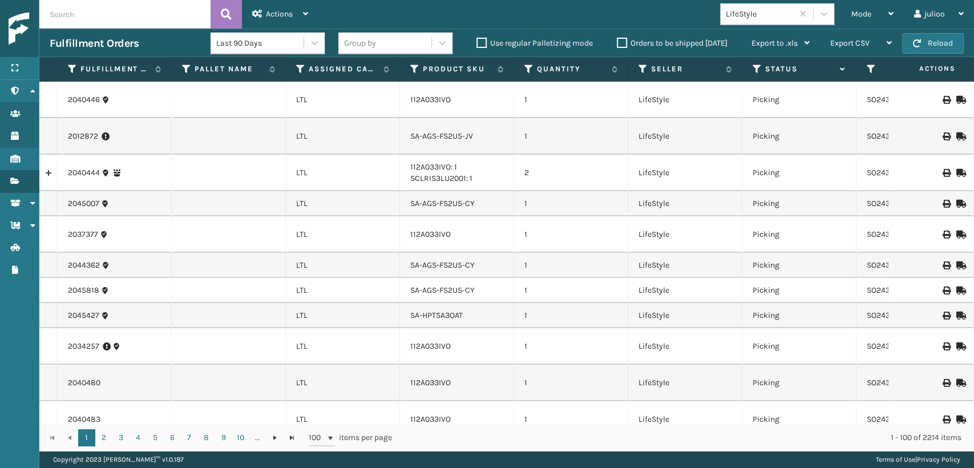
click at [302, 62] on th "Assigned Carrier Service" at bounding box center [343, 69] width 114 height 25
click at [300, 65] on icon at bounding box center [300, 69] width 9 height 10
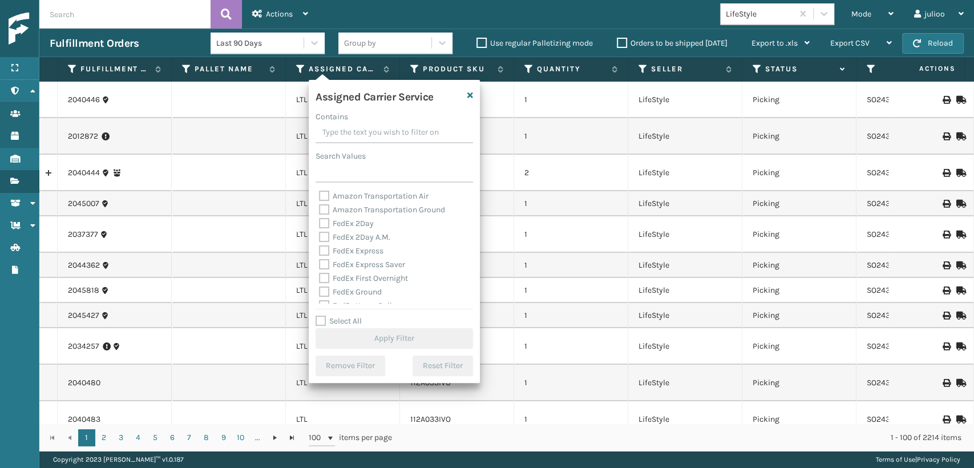
click at [322, 212] on label "Amazon Transportation Ground" at bounding box center [382, 210] width 126 height 10
click at [320, 211] on input "Amazon Transportation Ground" at bounding box center [319, 206] width 1 height 7
checkbox input "true"
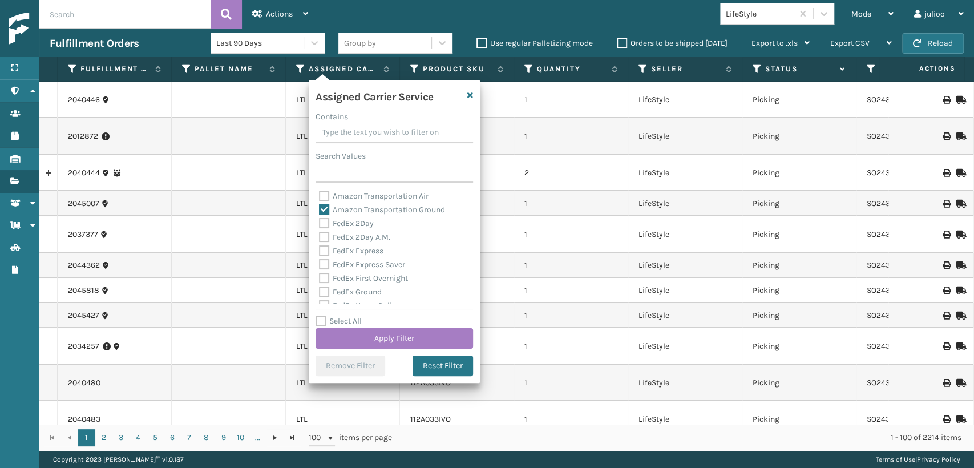
click at [322, 217] on div "FedEx 2Day" at bounding box center [394, 224] width 151 height 14
drag, startPoint x: 324, startPoint y: 194, endPoint x: 320, endPoint y: 207, distance: 13.7
click at [324, 195] on label "Amazon Transportation Air" at bounding box center [374, 196] width 110 height 10
click at [320, 195] on input "Amazon Transportation Air" at bounding box center [319, 192] width 1 height 7
checkbox input "true"
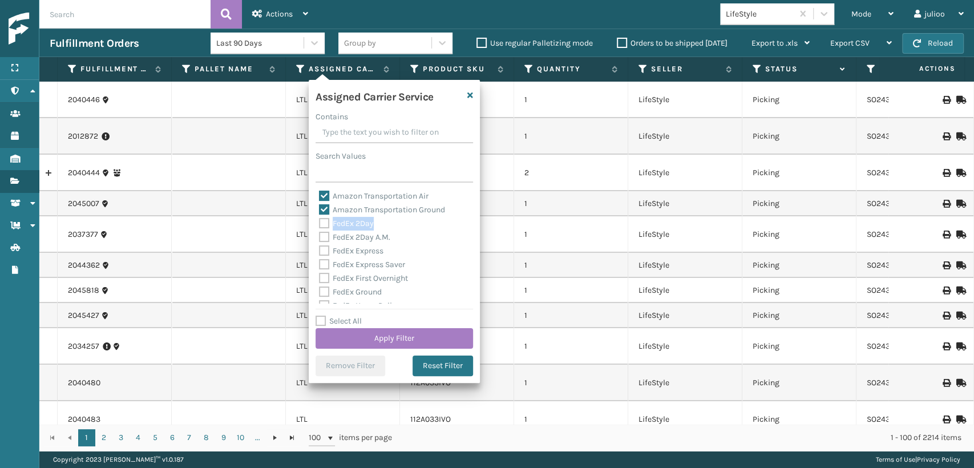
click at [320, 222] on label "FedEx 2Day" at bounding box center [346, 224] width 55 height 10
click at [324, 215] on label "Amazon Transportation Ground" at bounding box center [382, 210] width 126 height 10
click at [320, 211] on input "Amazon Transportation Ground" at bounding box center [319, 206] width 1 height 7
checkbox input "false"
click at [324, 202] on div "Amazon Transportation Air" at bounding box center [394, 196] width 151 height 14
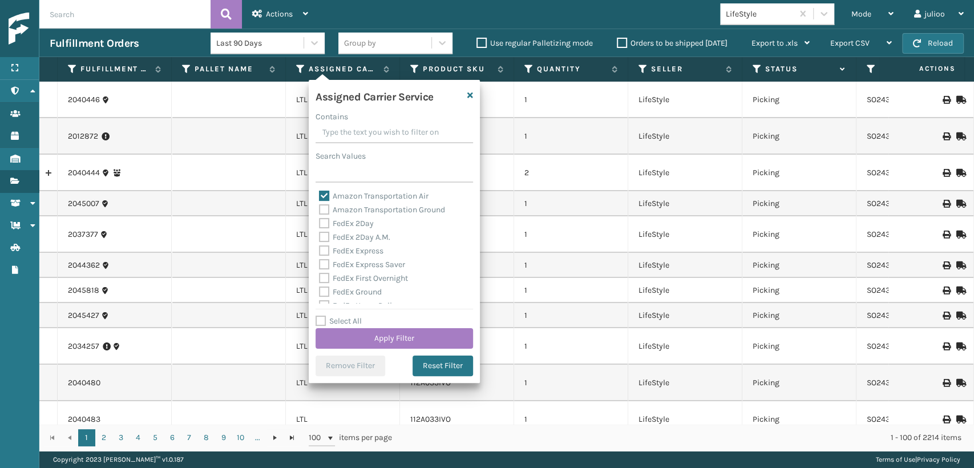
click at [324, 197] on label "Amazon Transportation Air" at bounding box center [374, 196] width 110 height 10
click at [320, 197] on input "Amazon Transportation Air" at bounding box center [319, 192] width 1 height 7
checkbox input "false"
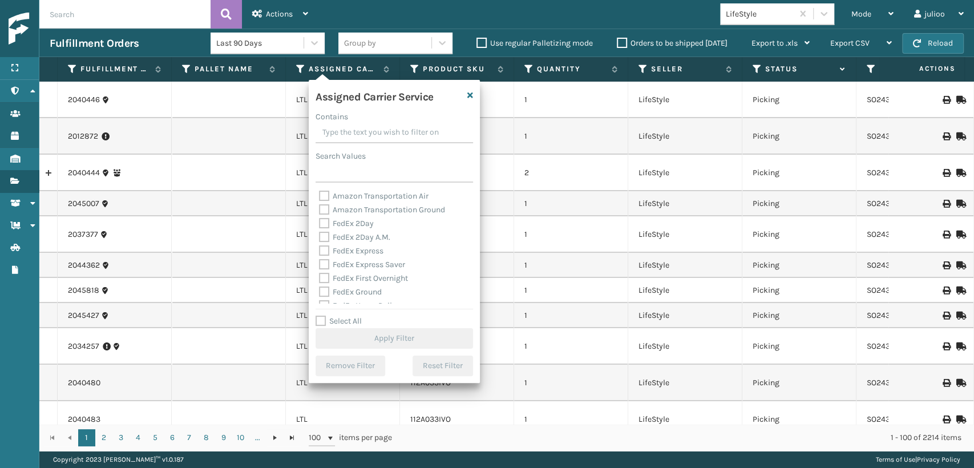
click at [324, 223] on label "FedEx 2Day" at bounding box center [346, 224] width 55 height 10
click at [320, 223] on input "FedEx 2Day" at bounding box center [319, 220] width 1 height 7
checkbox input "true"
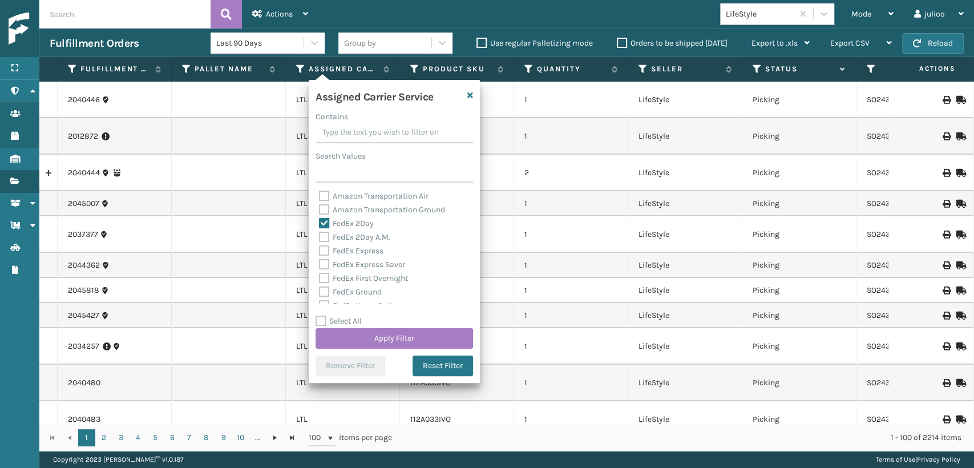
click at [324, 239] on label "FedEx 2Day A.M." at bounding box center [354, 237] width 71 height 10
click at [320, 238] on input "FedEx 2Day A.M." at bounding box center [319, 234] width 1 height 7
checkbox input "true"
click at [320, 249] on label "FedEx Express" at bounding box center [351, 251] width 64 height 10
click at [320, 249] on input "FedEx Express" at bounding box center [319, 247] width 1 height 7
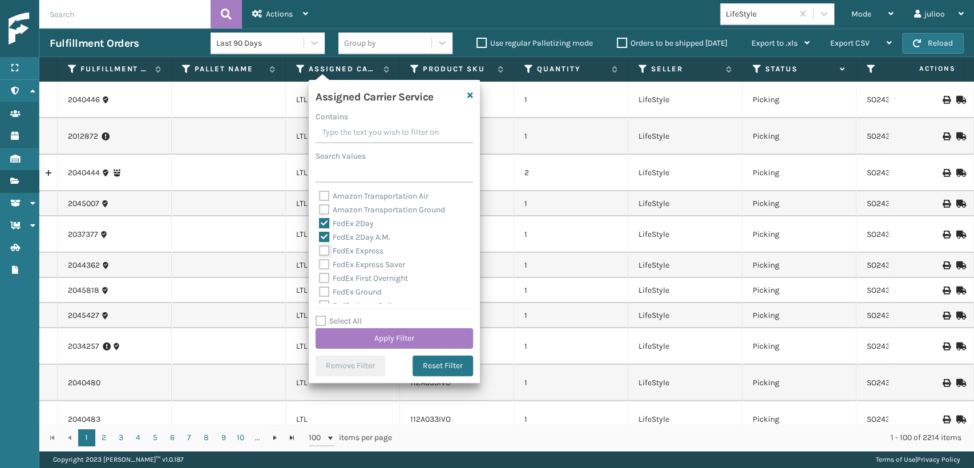
checkbox input "true"
click at [320, 256] on div "FedEx Express" at bounding box center [394, 251] width 151 height 14
click at [320, 267] on label "FedEx Express Saver" at bounding box center [362, 265] width 86 height 10
click at [320, 265] on input "FedEx Express Saver" at bounding box center [319, 261] width 1 height 7
checkbox input "true"
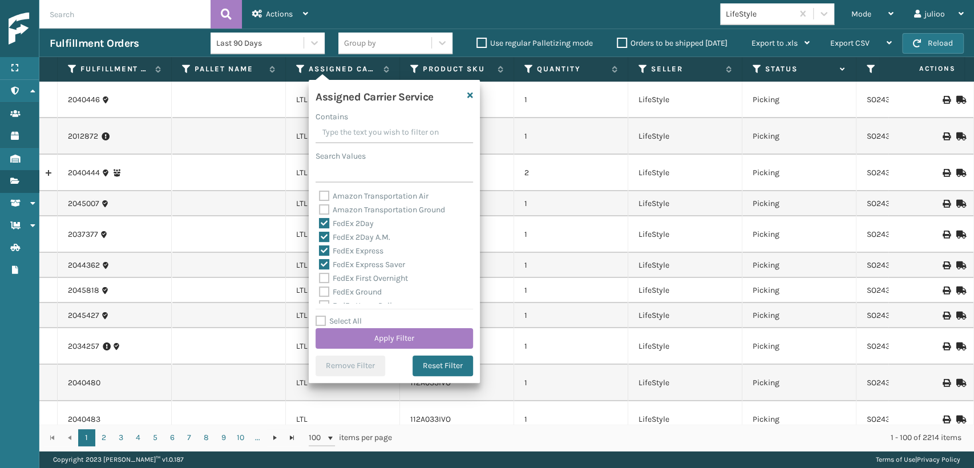
click at [325, 283] on label "FedEx First Overnight" at bounding box center [363, 278] width 89 height 10
click at [320, 279] on input "FedEx First Overnight" at bounding box center [319, 275] width 1 height 7
checkbox input "true"
click at [320, 289] on label "FedEx Ground" at bounding box center [350, 292] width 63 height 10
click at [320, 289] on input "FedEx Ground" at bounding box center [319, 288] width 1 height 7
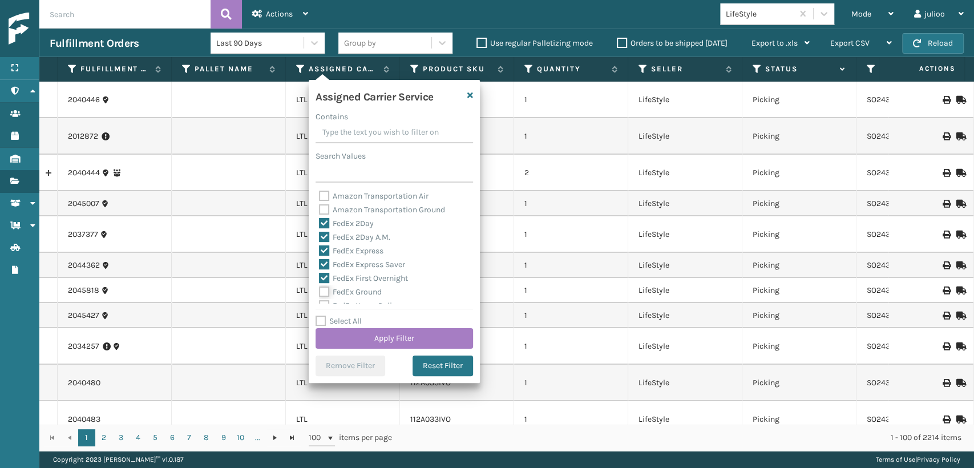
checkbox input "true"
click at [327, 240] on label "FedEx Home Delivery" at bounding box center [363, 242] width 88 height 10
click at [320, 240] on input "FedEx Home Delivery" at bounding box center [319, 239] width 1 height 7
checkbox input "true"
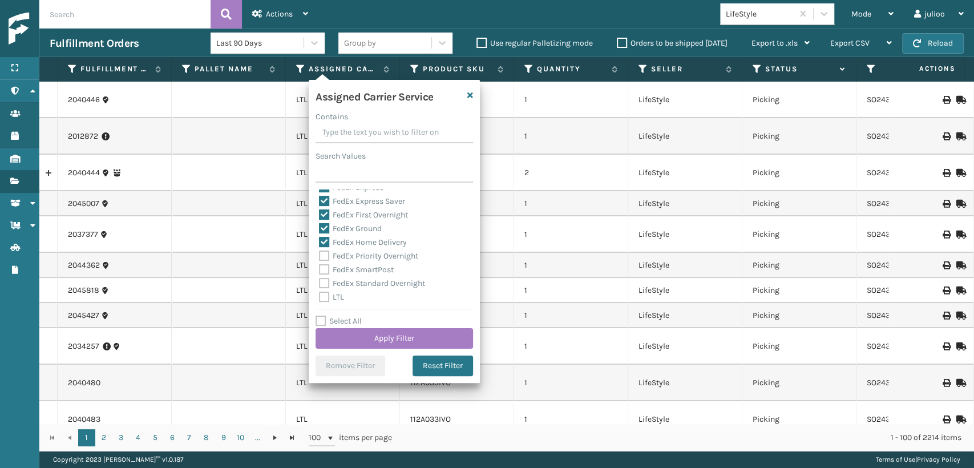
click at [324, 252] on label "FedEx Priority Overnight" at bounding box center [368, 256] width 99 height 10
click at [320, 252] on input "FedEx Priority Overnight" at bounding box center [319, 252] width 1 height 7
checkbox input "true"
click at [321, 269] on label "FedEx SmartPost" at bounding box center [356, 270] width 75 height 10
click at [320, 269] on input "FedEx SmartPost" at bounding box center [319, 266] width 1 height 7
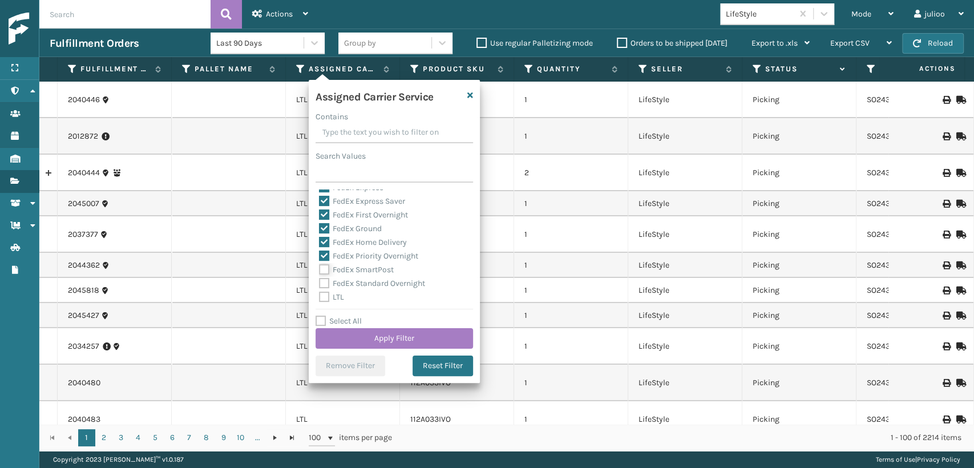
checkbox input "true"
click at [320, 278] on label "FedEx Standard Overnight" at bounding box center [372, 283] width 106 height 10
click at [320, 278] on input "FedEx Standard Overnight" at bounding box center [319, 280] width 1 height 7
checkbox input "true"
click at [358, 335] on button "Apply Filter" at bounding box center [395, 338] width 158 height 21
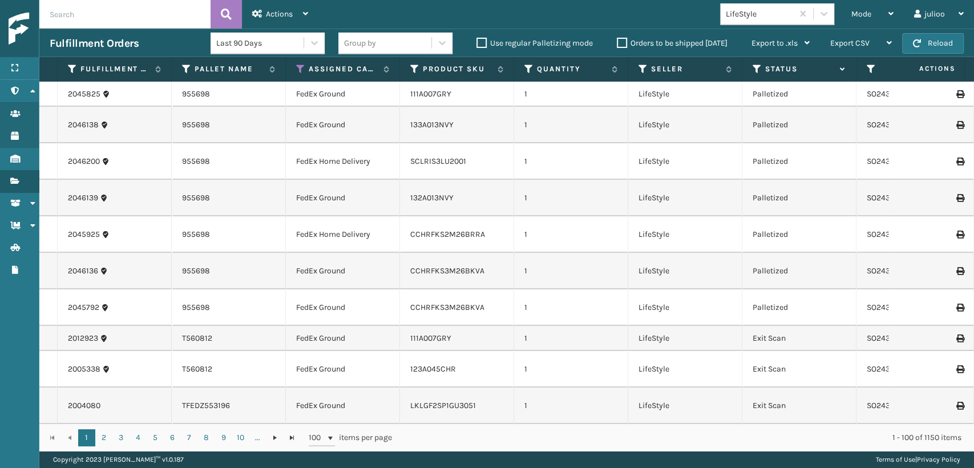
click at [776, 10] on div "LifeStyle" at bounding box center [760, 14] width 68 height 12
click at [453, 272] on link "CCHRFKS3M26BKVA" at bounding box center [447, 271] width 74 height 10
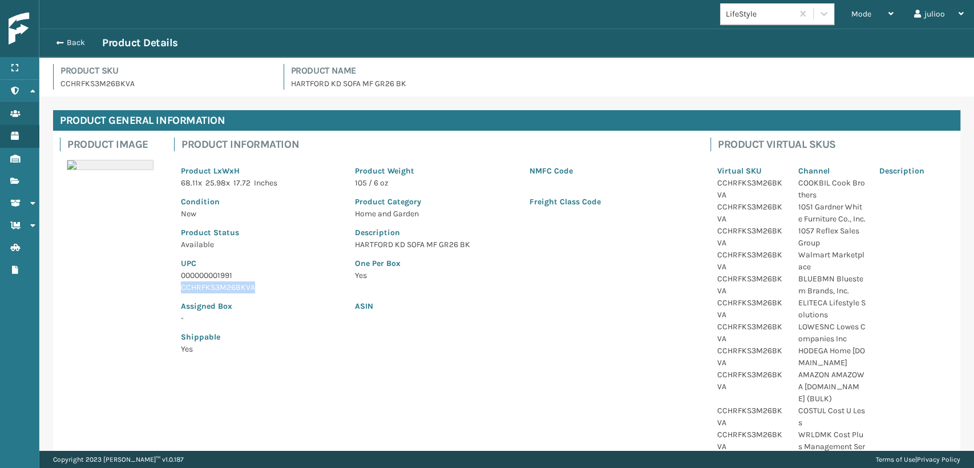
drag, startPoint x: 255, startPoint y: 284, endPoint x: 144, endPoint y: 283, distance: 110.7
copy p "CCHRFKS3M26BKVA"
click at [58, 42] on span "button" at bounding box center [58, 43] width 7 height 8
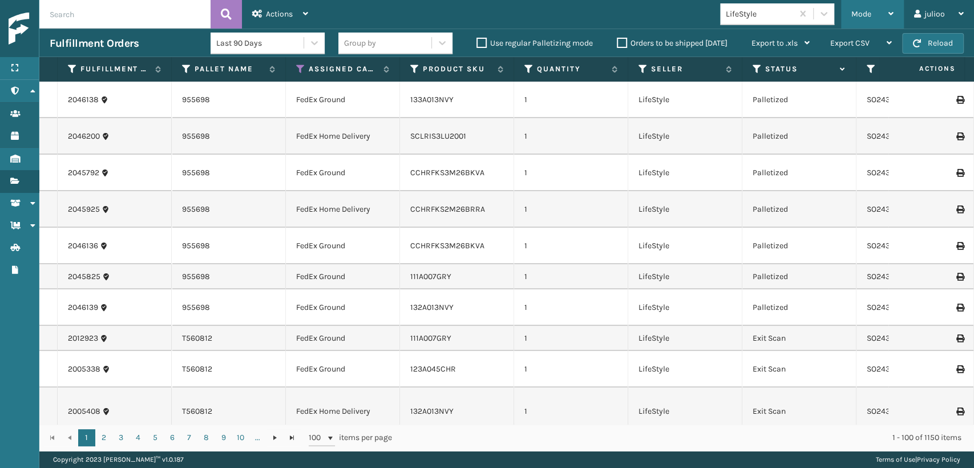
click at [851, 18] on span "Mode" at bounding box center [861, 14] width 20 height 10
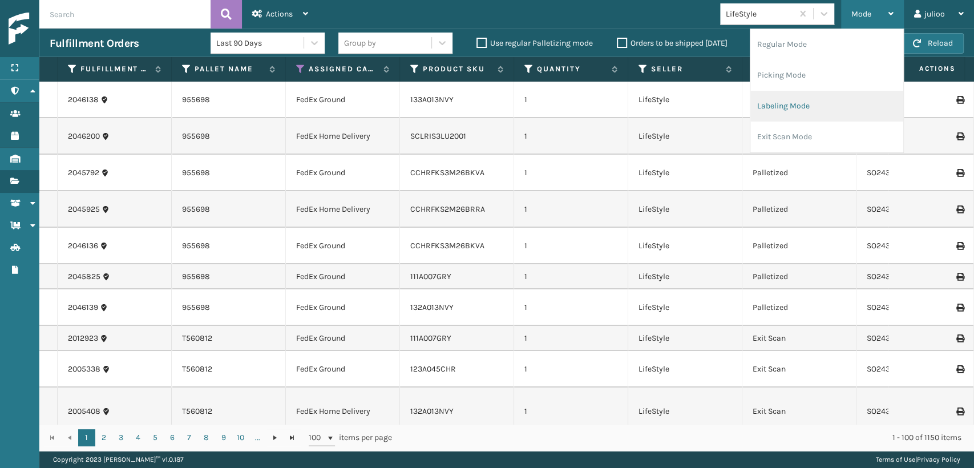
click at [768, 101] on li "Labeling Mode" at bounding box center [826, 106] width 153 height 31
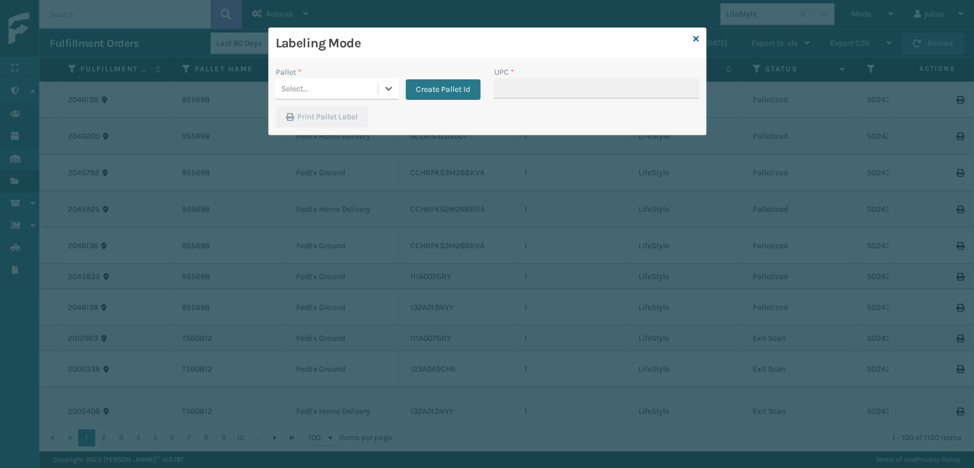
click at [352, 89] on div "Select..." at bounding box center [327, 88] width 102 height 19
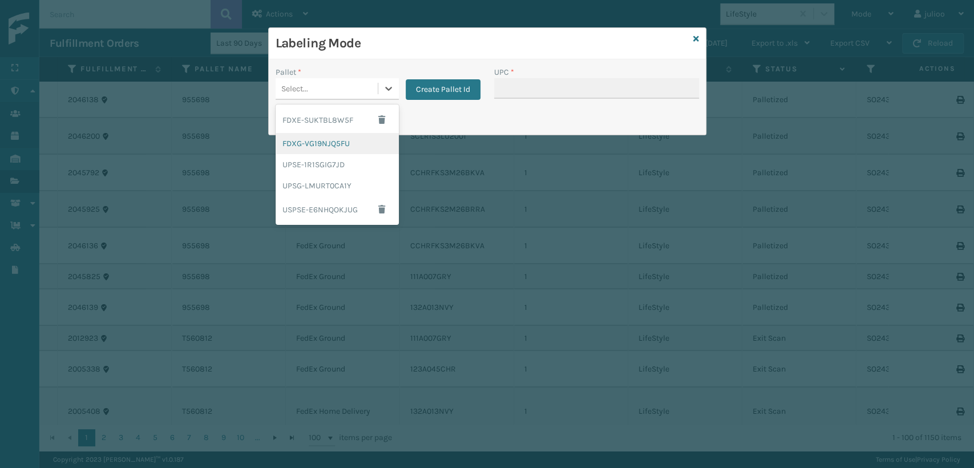
drag, startPoint x: 304, startPoint y: 143, endPoint x: 326, endPoint y: 142, distance: 22.9
click at [326, 142] on div "FDXG-VG19NJQ5FU" at bounding box center [337, 143] width 123 height 21
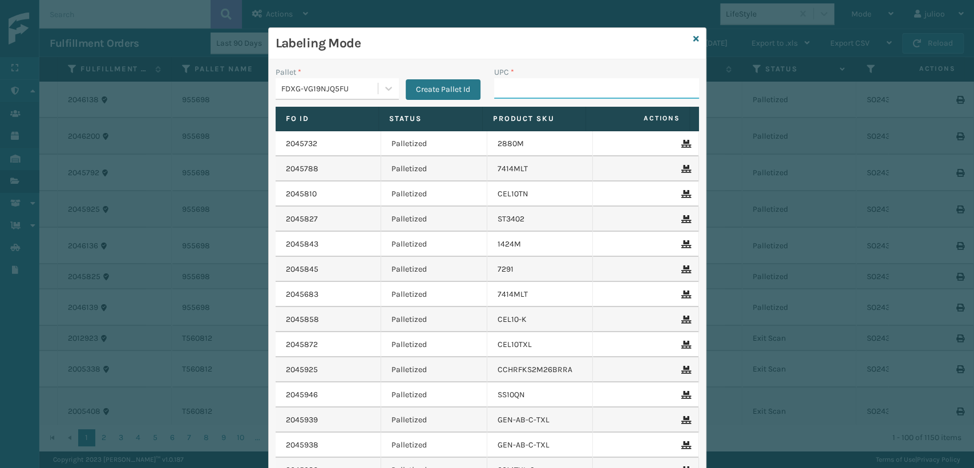
click at [511, 95] on input "UPC *" at bounding box center [596, 88] width 205 height 21
paste input "CCHRFKS3M26BKVA"
type input "CCHRFKS3M26BKVA"
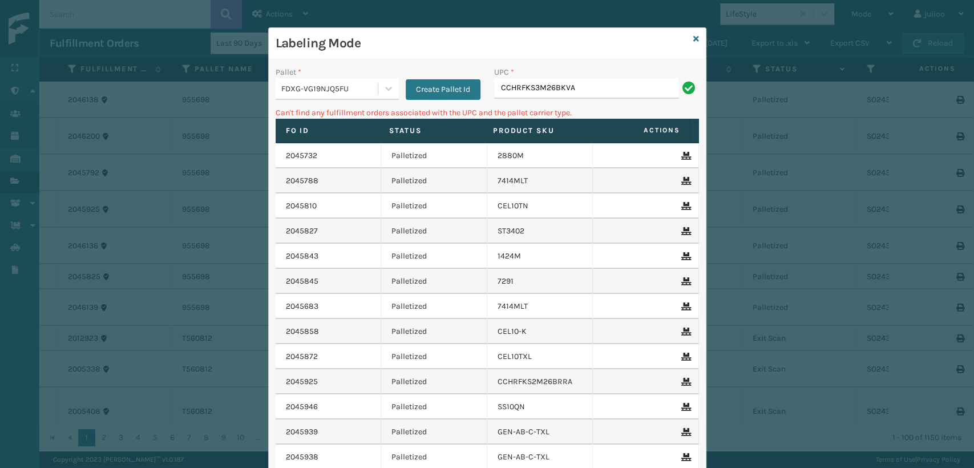
click at [692, 30] on div "Labeling Mode" at bounding box center [487, 43] width 437 height 31
click at [693, 37] on icon at bounding box center [696, 39] width 6 height 8
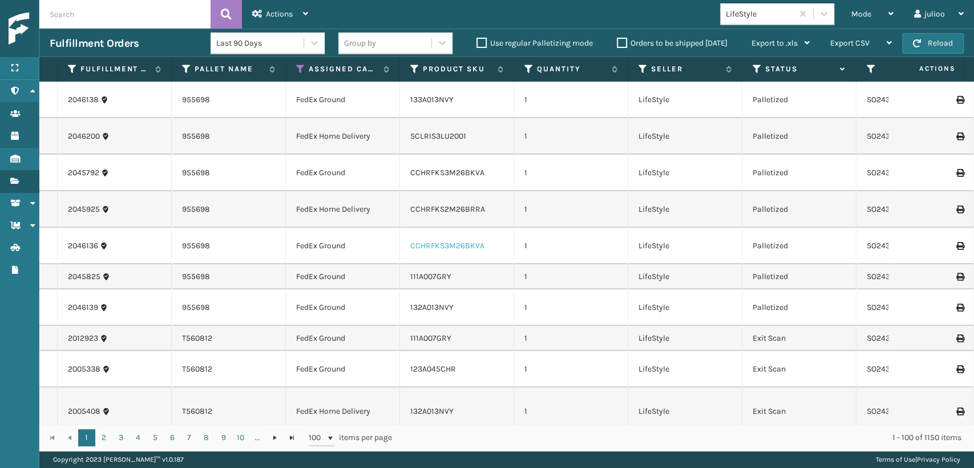
click at [454, 248] on link "CCHRFKS3M26BKVA" at bounding box center [447, 246] width 74 height 10
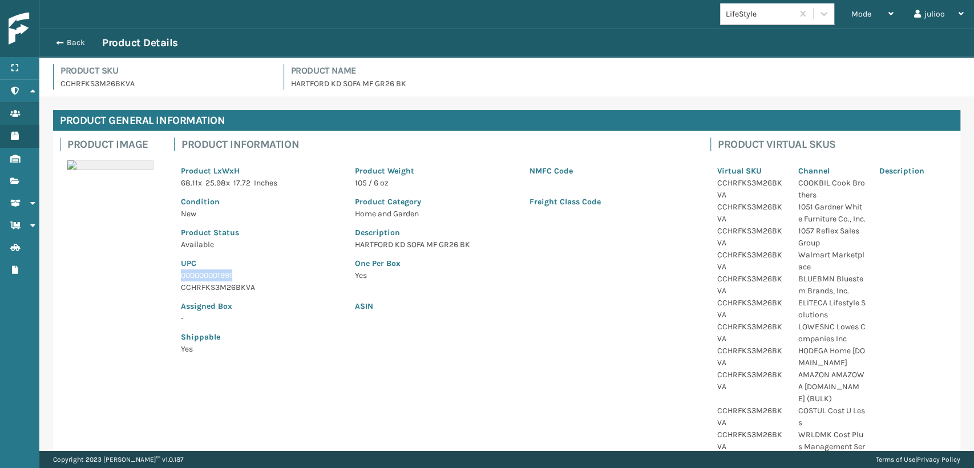
drag, startPoint x: 239, startPoint y: 273, endPoint x: 164, endPoint y: 280, distance: 74.5
copy p "000000001991"
click at [56, 39] on span "button" at bounding box center [58, 43] width 7 height 8
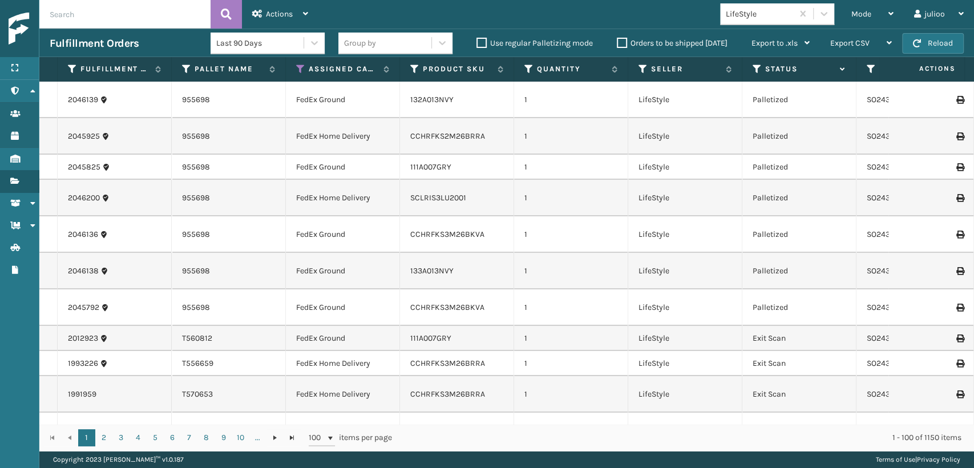
drag, startPoint x: 847, startPoint y: 16, endPoint x: 823, endPoint y: 26, distance: 26.1
click at [844, 18] on div "Mode Regular Mode Picking Mode Labeling Mode Exit Scan Mode" at bounding box center [872, 14] width 63 height 29
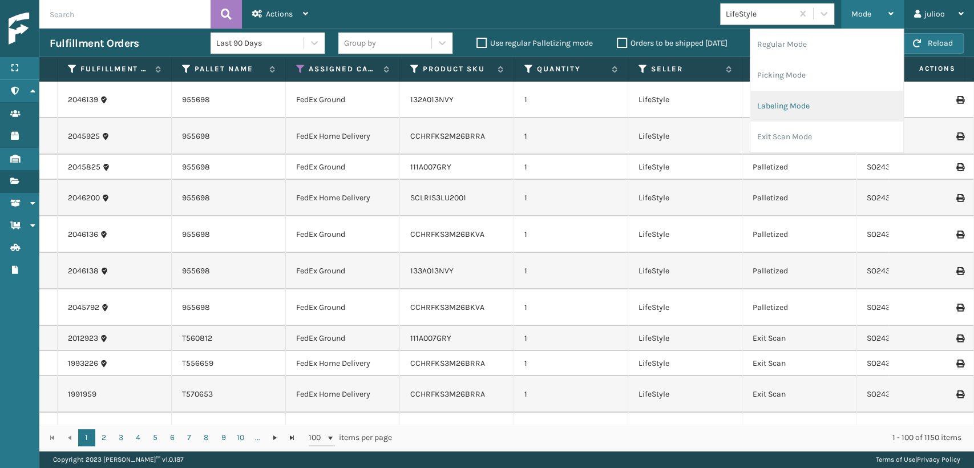
click at [792, 105] on li "Labeling Mode" at bounding box center [826, 106] width 153 height 31
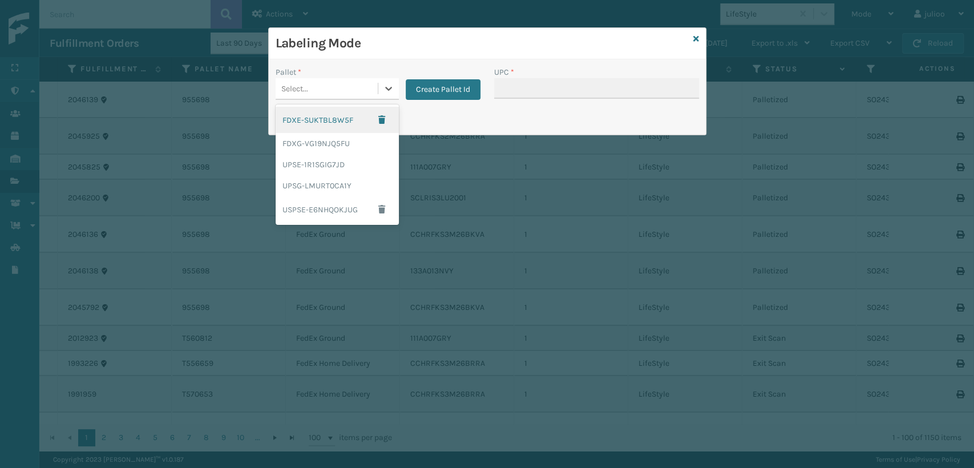
click at [318, 87] on div "Select..." at bounding box center [327, 88] width 102 height 19
click at [309, 139] on div "FDXG-VG19NJQ5FU" at bounding box center [337, 143] width 123 height 21
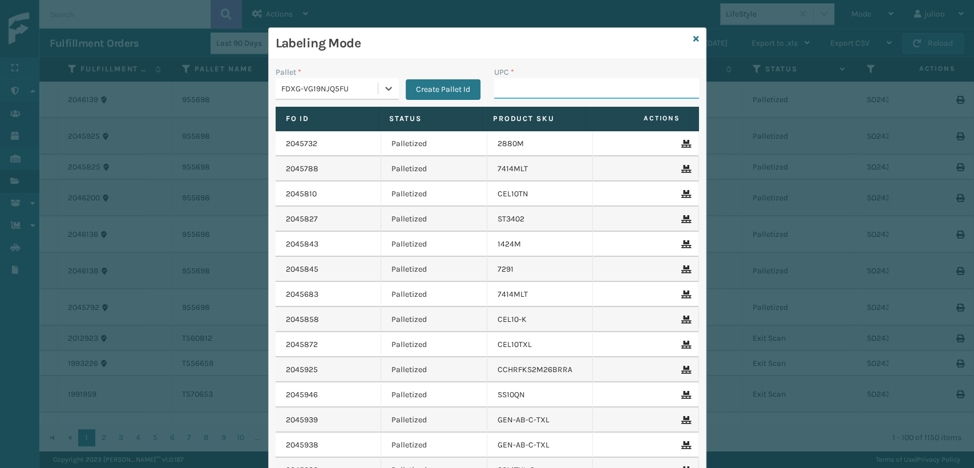
click at [508, 92] on input "UPC *" at bounding box center [596, 88] width 205 height 21
paste input "000000001991"
type input "000000001991"
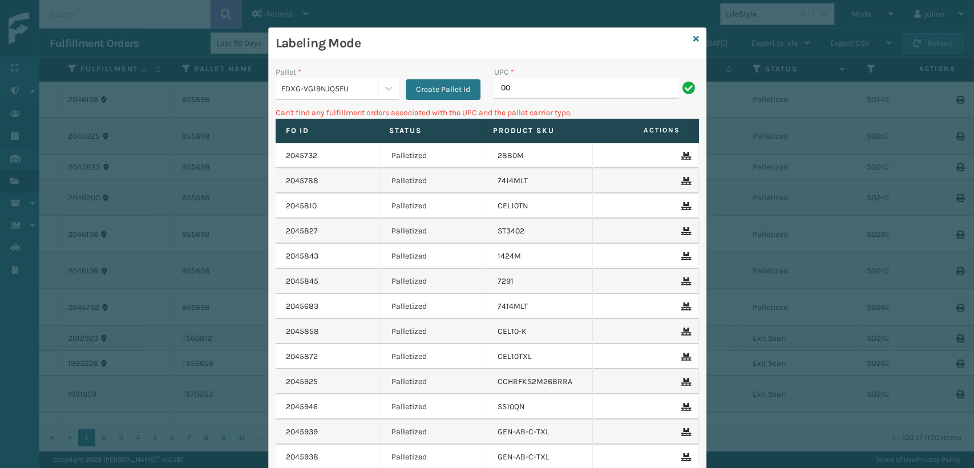
type input "0"
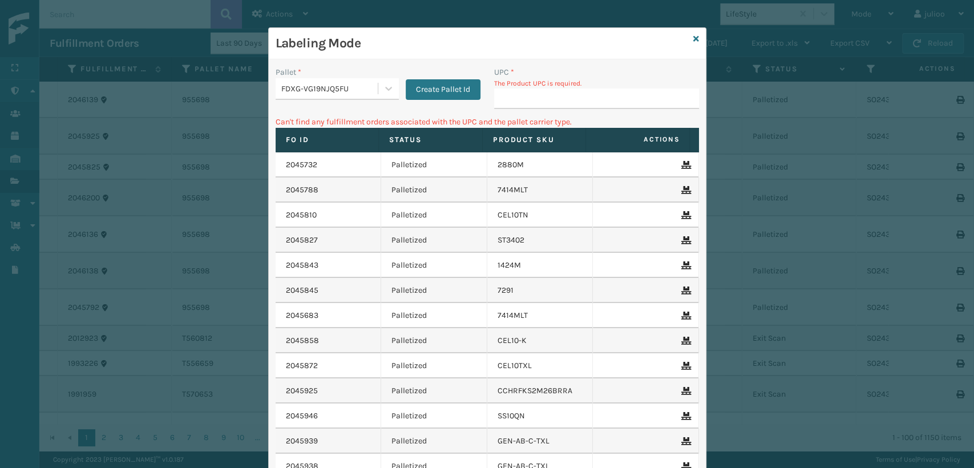
click at [695, 40] on div "Labeling Mode" at bounding box center [487, 43] width 437 height 31
click at [693, 33] on link at bounding box center [696, 39] width 6 height 12
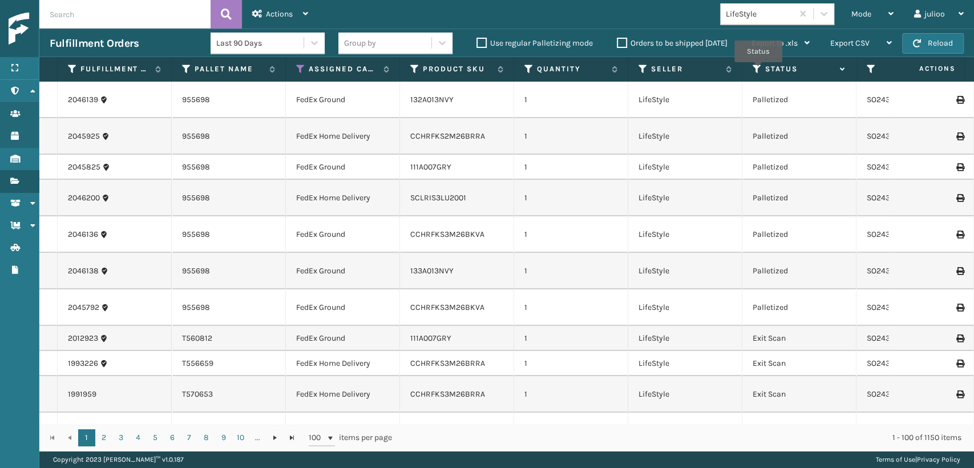
click at [758, 70] on icon at bounding box center [757, 69] width 9 height 10
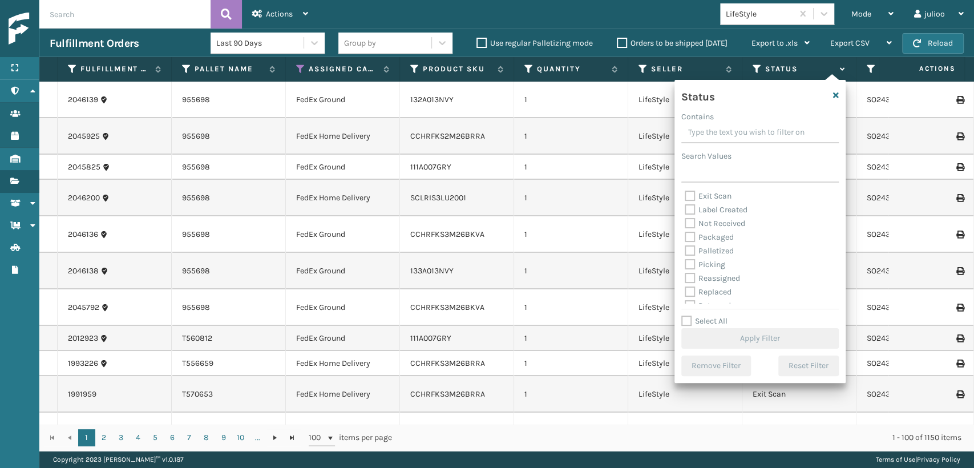
scroll to position [63, 0]
click at [687, 241] on label "Picking" at bounding box center [705, 242] width 41 height 10
click at [685, 241] on input "Picking" at bounding box center [685, 239] width 1 height 7
checkbox input "true"
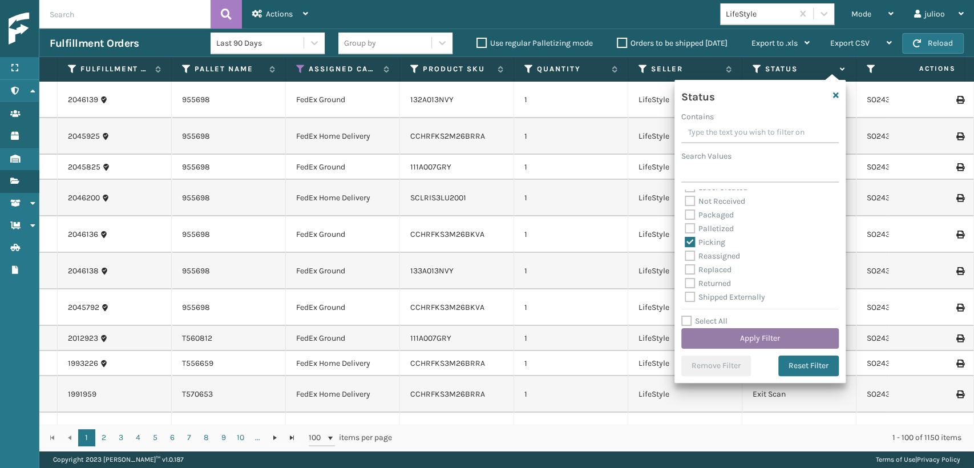
click at [721, 338] on button "Apply Filter" at bounding box center [760, 338] width 158 height 21
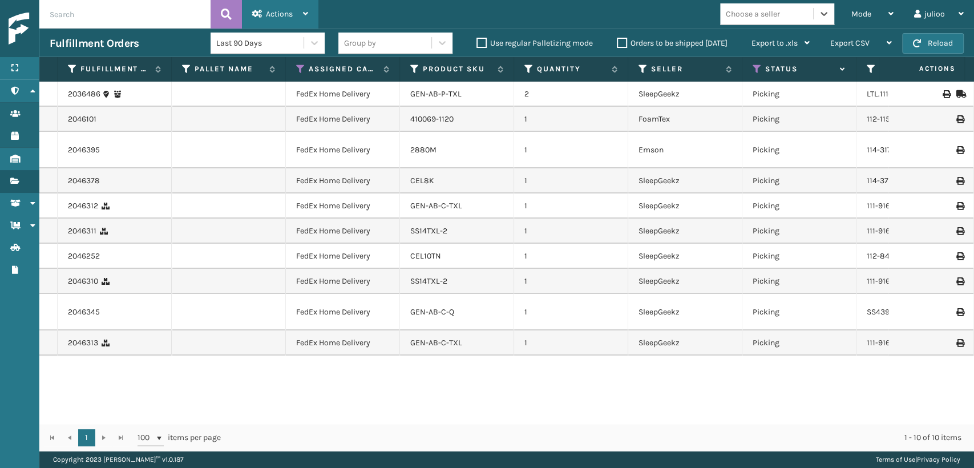
click at [304, 15] on icon at bounding box center [305, 14] width 5 height 8
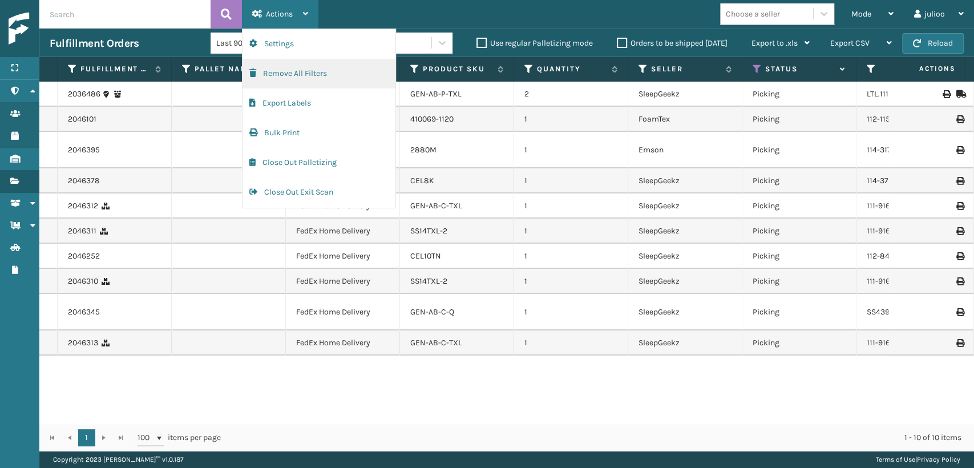
click at [273, 83] on button "Remove All Filters" at bounding box center [319, 74] width 153 height 30
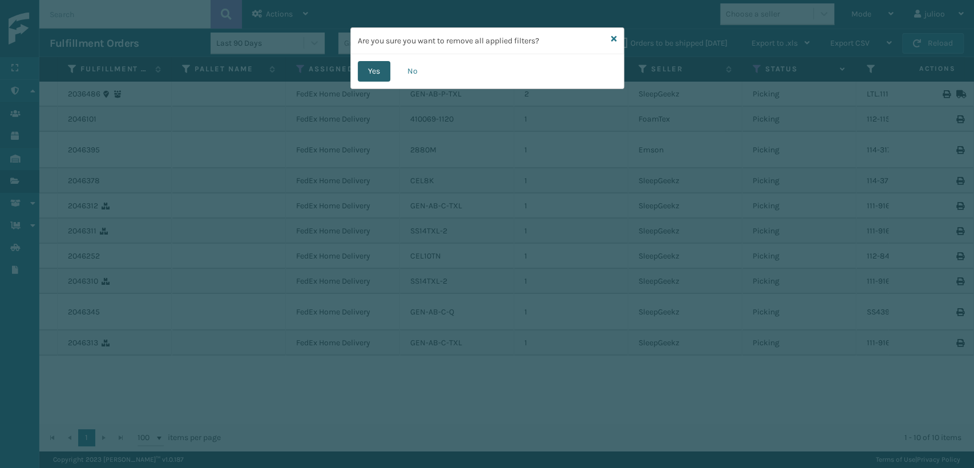
click at [361, 70] on button "Yes" at bounding box center [374, 71] width 33 height 21
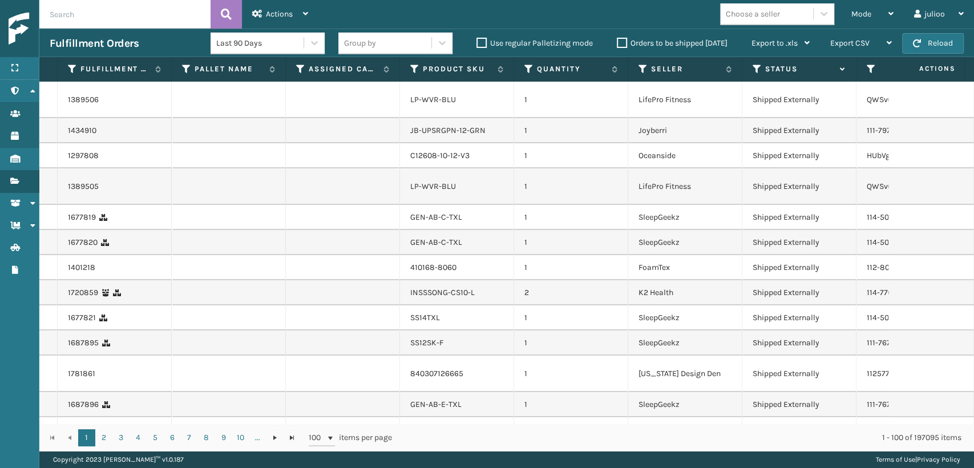
click at [812, 13] on div "Choose a seller" at bounding box center [766, 14] width 93 height 19
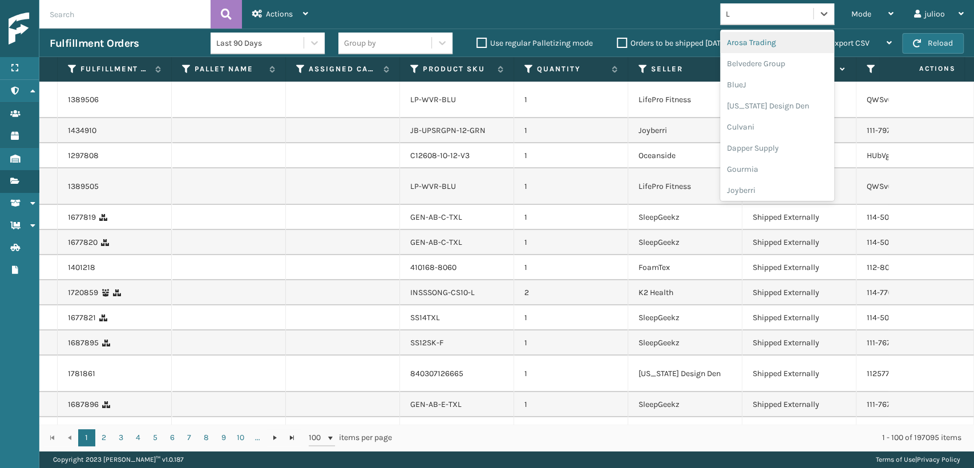
type input "LI"
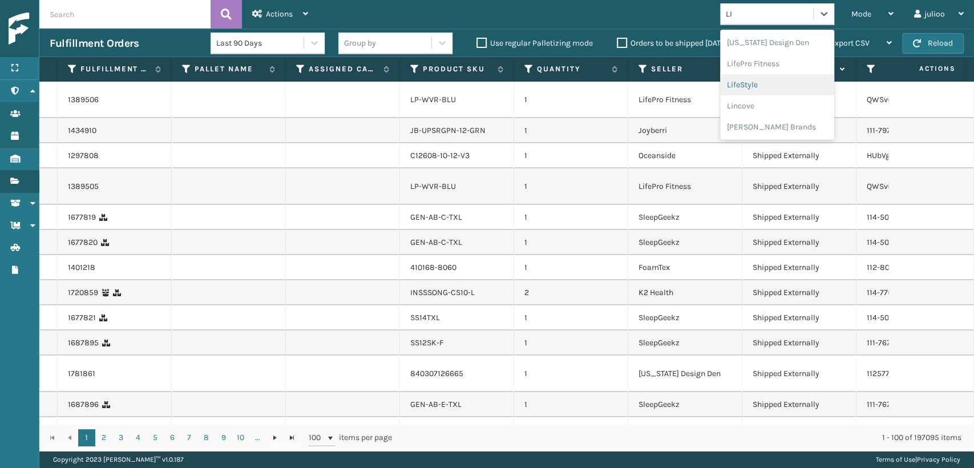
click at [768, 86] on div "LifeStyle" at bounding box center [777, 84] width 114 height 21
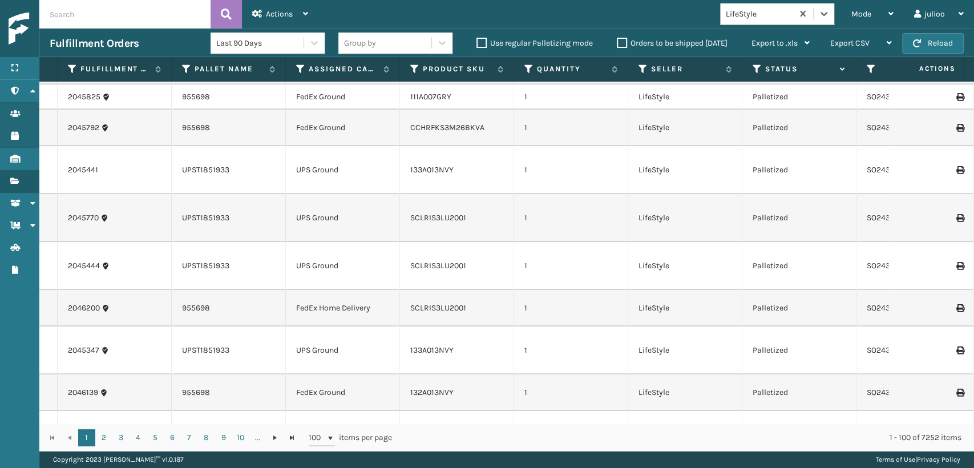
scroll to position [317, 0]
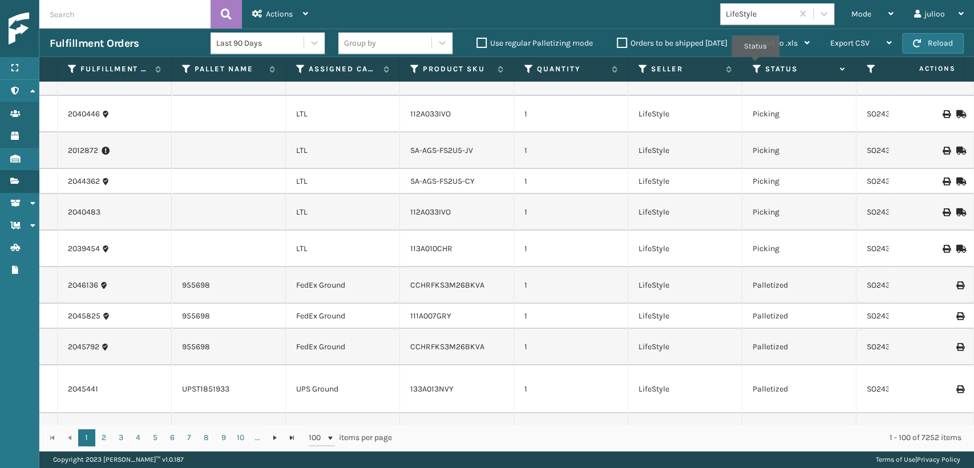
click at [756, 65] on icon at bounding box center [757, 69] width 9 height 10
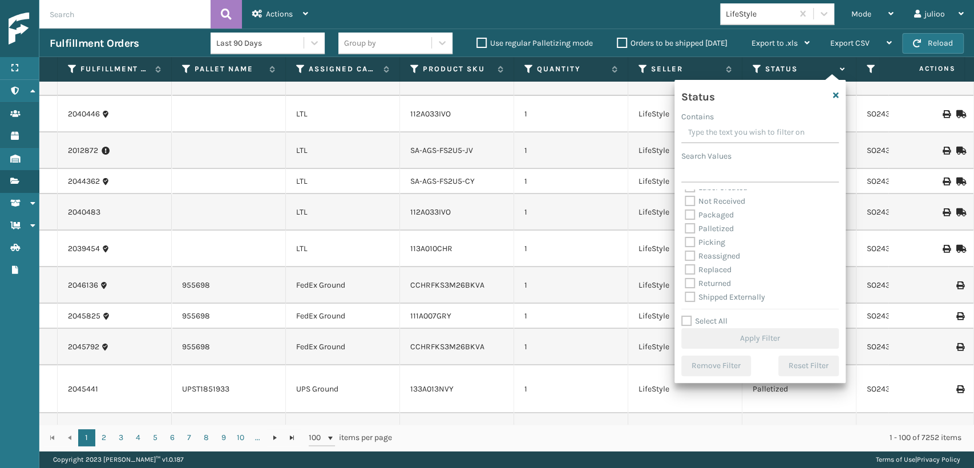
scroll to position [64, 0]
click at [715, 228] on label "Palletized" at bounding box center [709, 228] width 49 height 10
click at [685, 228] on input "Palletized" at bounding box center [685, 224] width 1 height 7
checkbox input "true"
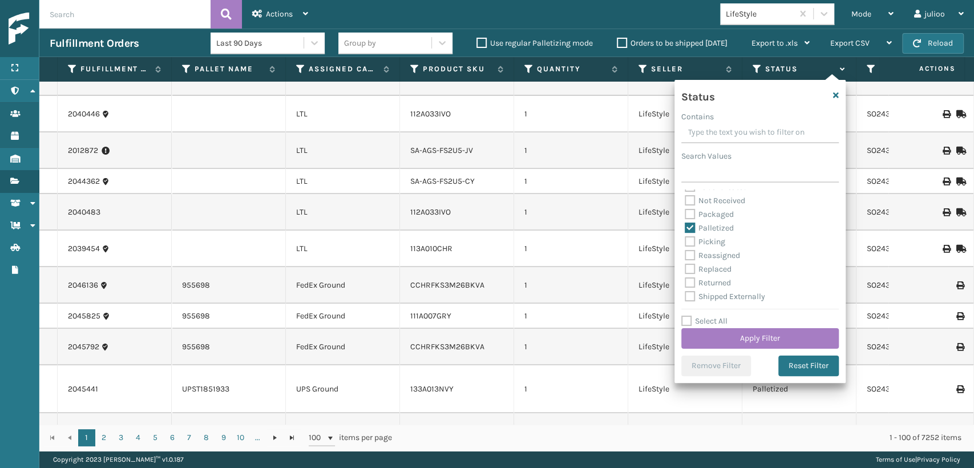
click at [713, 236] on div "Picking" at bounding box center [760, 242] width 151 height 14
click at [720, 242] on label "Picking" at bounding box center [705, 242] width 41 height 10
click at [685, 242] on input "Picking" at bounding box center [685, 238] width 1 height 7
checkbox input "true"
click at [780, 337] on button "Apply Filter" at bounding box center [760, 338] width 158 height 21
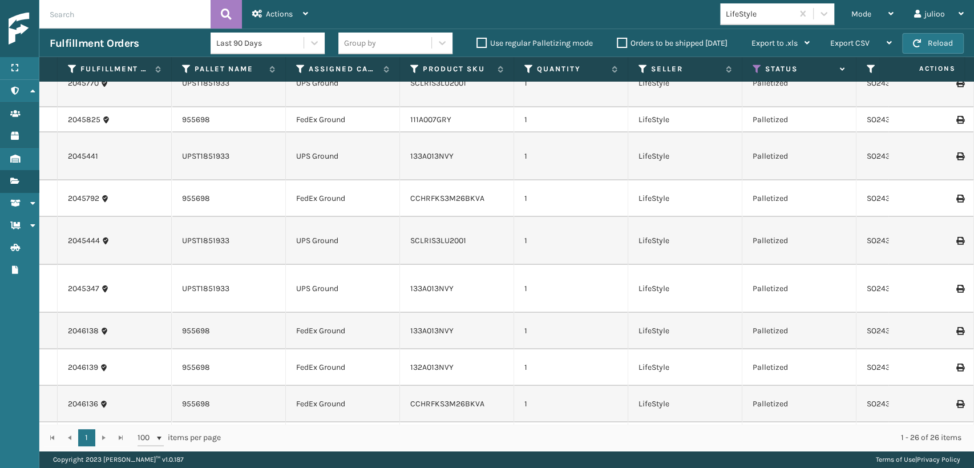
scroll to position [525, 0]
click at [857, 12] on span "Mode" at bounding box center [861, 14] width 20 height 10
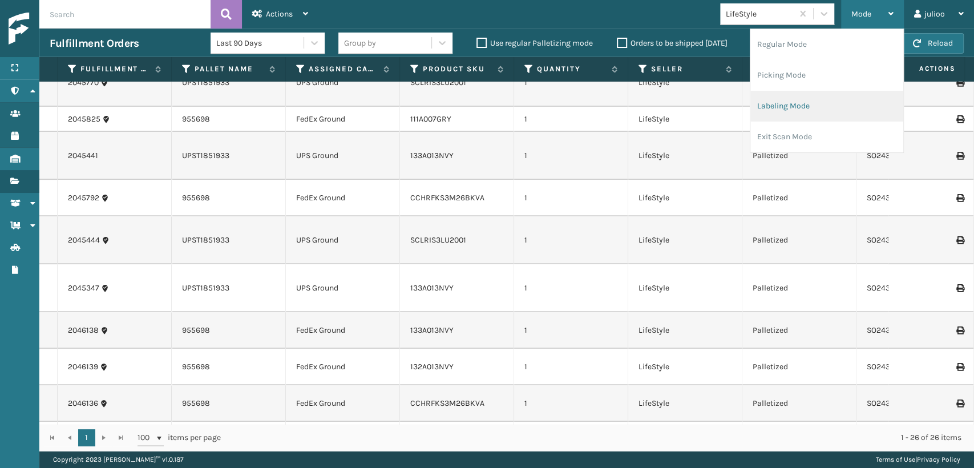
click at [800, 117] on li "Labeling Mode" at bounding box center [826, 106] width 153 height 31
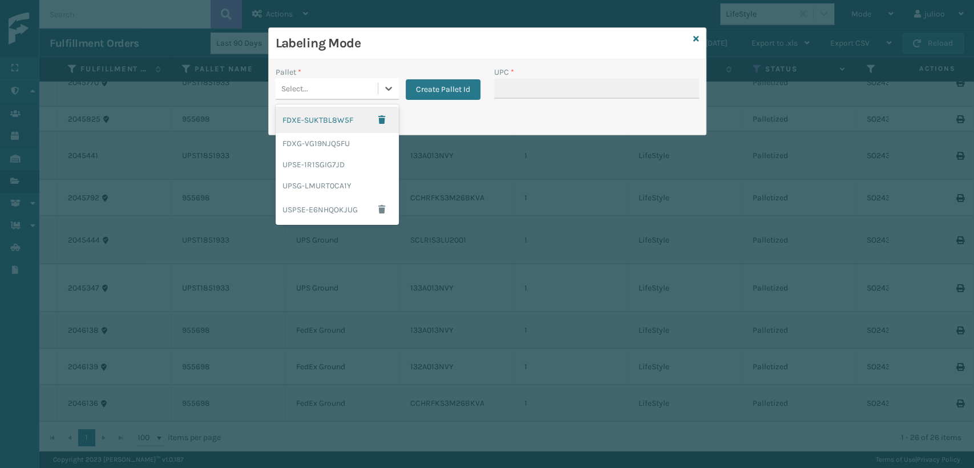
click at [313, 96] on div "Select..." at bounding box center [327, 88] width 102 height 19
click at [321, 144] on div "FDXG-VG19NJQ5FU" at bounding box center [337, 143] width 123 height 21
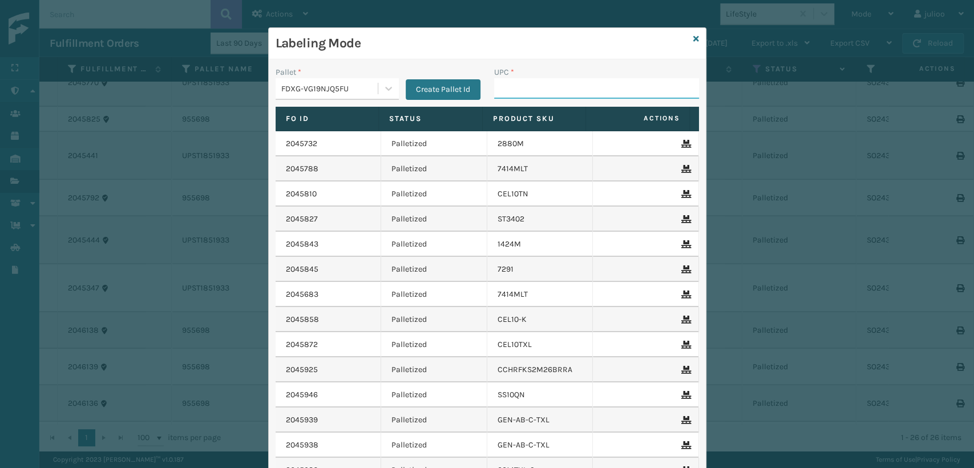
click at [513, 94] on input "UPC *" at bounding box center [596, 88] width 205 height 21
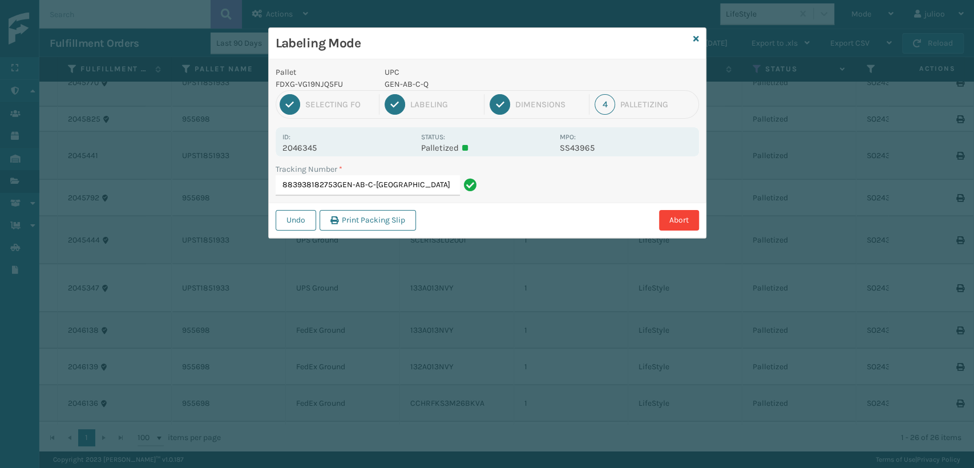
type input "883938182753GEN-AB-C-TXL"
type input "392623993796"
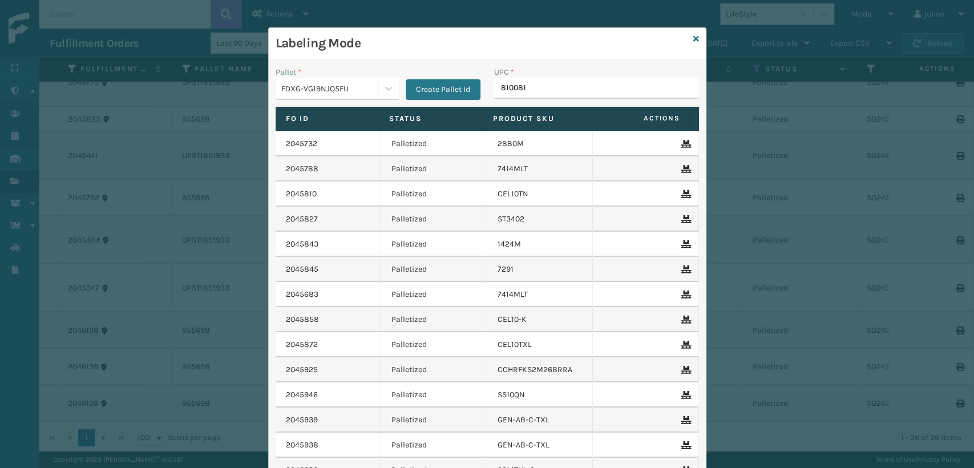
type input "8100819"
click at [693, 37] on icon at bounding box center [696, 39] width 6 height 8
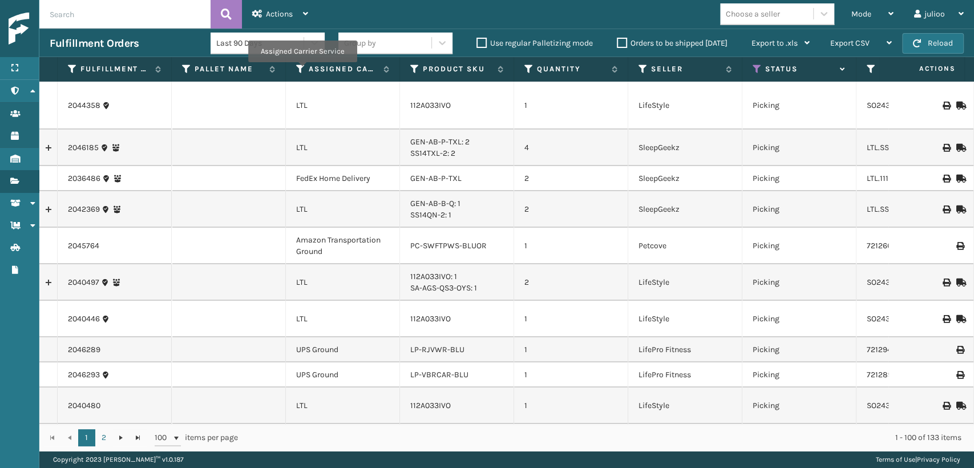
drag, startPoint x: 302, startPoint y: 70, endPoint x: 307, endPoint y: 86, distance: 16.2
click at [301, 71] on icon at bounding box center [300, 69] width 9 height 10
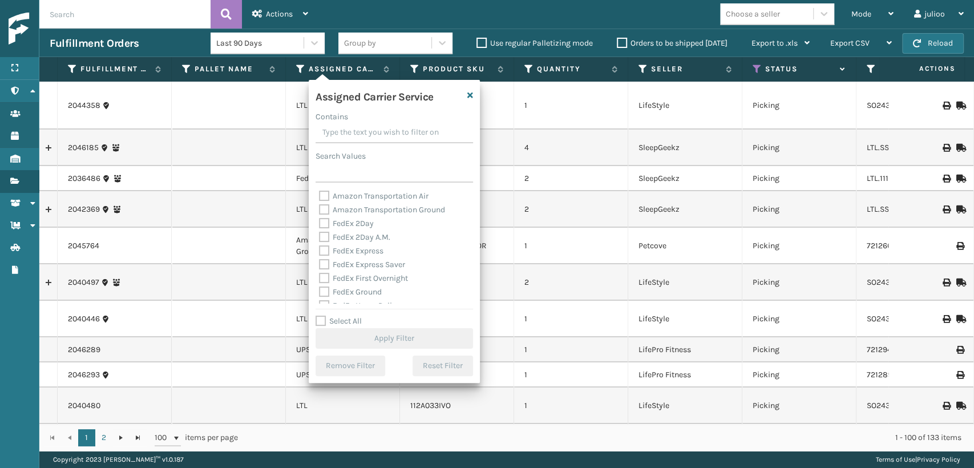
drag, startPoint x: 325, startPoint y: 233, endPoint x: 324, endPoint y: 228, distance: 6.0
click at [324, 229] on div "Amazon Transportation Air Amazon Transportation Ground FedEx 2Day FedEx 2Day A.…" at bounding box center [395, 246] width 158 height 114
click at [325, 219] on label "FedEx 2Day" at bounding box center [346, 224] width 55 height 10
click at [320, 218] on input "FedEx 2Day" at bounding box center [319, 220] width 1 height 7
checkbox input "true"
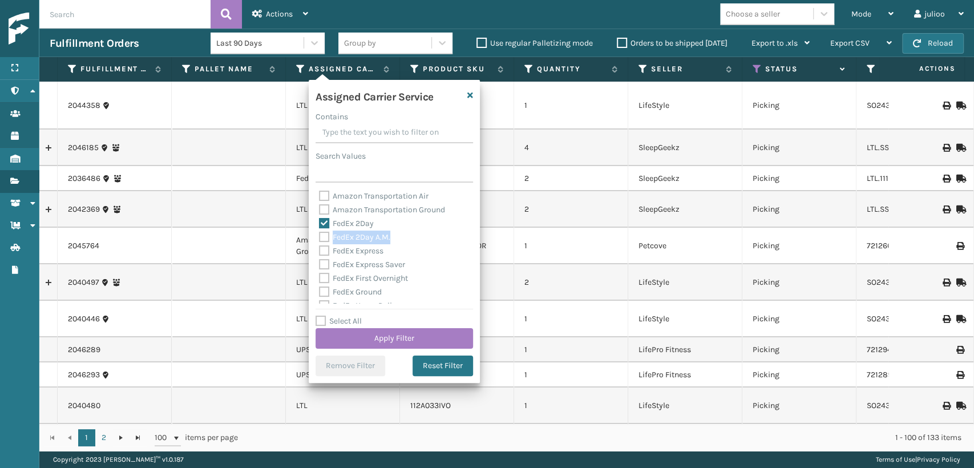
click at [321, 239] on label "FedEx 2Day A.M." at bounding box center [354, 237] width 71 height 10
click at [320, 238] on input "FedEx 2Day A.M." at bounding box center [319, 234] width 1 height 7
checkbox input "true"
drag, startPoint x: 323, startPoint y: 252, endPoint x: 330, endPoint y: 281, distance: 30.0
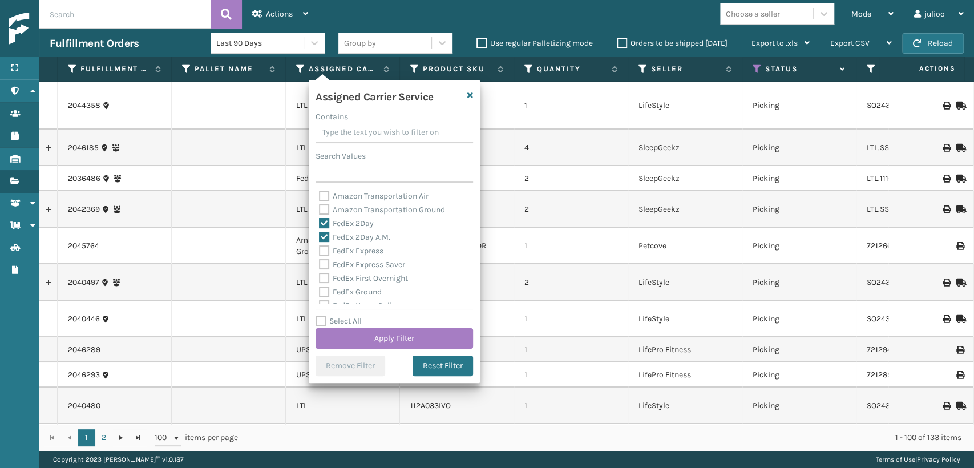
click at [322, 256] on div "FedEx Express" at bounding box center [394, 251] width 151 height 14
click at [321, 266] on label "FedEx Express Saver" at bounding box center [362, 265] width 86 height 10
click at [320, 265] on input "FedEx Express Saver" at bounding box center [319, 261] width 1 height 7
checkbox input "true"
click at [323, 250] on label "FedEx Express" at bounding box center [351, 251] width 64 height 10
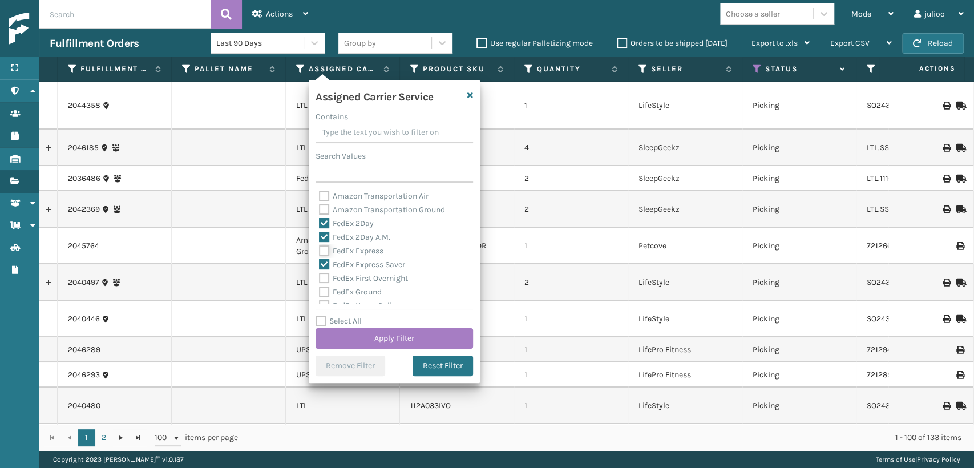
click at [320, 250] on input "FedEx Express" at bounding box center [319, 247] width 1 height 7
checkbox input "true"
click at [322, 280] on label "FedEx First Overnight" at bounding box center [363, 278] width 89 height 10
click at [320, 279] on input "FedEx First Overnight" at bounding box center [319, 275] width 1 height 7
checkbox input "true"
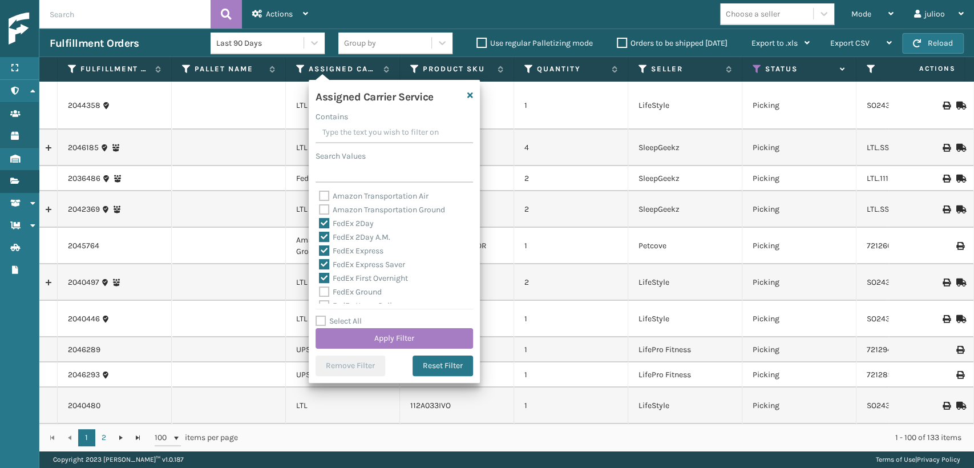
click at [321, 292] on label "FedEx Ground" at bounding box center [350, 292] width 63 height 10
click at [320, 292] on input "FedEx Ground" at bounding box center [319, 288] width 1 height 7
checkbox input "true"
click at [322, 221] on label "FedEx Standard Overnight" at bounding box center [372, 220] width 106 height 10
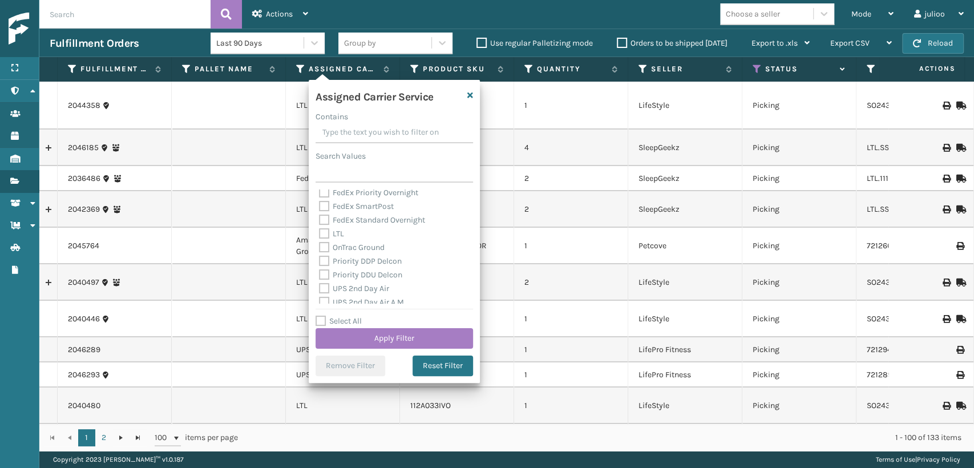
click at [320, 221] on input "FedEx Standard Overnight" at bounding box center [319, 216] width 1 height 7
checkbox input "true"
click at [322, 207] on label "FedEx SmartPost" at bounding box center [356, 206] width 75 height 10
click at [320, 207] on input "FedEx SmartPost" at bounding box center [319, 203] width 1 height 7
checkbox input "true"
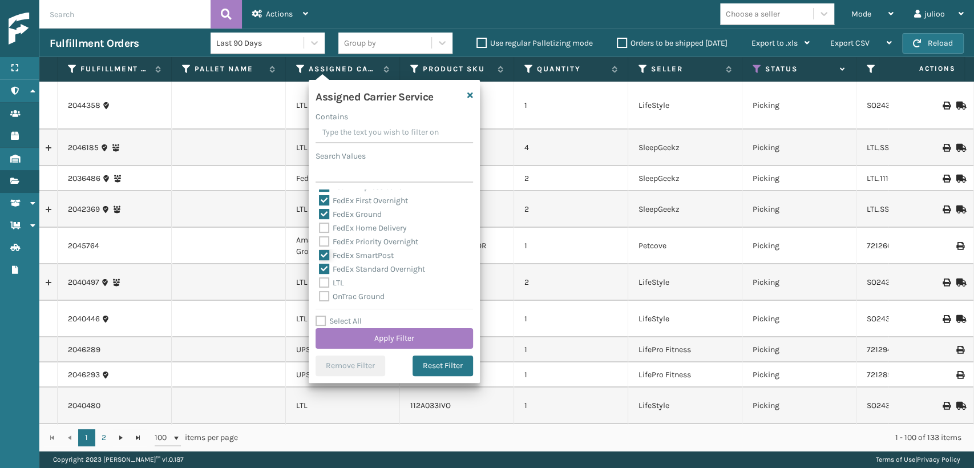
scroll to position [63, 0]
click at [324, 240] on label "FedEx Home Delivery" at bounding box center [363, 242] width 88 height 10
click at [320, 240] on input "FedEx Home Delivery" at bounding box center [319, 239] width 1 height 7
checkbox input "true"
click at [321, 255] on label "FedEx Priority Overnight" at bounding box center [368, 256] width 99 height 10
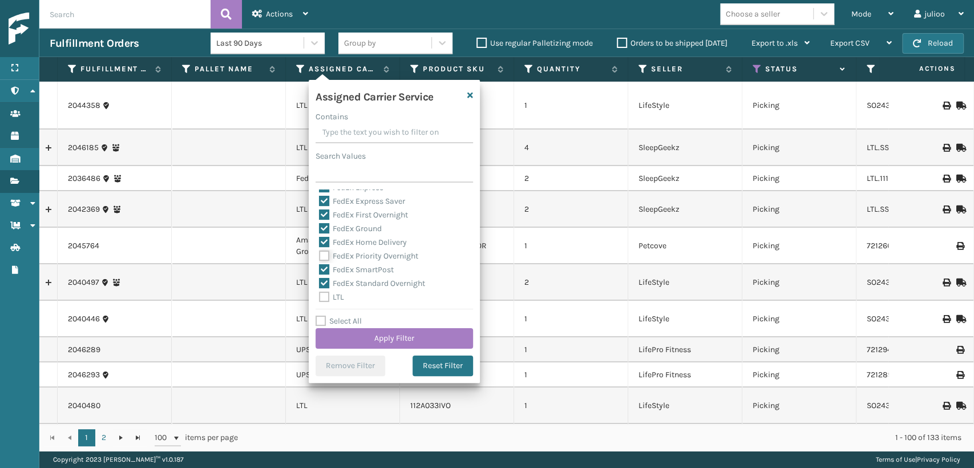
click at [320, 255] on input "FedEx Priority Overnight" at bounding box center [319, 252] width 1 height 7
checkbox input "true"
click at [370, 330] on button "Apply Filter" at bounding box center [395, 338] width 158 height 21
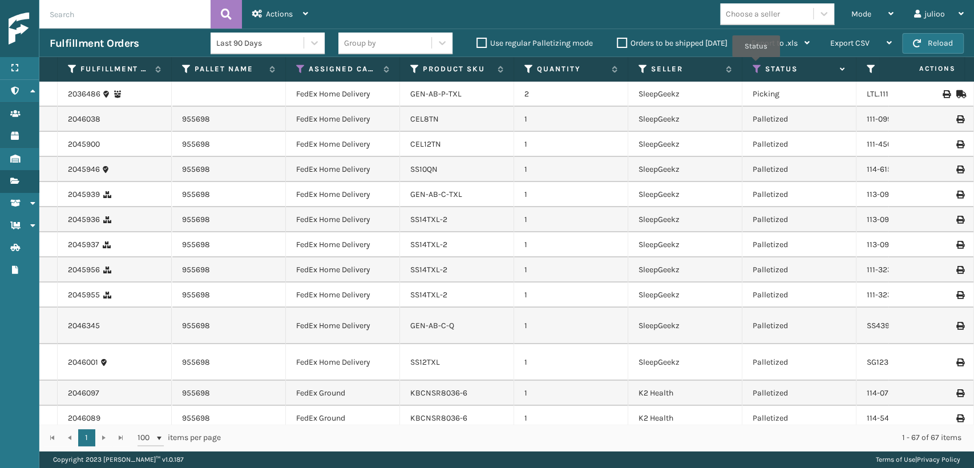
click at [756, 65] on icon at bounding box center [757, 69] width 9 height 10
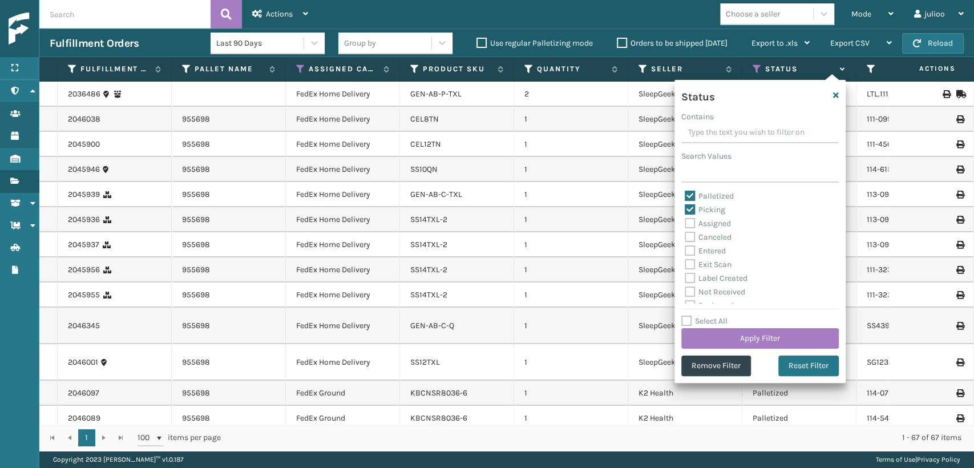
click at [694, 200] on label "Palletized" at bounding box center [709, 196] width 49 height 10
click at [685, 197] on input "Palletized" at bounding box center [685, 192] width 1 height 7
checkbox input "false"
click at [756, 334] on button "Apply Filter" at bounding box center [760, 338] width 158 height 21
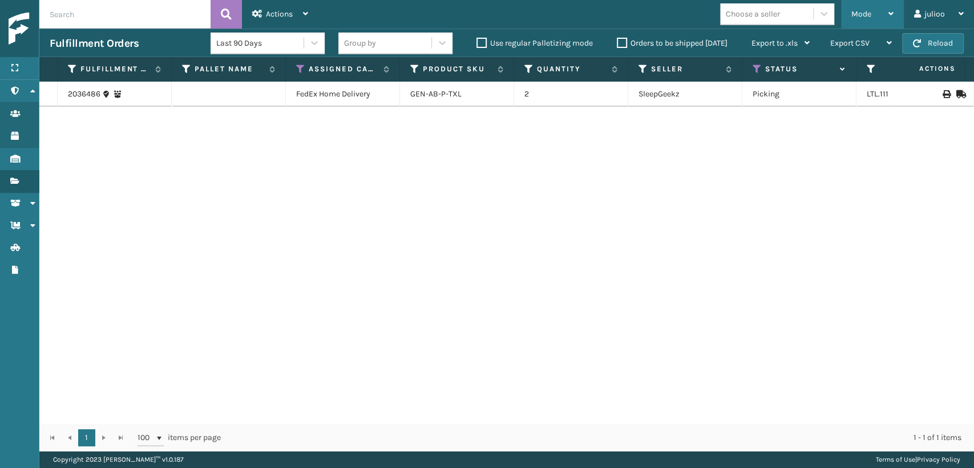
click at [858, 16] on span "Mode" at bounding box center [861, 14] width 20 height 10
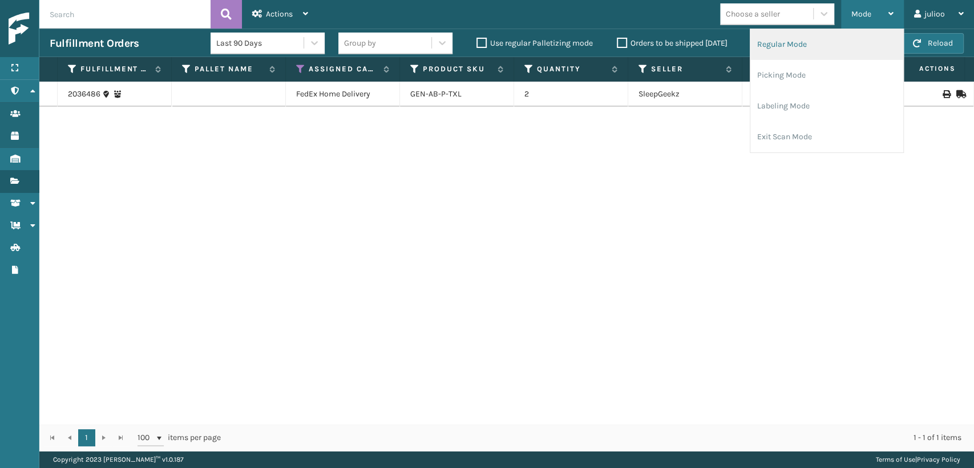
click at [789, 46] on li "Regular Mode" at bounding box center [826, 44] width 153 height 31
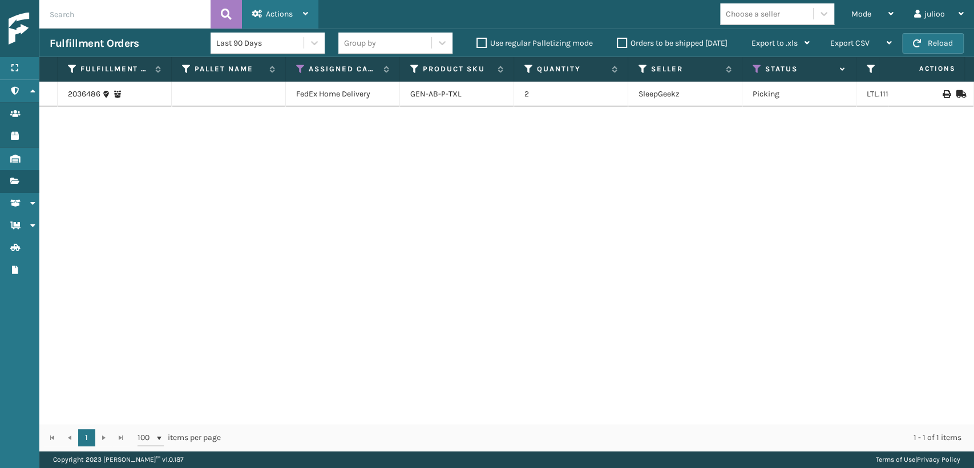
drag, startPoint x: 290, startPoint y: 15, endPoint x: 288, endPoint y: 30, distance: 14.5
click at [292, 15] on span "Actions" at bounding box center [279, 14] width 27 height 10
click at [619, 42] on label "Orders to be shipped [DATE]" at bounding box center [672, 43] width 111 height 10
click at [617, 42] on input "Orders to be shipped [DATE]" at bounding box center [617, 40] width 1 height 7
click at [269, 10] on span "Actions" at bounding box center [279, 14] width 27 height 10
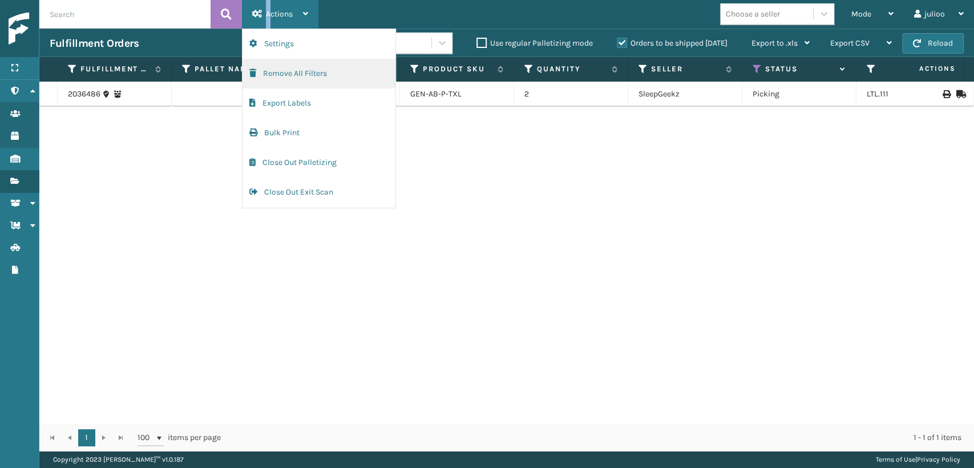
click at [312, 76] on button "Remove All Filters" at bounding box center [319, 74] width 153 height 30
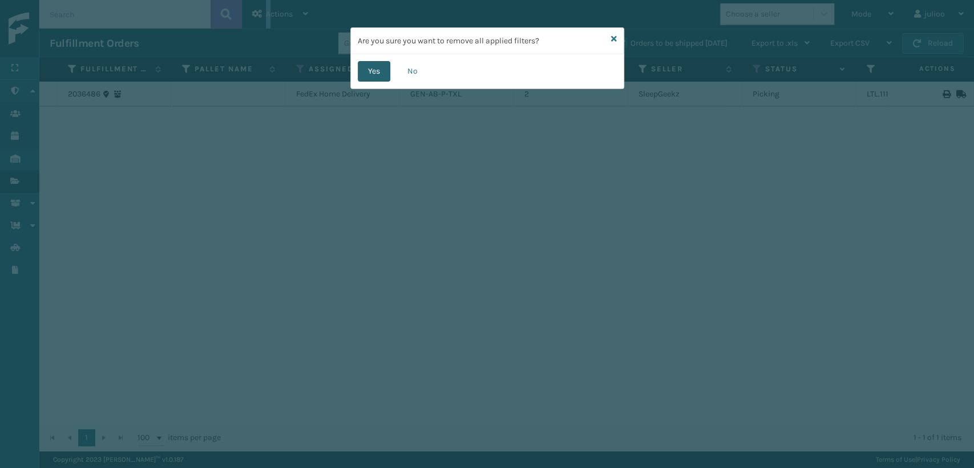
click at [383, 62] on button "Yes" at bounding box center [374, 71] width 33 height 21
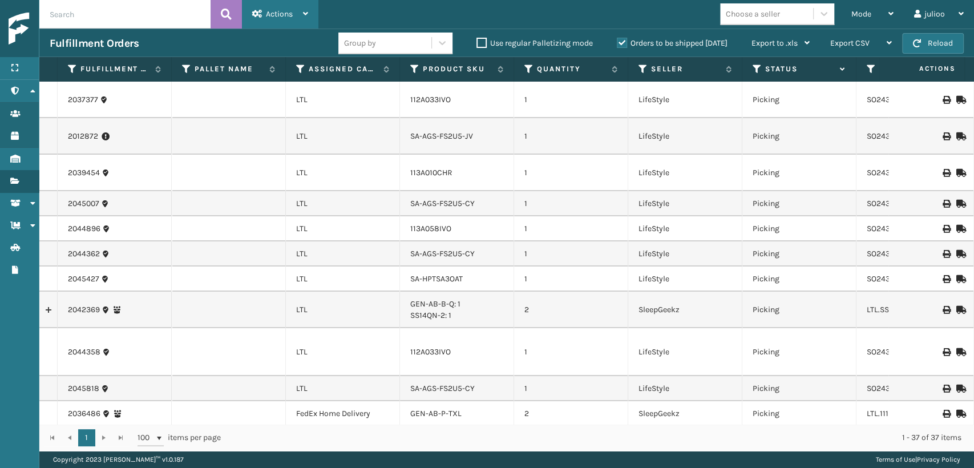
click at [294, 13] on div "Actions" at bounding box center [280, 14] width 56 height 29
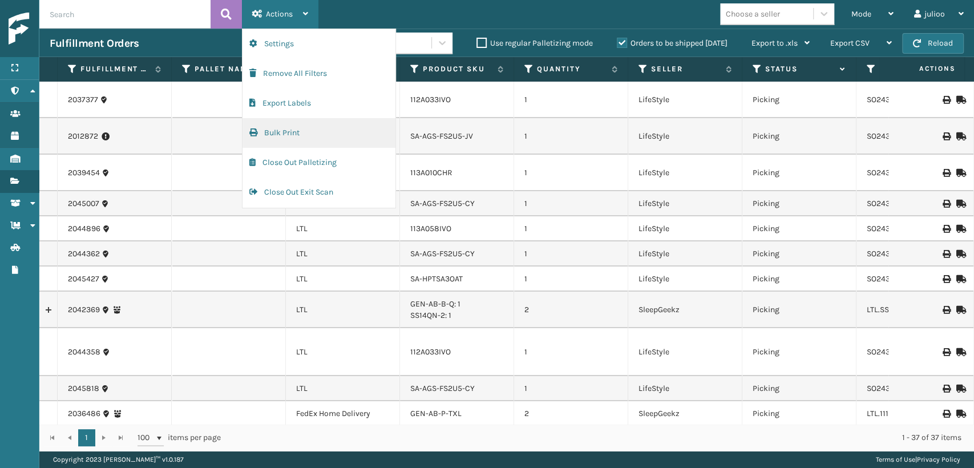
click at [306, 131] on button "Bulk Print" at bounding box center [319, 133] width 153 height 30
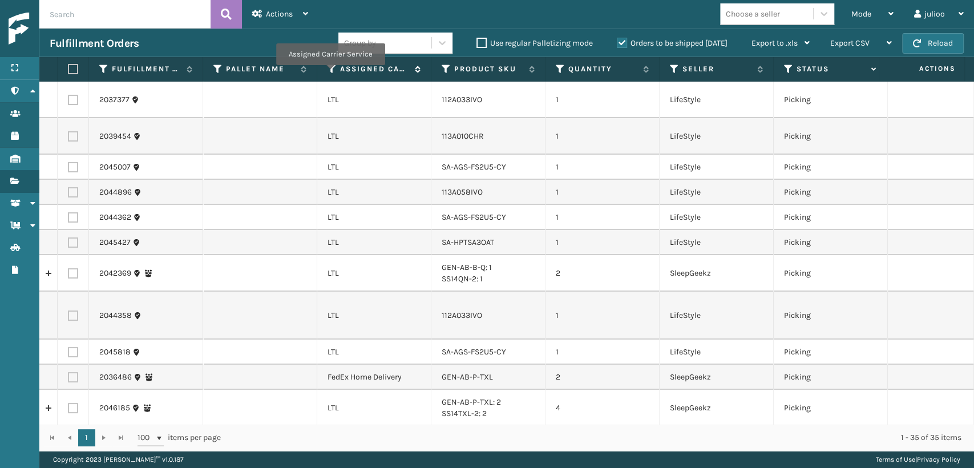
click at [330, 73] on icon at bounding box center [332, 69] width 9 height 10
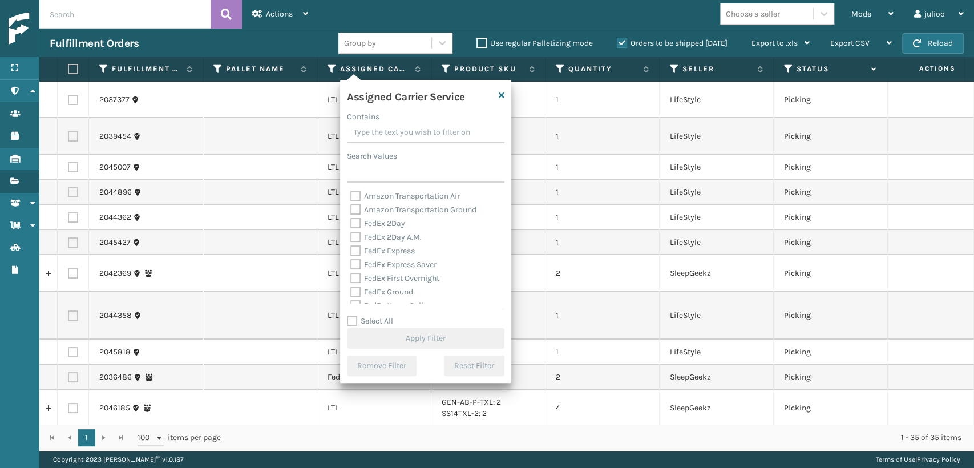
click at [356, 194] on label "Amazon Transportation Air" at bounding box center [405, 196] width 110 height 10
click at [351, 194] on input "Amazon Transportation Air" at bounding box center [350, 192] width 1 height 7
checkbox input "true"
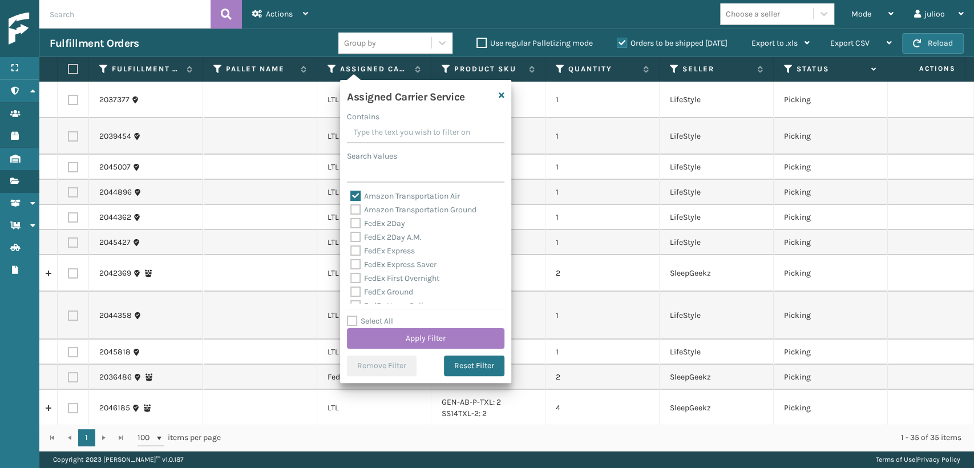
click at [357, 212] on label "Amazon Transportation Ground" at bounding box center [413, 210] width 126 height 10
click at [351, 211] on input "Amazon Transportation Ground" at bounding box center [350, 206] width 1 height 7
checkbox input "true"
click at [405, 335] on button "Apply Filter" at bounding box center [426, 338] width 158 height 21
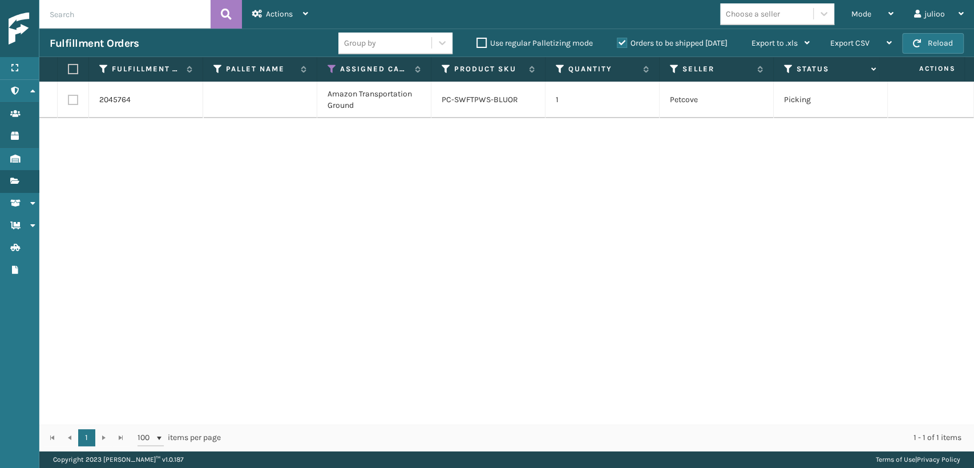
click at [70, 102] on label at bounding box center [73, 100] width 10 height 10
click at [68, 102] on input "checkbox" at bounding box center [68, 98] width 1 height 7
checkbox input "true"
click at [268, 24] on div "Actions" at bounding box center [280, 14] width 56 height 29
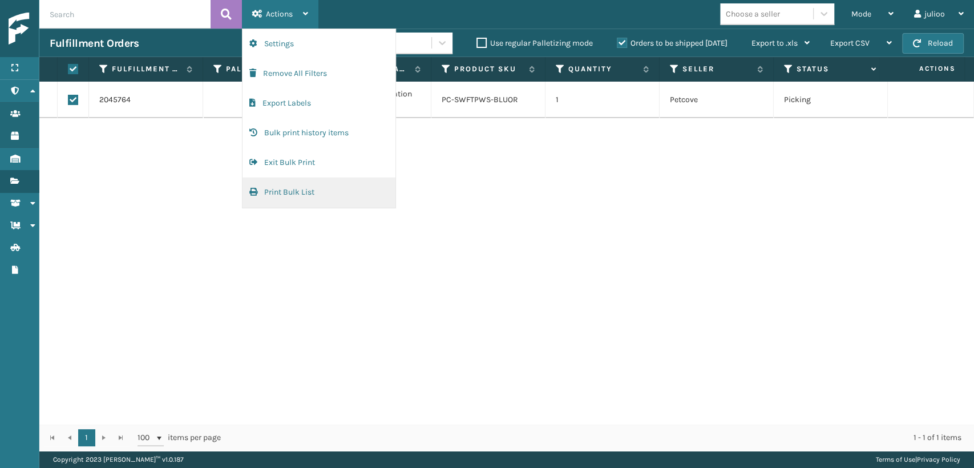
click at [331, 193] on button "Print Bulk List" at bounding box center [319, 192] width 153 height 30
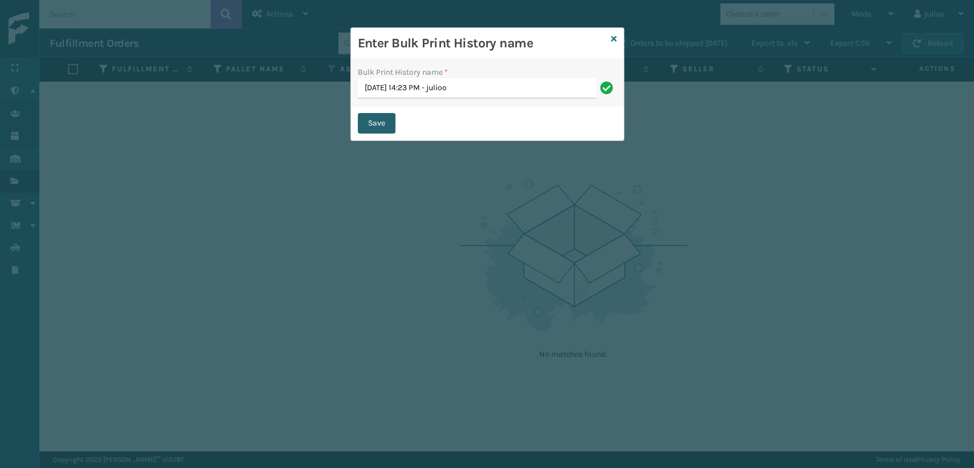
click at [377, 129] on button "Save" at bounding box center [377, 123] width 38 height 21
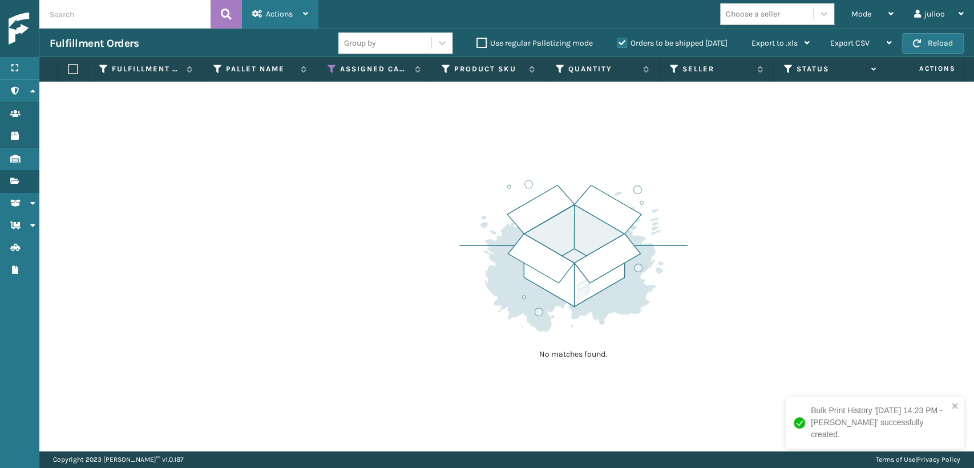
click at [282, 11] on span "Actions" at bounding box center [279, 14] width 27 height 10
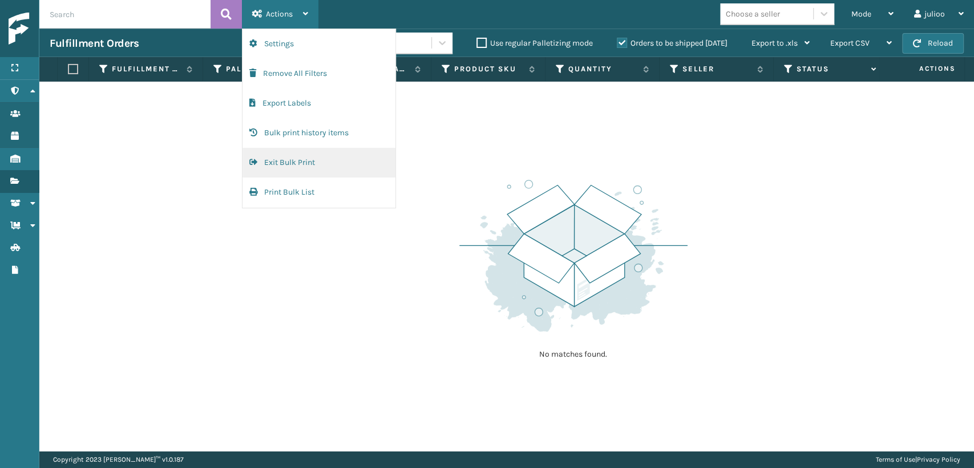
click at [325, 167] on button "Exit Bulk Print" at bounding box center [319, 163] width 153 height 30
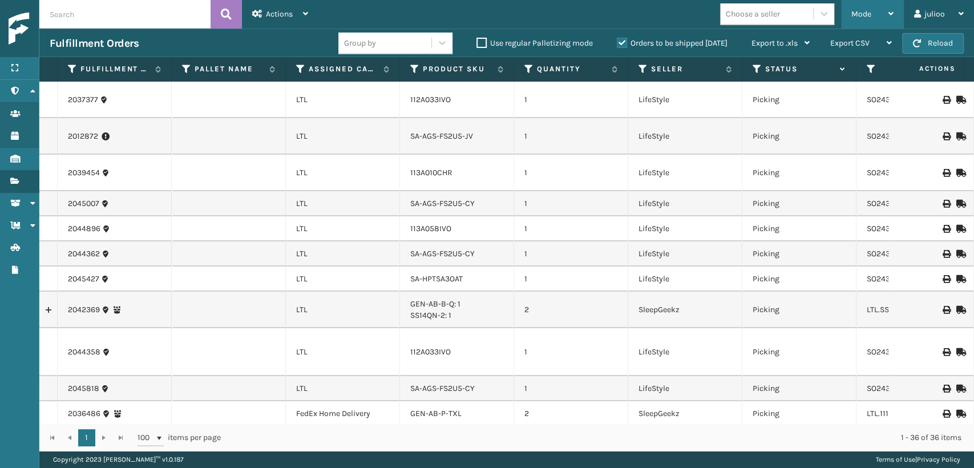
click at [862, 19] on div "Mode" at bounding box center [872, 14] width 42 height 29
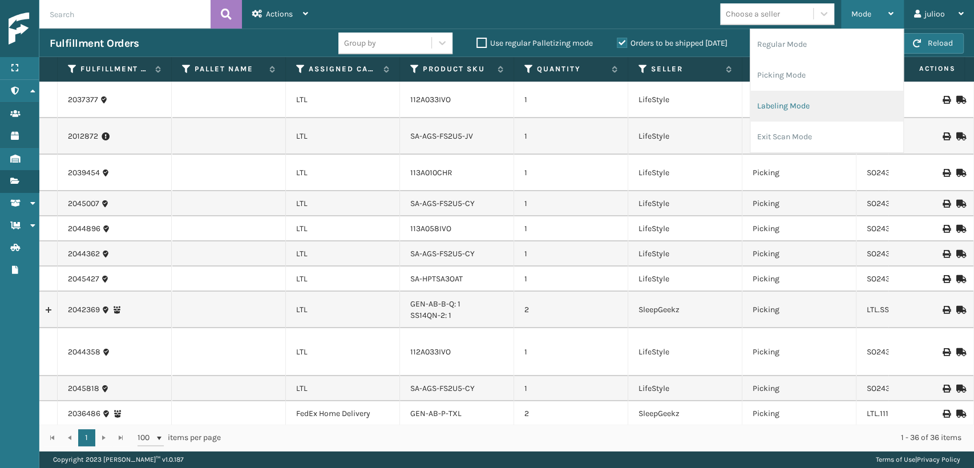
click at [782, 102] on li "Labeling Mode" at bounding box center [826, 106] width 153 height 31
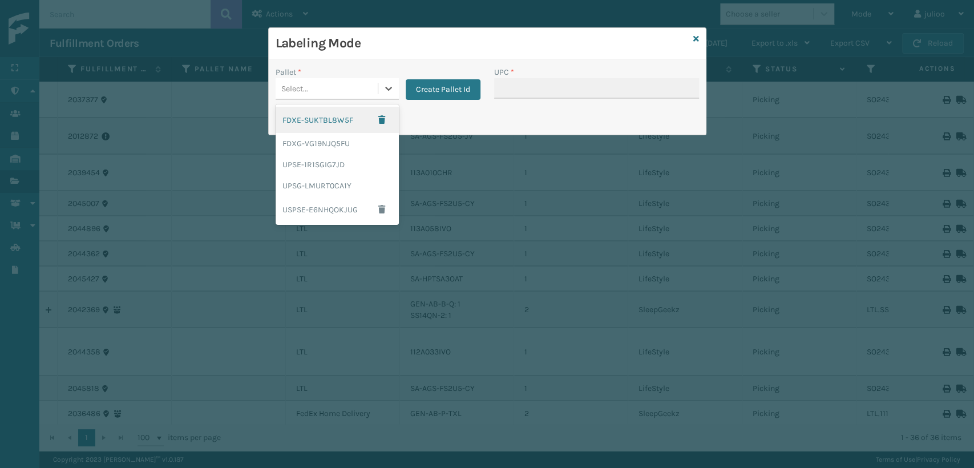
click at [335, 87] on div "Select..." at bounding box center [327, 88] width 102 height 19
click at [324, 187] on div "UPSG-LMURT0CA1Y" at bounding box center [337, 185] width 123 height 21
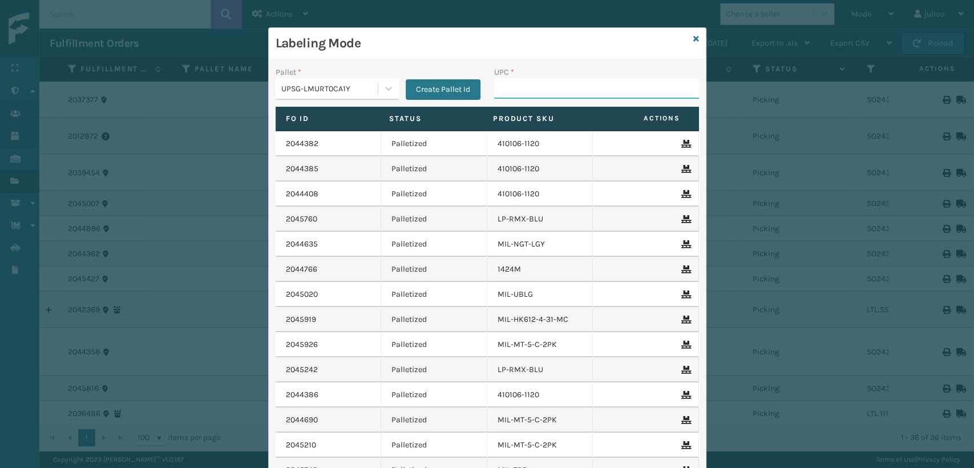
click at [523, 96] on input "UPC *" at bounding box center [596, 88] width 205 height 21
click at [694, 37] on div "Labeling Mode" at bounding box center [487, 43] width 437 height 31
click at [693, 38] on icon at bounding box center [696, 39] width 6 height 8
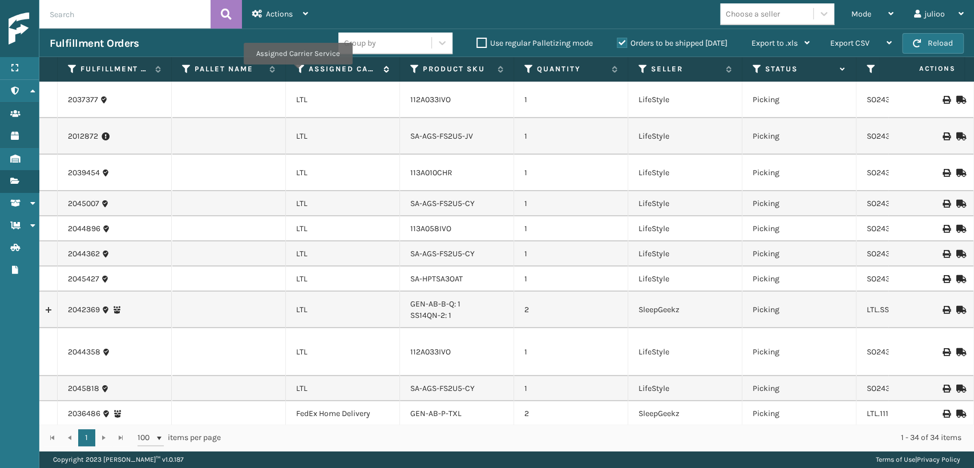
click at [297, 72] on icon at bounding box center [300, 69] width 9 height 10
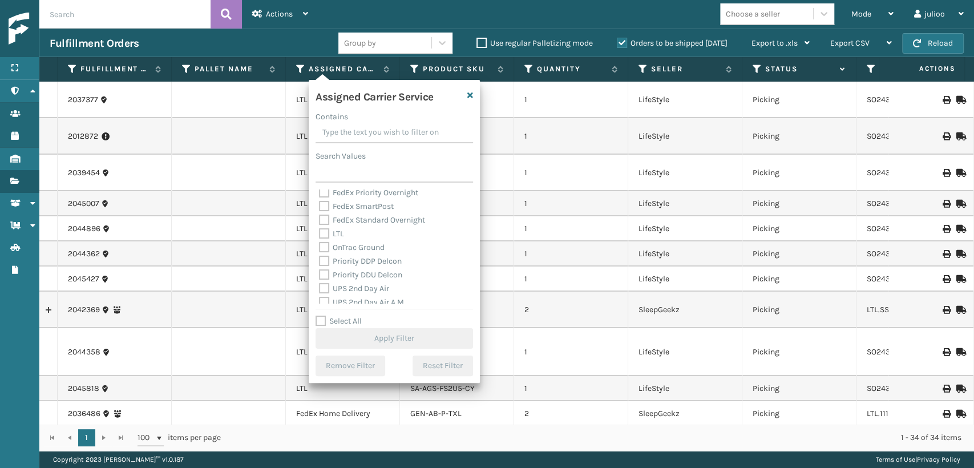
scroll to position [190, 0]
click at [322, 228] on label "UPS 2nd Day Air" at bounding box center [354, 225] width 70 height 10
click at [320, 226] on input "UPS 2nd Day Air" at bounding box center [319, 222] width 1 height 7
checkbox input "true"
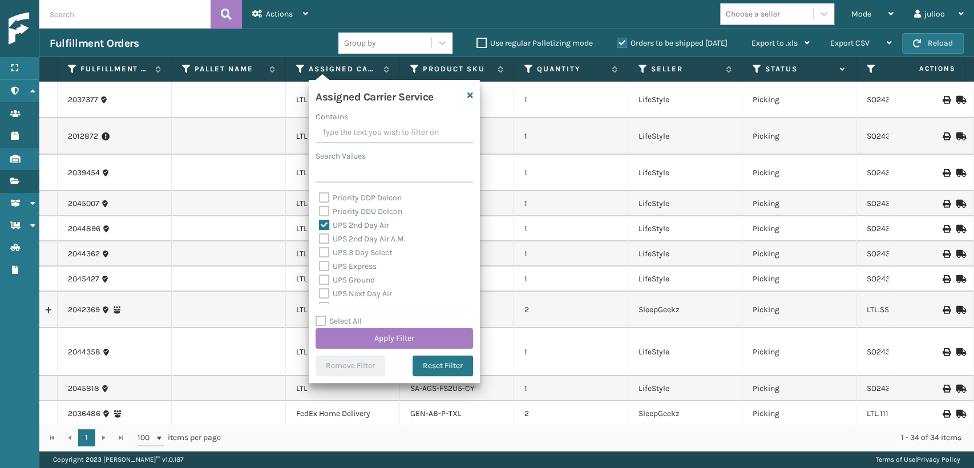
click at [324, 239] on label "UPS 2nd Day Air A.M." at bounding box center [362, 239] width 87 height 10
click at [320, 239] on input "UPS 2nd Day Air A.M." at bounding box center [319, 235] width 1 height 7
checkbox input "true"
click at [323, 257] on label "UPS 3 Day Select" at bounding box center [355, 253] width 73 height 10
click at [320, 253] on input "UPS 3 Day Select" at bounding box center [319, 249] width 1 height 7
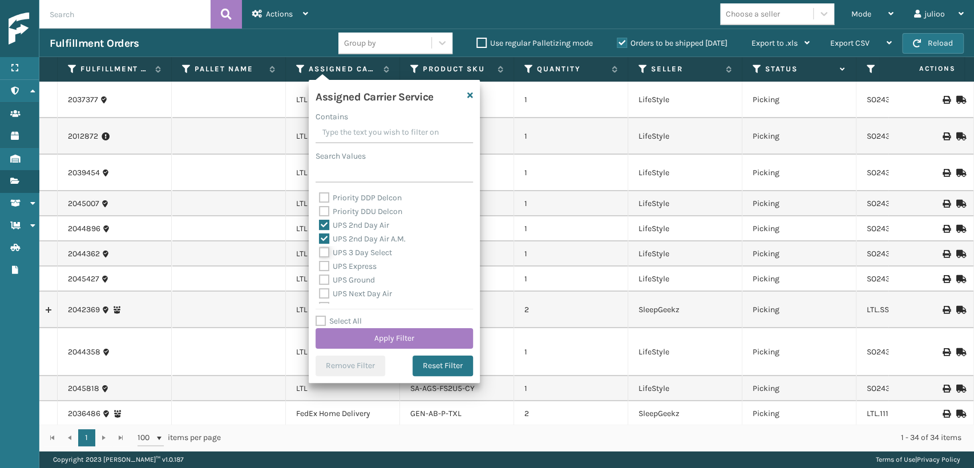
checkbox input "true"
click at [323, 275] on label "UPS Ground" at bounding box center [347, 280] width 56 height 10
click at [320, 274] on input "UPS Ground" at bounding box center [319, 276] width 1 height 7
checkbox input "true"
click at [324, 265] on label "UPS Express" at bounding box center [348, 266] width 58 height 10
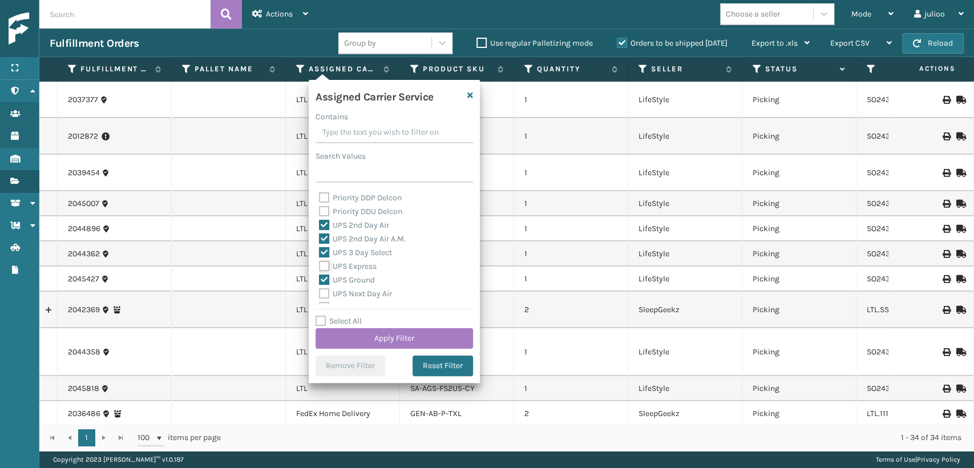
click at [320, 265] on input "UPS Express" at bounding box center [319, 263] width 1 height 7
checkbox input "true"
click at [324, 292] on label "UPS Next Day Air" at bounding box center [355, 294] width 73 height 10
click at [320, 292] on input "UPS Next Day Air" at bounding box center [319, 290] width 1 height 7
checkbox input "true"
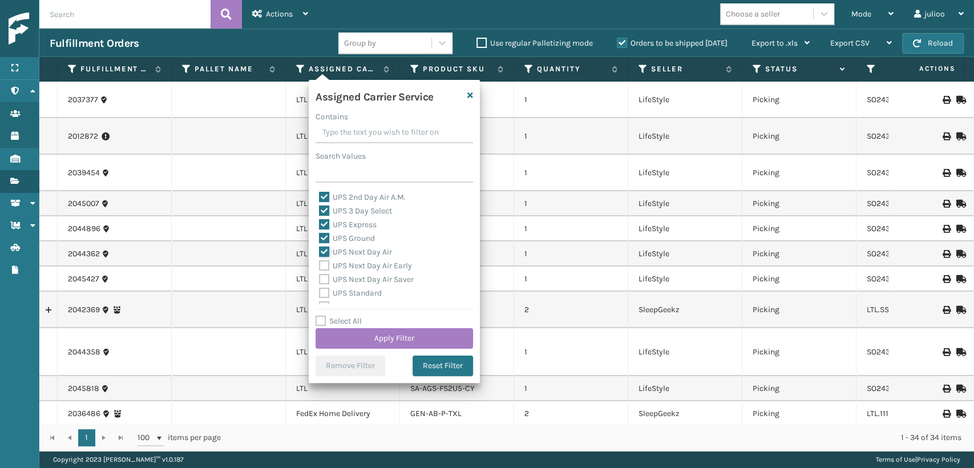
scroll to position [253, 0]
click at [322, 243] on label "UPS Next Day Air Early" at bounding box center [365, 244] width 93 height 10
click at [320, 243] on input "UPS Next Day Air Early" at bounding box center [319, 240] width 1 height 7
checkbox input "true"
click at [324, 256] on label "UPS Next Day Air Saver" at bounding box center [366, 258] width 95 height 10
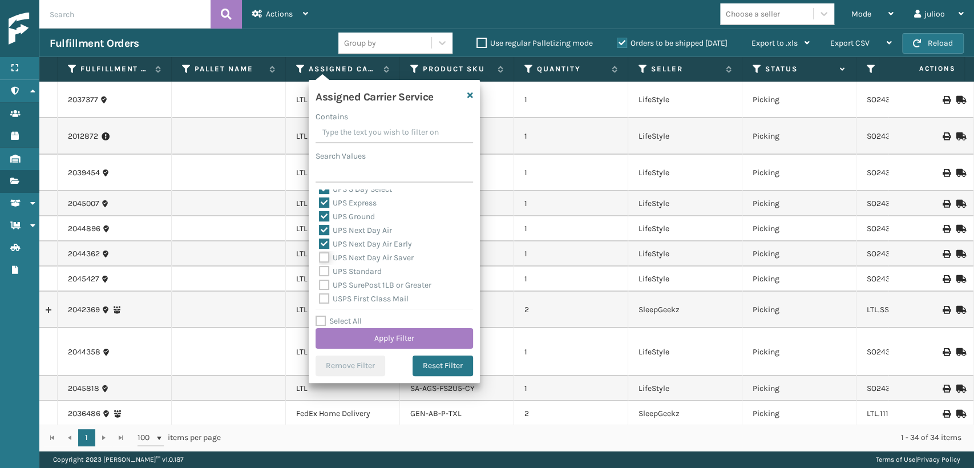
click at [320, 256] on input "UPS Next Day Air Saver" at bounding box center [319, 254] width 1 height 7
checkbox input "true"
click at [324, 265] on div "UPS Standard" at bounding box center [394, 272] width 151 height 14
click at [324, 270] on label "UPS Standard" at bounding box center [350, 272] width 63 height 10
click at [320, 270] on input "UPS Standard" at bounding box center [319, 268] width 1 height 7
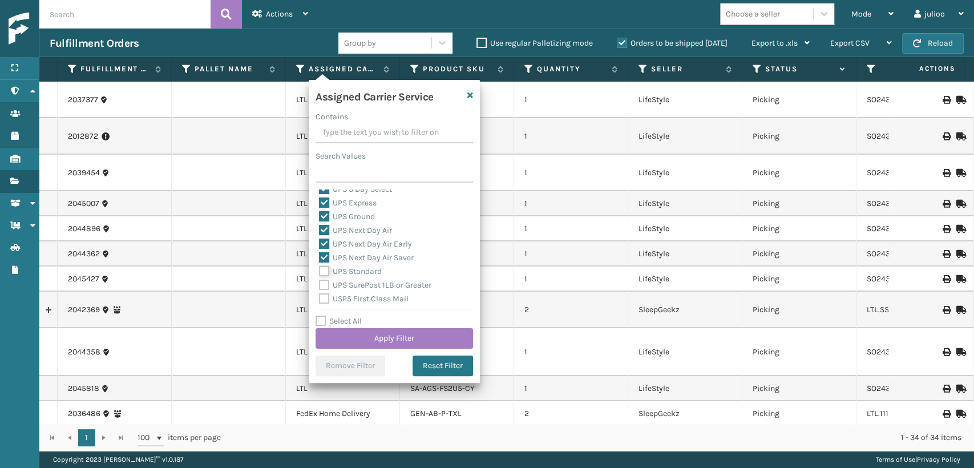
checkbox input "true"
click at [328, 286] on label "UPS SurePost 1LB or Greater" at bounding box center [375, 285] width 112 height 10
click at [320, 286] on input "UPS SurePost 1LB or Greater" at bounding box center [319, 281] width 1 height 7
checkbox input "true"
click at [374, 336] on button "Apply Filter" at bounding box center [395, 338] width 158 height 21
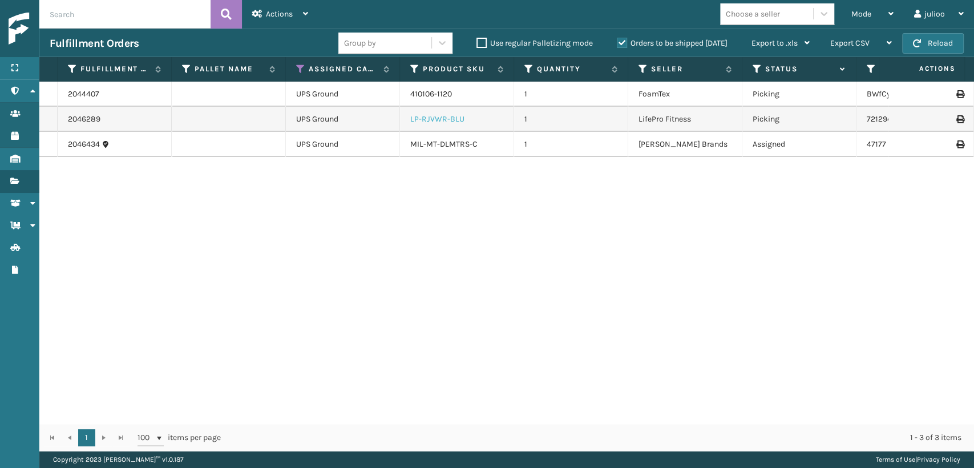
click at [455, 123] on link "LP-RJVWR-BLU" at bounding box center [437, 119] width 54 height 10
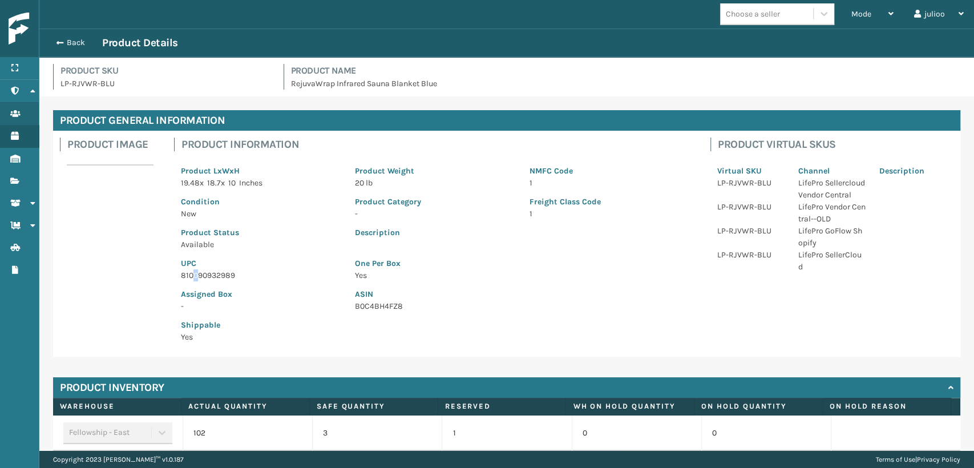
click at [195, 272] on p "810090932989" at bounding box center [261, 275] width 160 height 12
drag, startPoint x: 243, startPoint y: 275, endPoint x: 178, endPoint y: 276, distance: 64.5
click at [179, 276] on div "UPC 810090932989" at bounding box center [261, 266] width 174 height 31
copy p "810090932989"
click at [54, 41] on button "Back" at bounding box center [76, 43] width 53 height 10
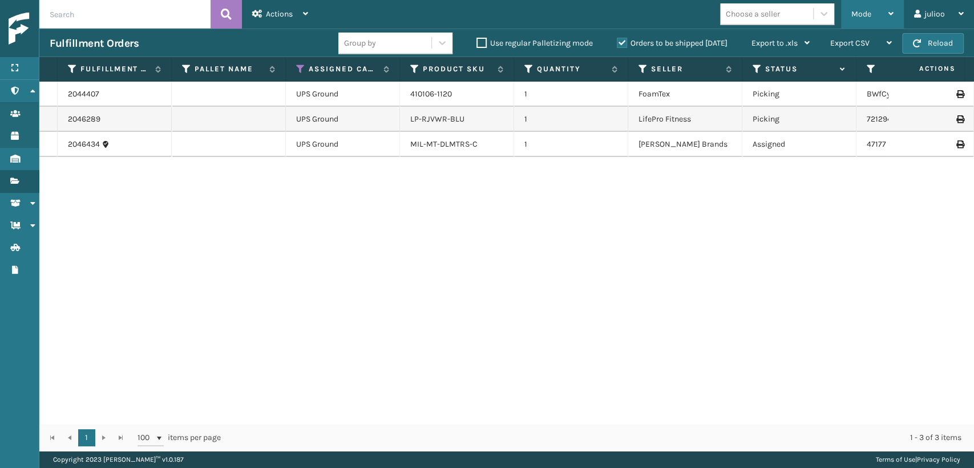
click at [859, 10] on span "Mode" at bounding box center [861, 14] width 20 height 10
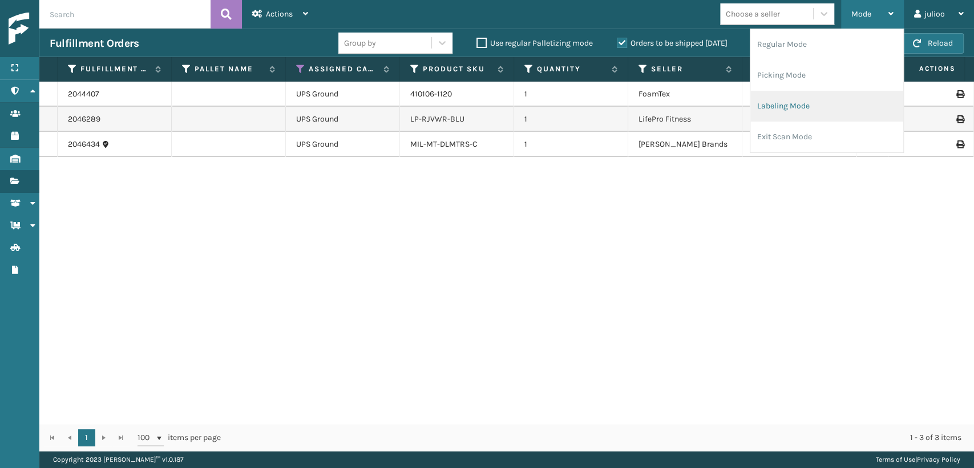
click at [769, 109] on li "Labeling Mode" at bounding box center [826, 106] width 153 height 31
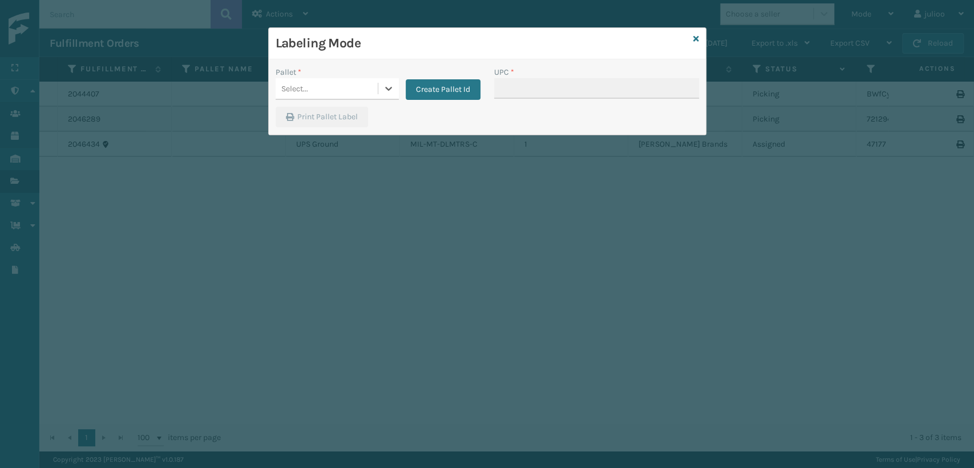
drag, startPoint x: 345, startPoint y: 89, endPoint x: 352, endPoint y: 102, distance: 14.0
click at [352, 102] on div "Pallet * 0 results available. Select is focused ,type to refine list, press Dow…" at bounding box center [378, 86] width 219 height 41
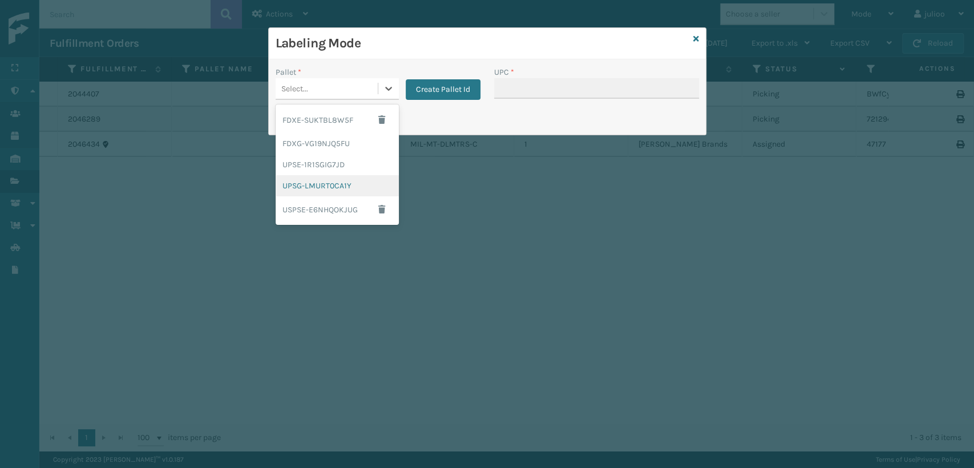
drag, startPoint x: 344, startPoint y: 188, endPoint x: 352, endPoint y: 185, distance: 9.2
click at [352, 185] on div "UPSG-LMURT0CA1Y" at bounding box center [337, 185] width 123 height 21
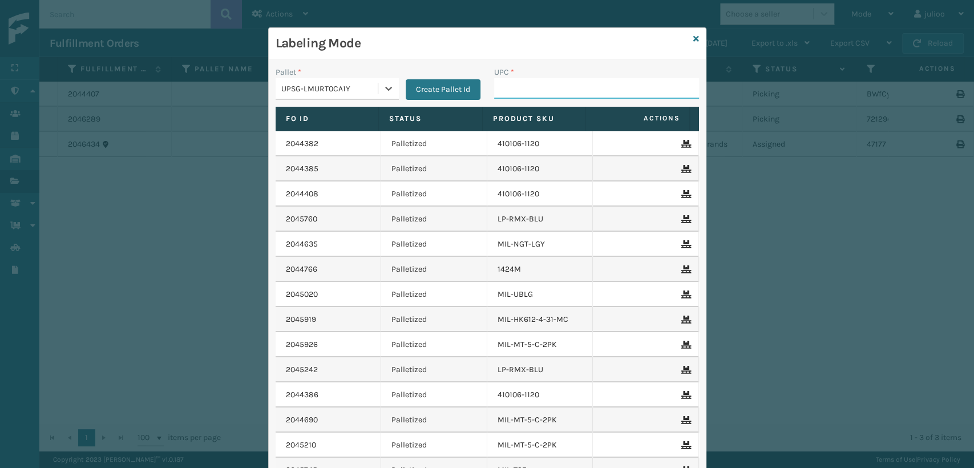
click at [523, 95] on input "UPC *" at bounding box center [596, 88] width 205 height 21
paste input "810090932989"
type input "810090932989"
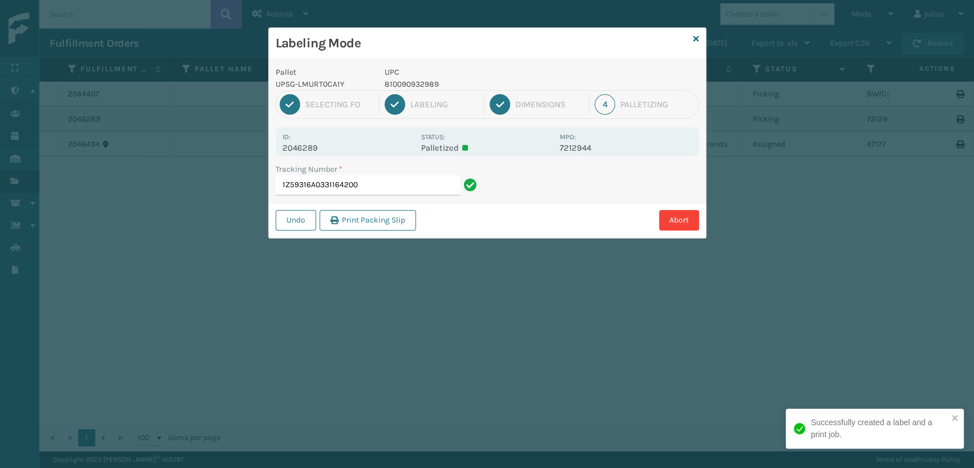
click at [692, 38] on div "Labeling Mode" at bounding box center [487, 43] width 437 height 31
click at [696, 38] on icon at bounding box center [696, 39] width 6 height 8
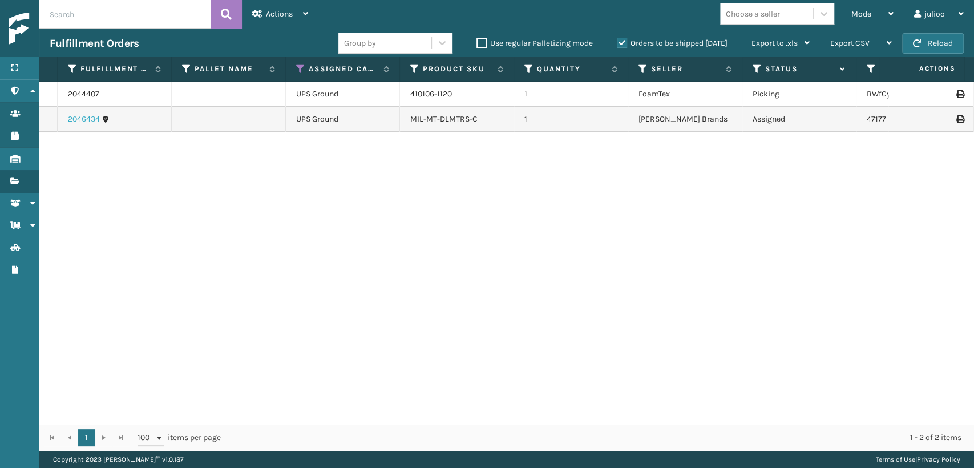
click at [88, 118] on link "2046434" at bounding box center [84, 119] width 32 height 11
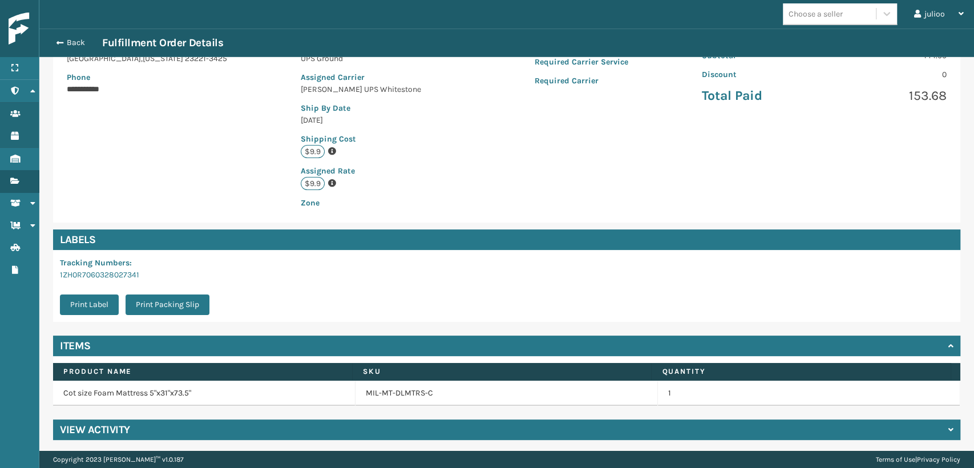
scroll to position [206, 0]
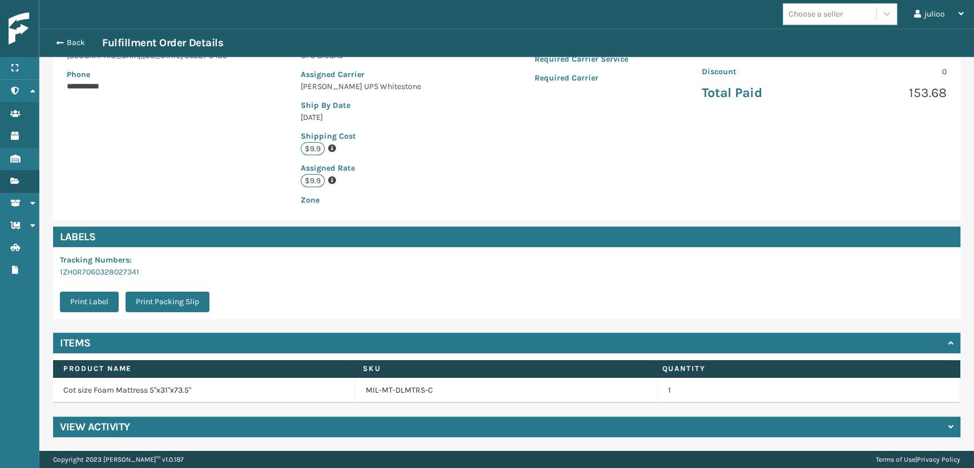
click at [104, 425] on h4 "View Activity" at bounding box center [95, 427] width 70 height 14
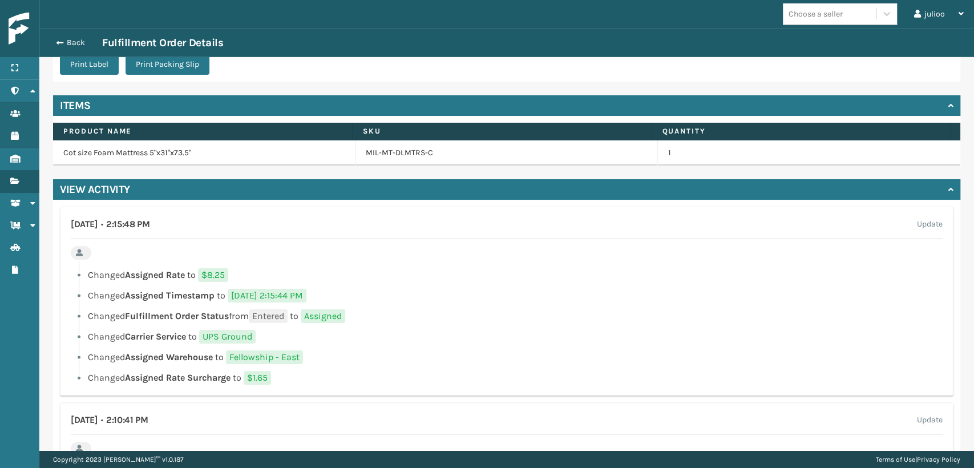
scroll to position [460, 0]
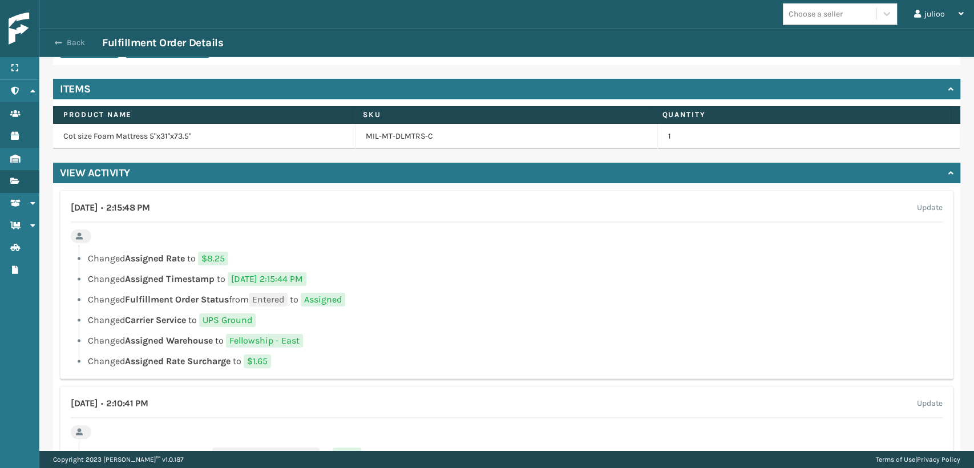
click at [59, 38] on button "Back" at bounding box center [76, 43] width 53 height 10
